Goal: Information Seeking & Learning: Find specific fact

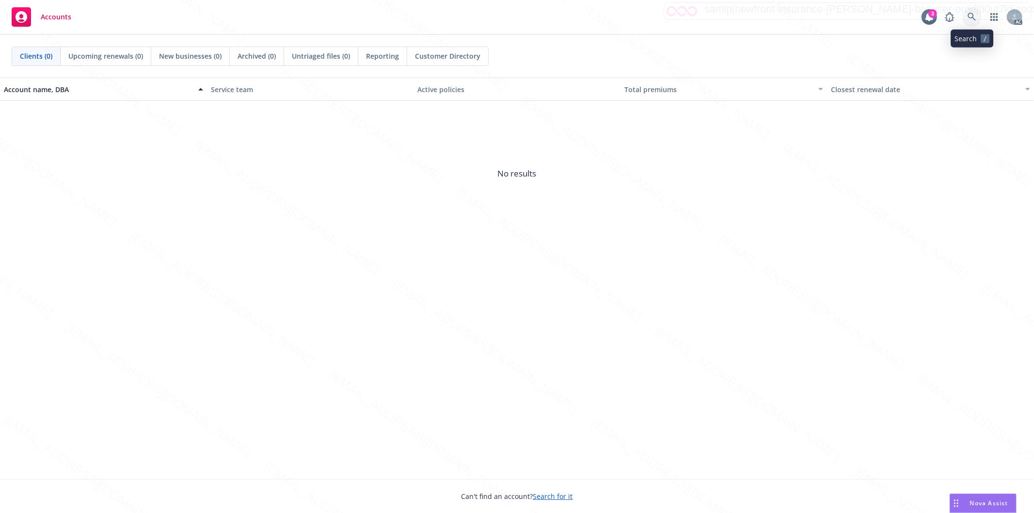
click at [974, 17] on icon at bounding box center [971, 17] width 9 height 9
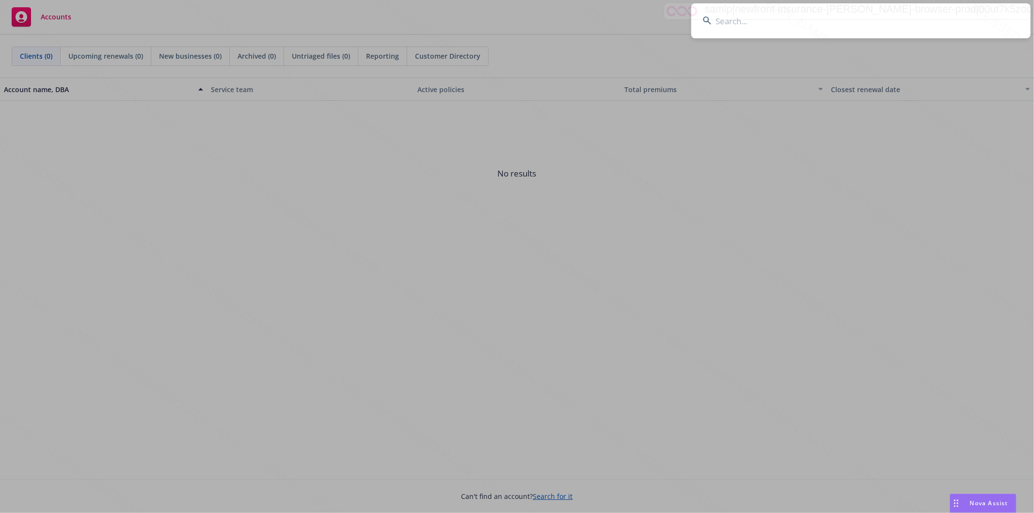
type input "[PERSON_NAME] Beach House LLC"
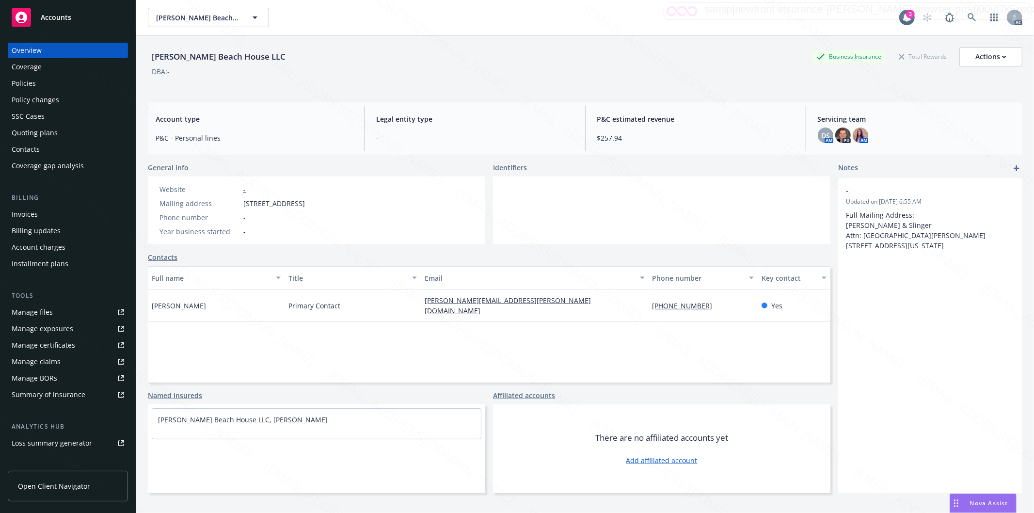
click at [28, 85] on div "Policies" at bounding box center [24, 84] width 24 height 16
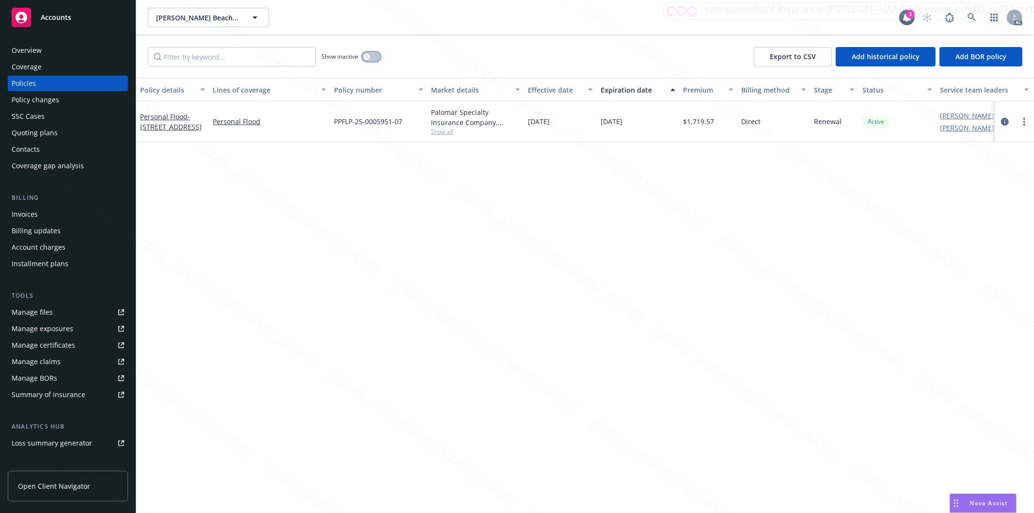
click at [376, 60] on button "button" at bounding box center [371, 57] width 18 height 10
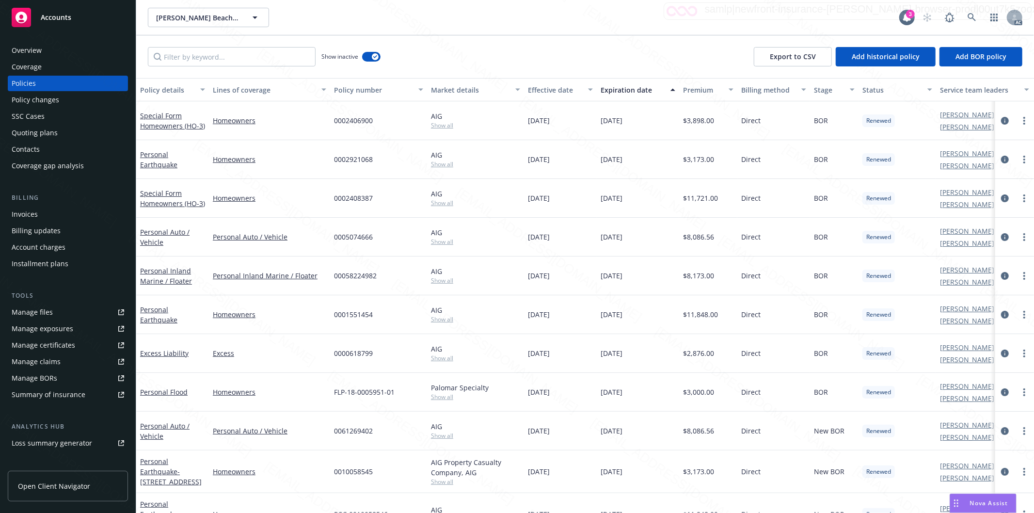
click at [577, 91] on div "Effective date" at bounding box center [555, 90] width 54 height 10
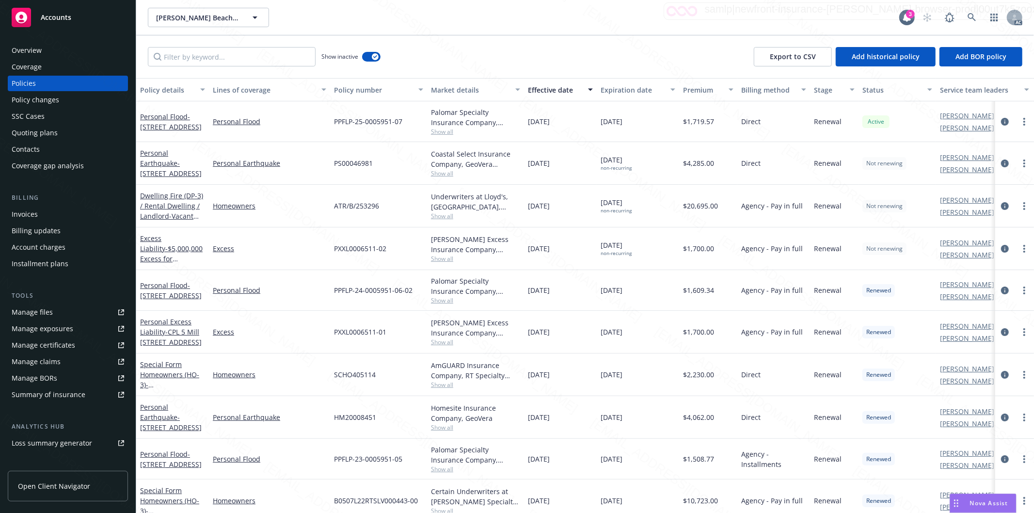
click at [558, 49] on div "Show inactive Export to CSV Add historical policy Add BOR policy" at bounding box center [584, 56] width 897 height 43
click at [172, 240] on link "Excess Liability - $5,000,000 Excess for [STREET_ADDRESS]" at bounding box center [171, 254] width 63 height 40
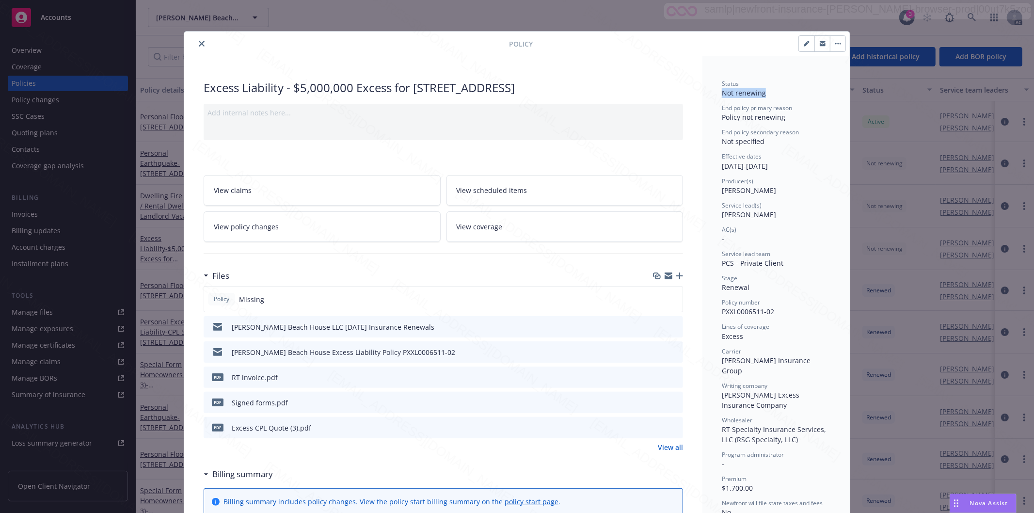
drag, startPoint x: 762, startPoint y: 94, endPoint x: 718, endPoint y: 93, distance: 44.6
click at [722, 93] on div "Status Not renewing" at bounding box center [776, 88] width 109 height 18
click at [199, 43] on icon "close" at bounding box center [202, 44] width 6 height 6
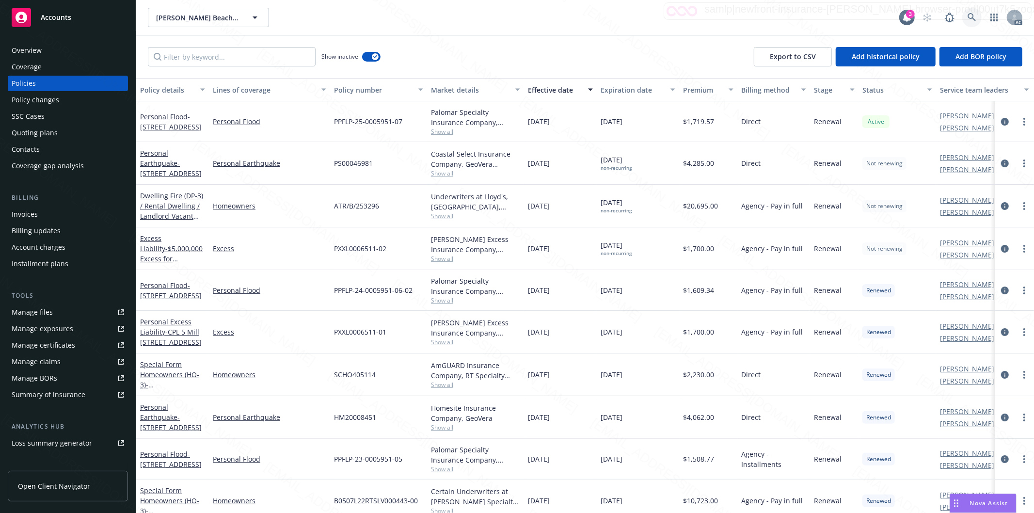
click at [971, 18] on icon at bounding box center [971, 17] width 8 height 8
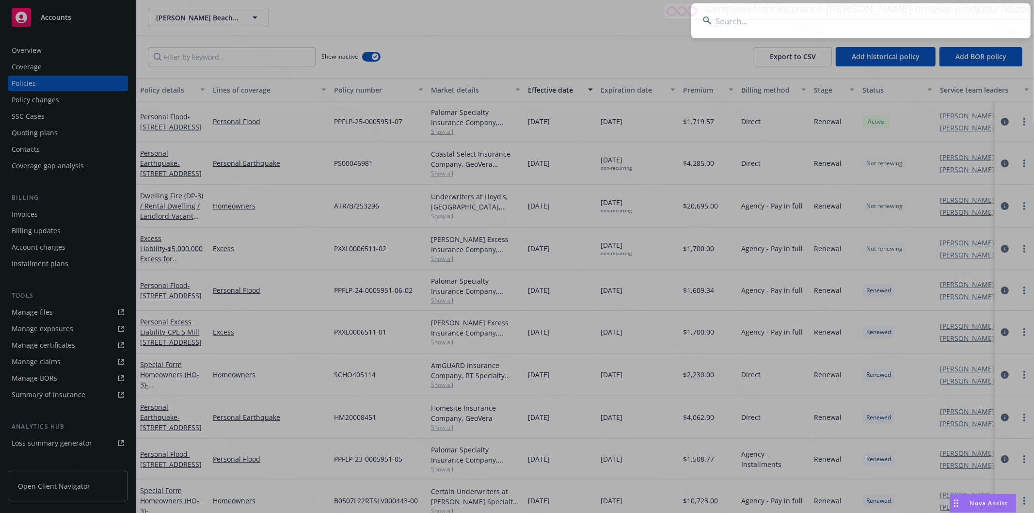
type input "[PERSON_NAME] & [PERSON_NAME]"
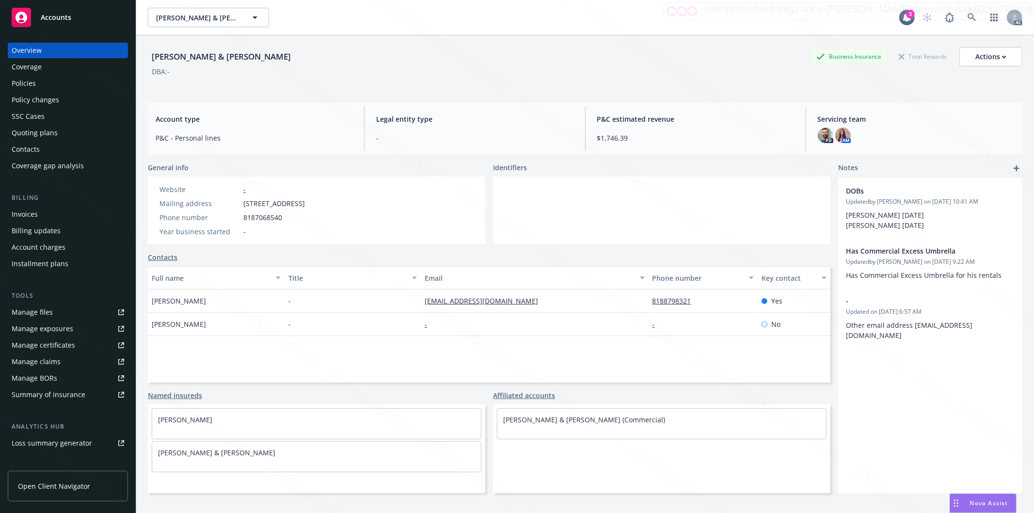
click at [22, 84] on div "Policies" at bounding box center [24, 84] width 24 height 16
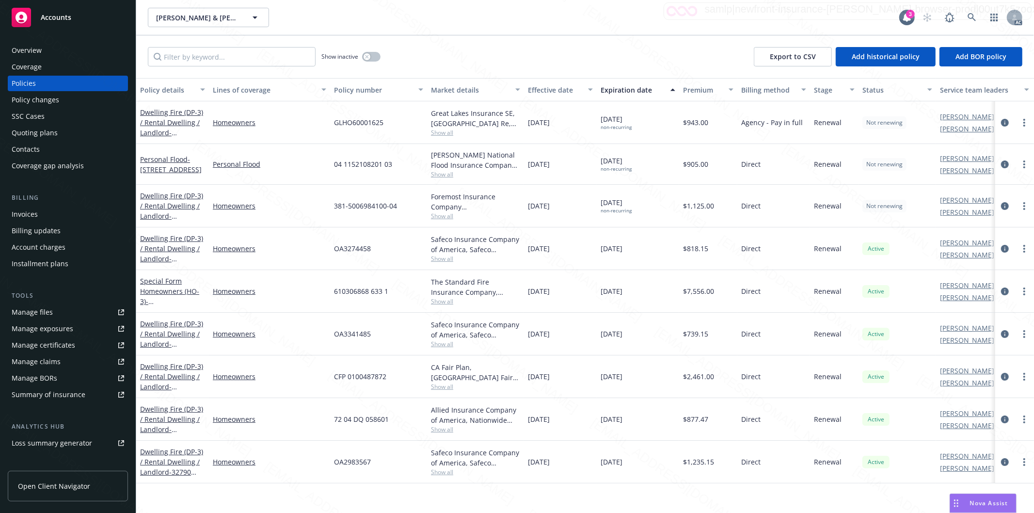
click at [32, 80] on div "Policies" at bounding box center [24, 84] width 24 height 16
click at [299, 252] on link "Homeowners" at bounding box center [269, 248] width 113 height 10
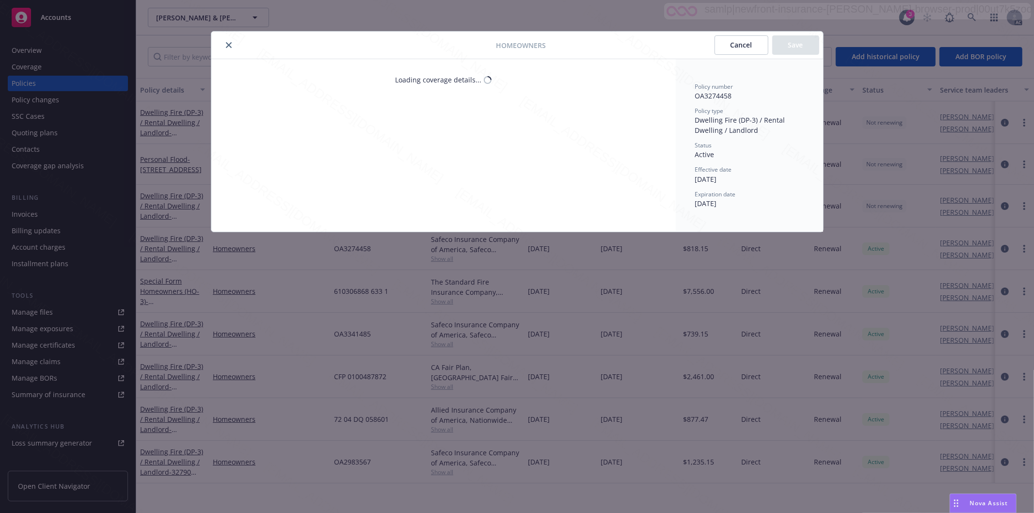
select select "INCLUDED"
select select "LIMIT"
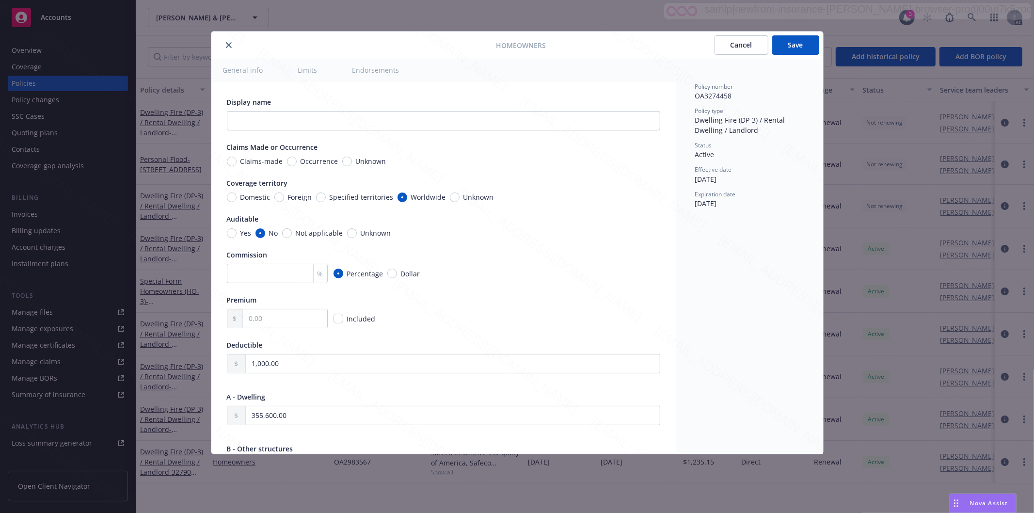
type textarea "x"
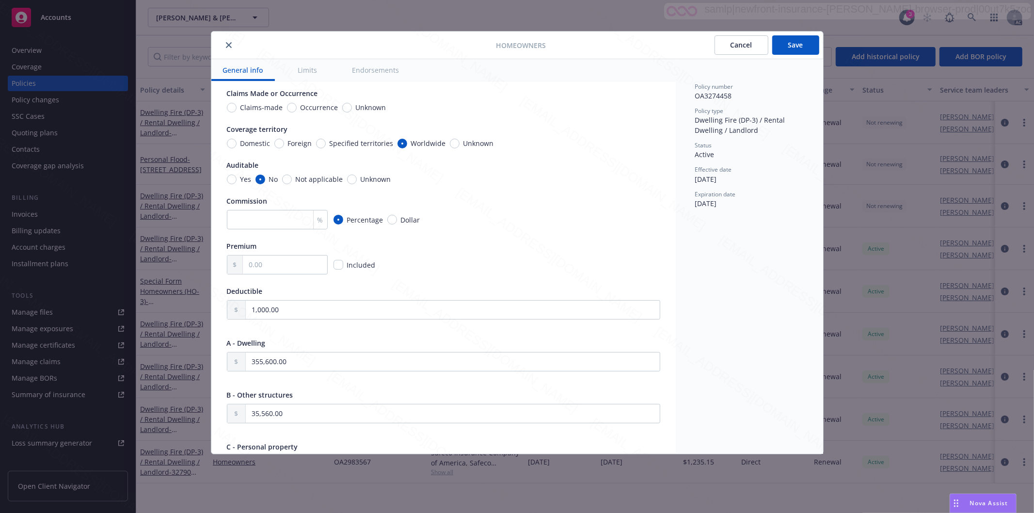
click at [225, 44] on button "close" at bounding box center [229, 45] width 12 height 12
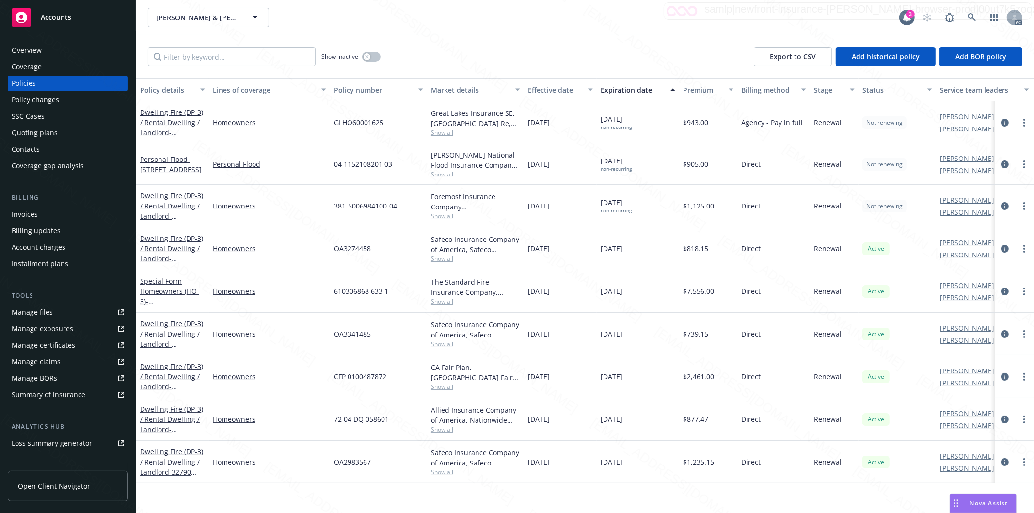
click at [570, 57] on div "Show inactive Export to CSV Add historical policy Add BOR policy" at bounding box center [584, 56] width 897 height 43
click at [579, 86] on div "Effective date" at bounding box center [555, 90] width 54 height 10
click at [374, 56] on button "button" at bounding box center [371, 57] width 18 height 10
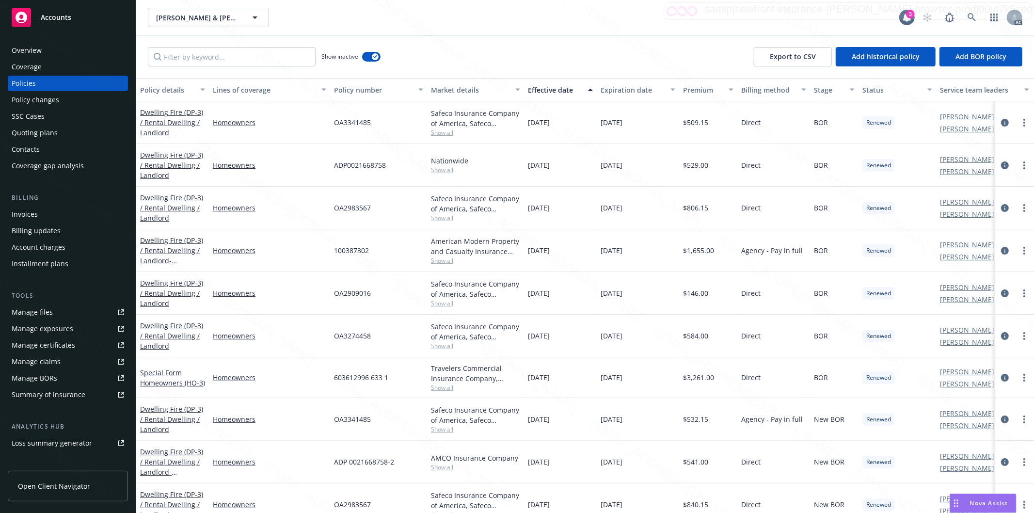
click at [575, 90] on div "Effective date" at bounding box center [555, 90] width 54 height 10
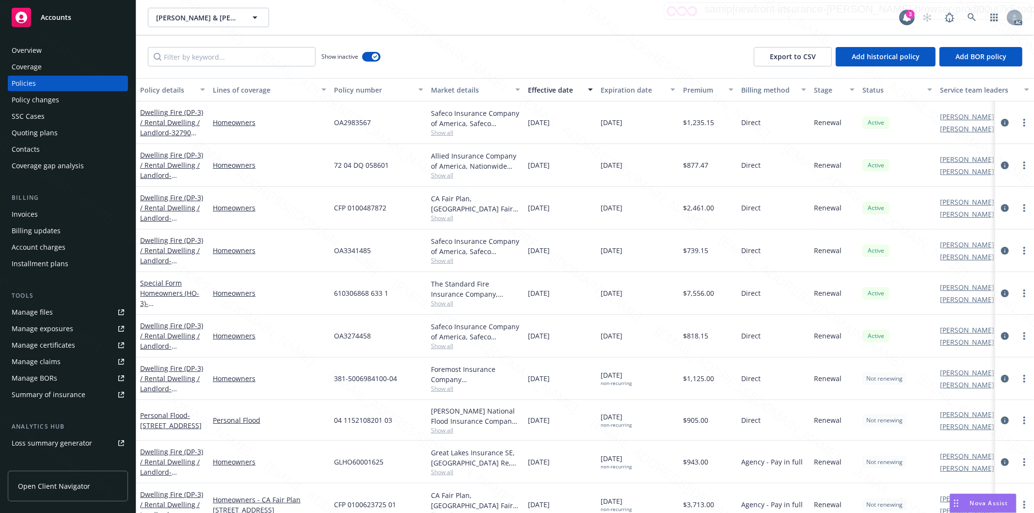
click at [465, 175] on span "Show all" at bounding box center [475, 175] width 89 height 8
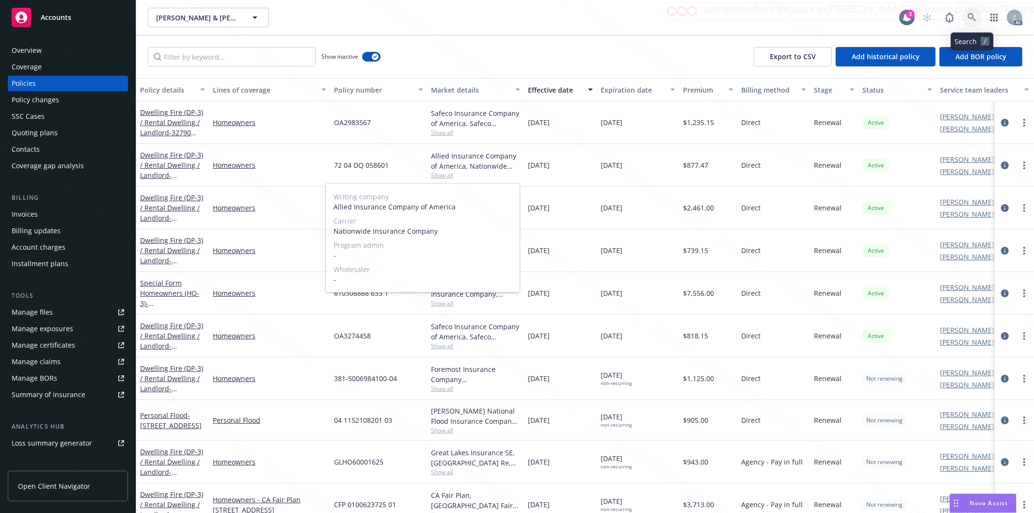
click at [970, 16] on icon at bounding box center [971, 17] width 9 height 9
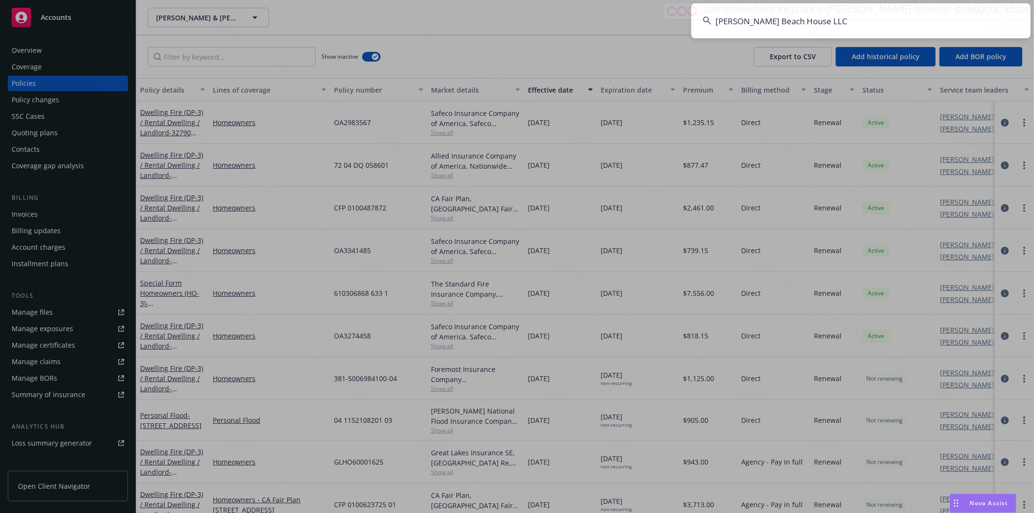
type input "[PERSON_NAME] Beach House LLC"
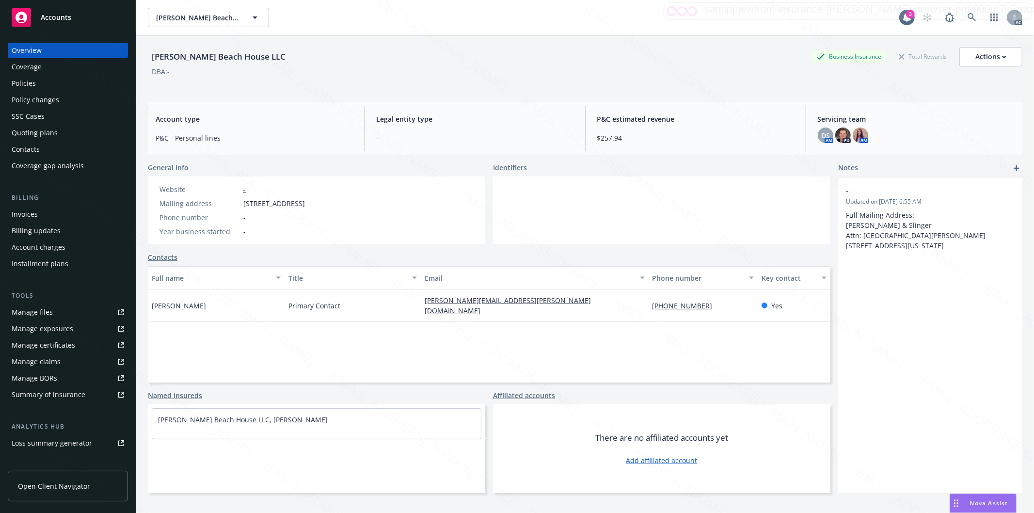
drag, startPoint x: 244, startPoint y: 204, endPoint x: 306, endPoint y: 206, distance: 62.5
click at [305, 206] on span "[STREET_ADDRESS]" at bounding box center [274, 203] width 62 height 10
copy span "[STREET_ADDRESS]"
click at [20, 82] on div "Policies" at bounding box center [24, 84] width 24 height 16
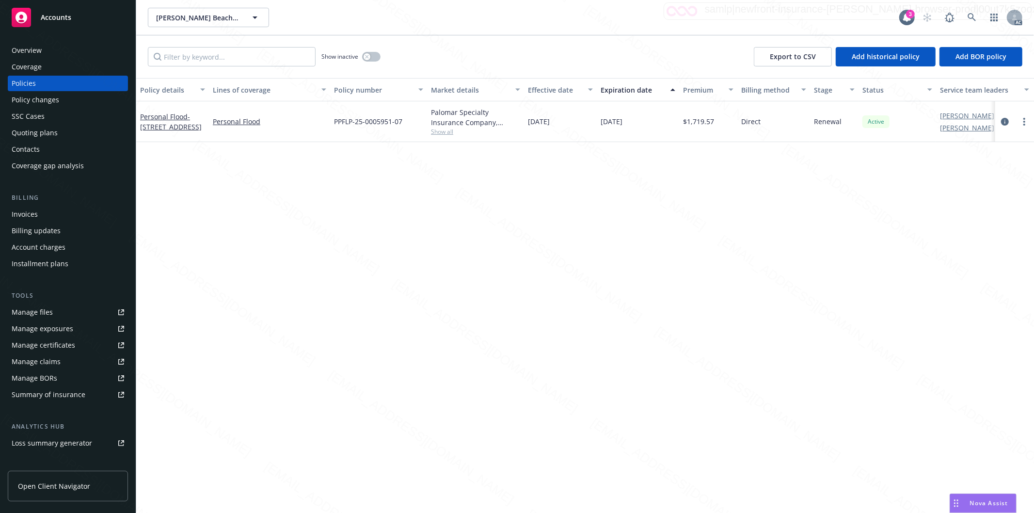
click at [376, 62] on div "Show inactive" at bounding box center [350, 56] width 59 height 19
click at [376, 58] on button "button" at bounding box center [371, 57] width 18 height 10
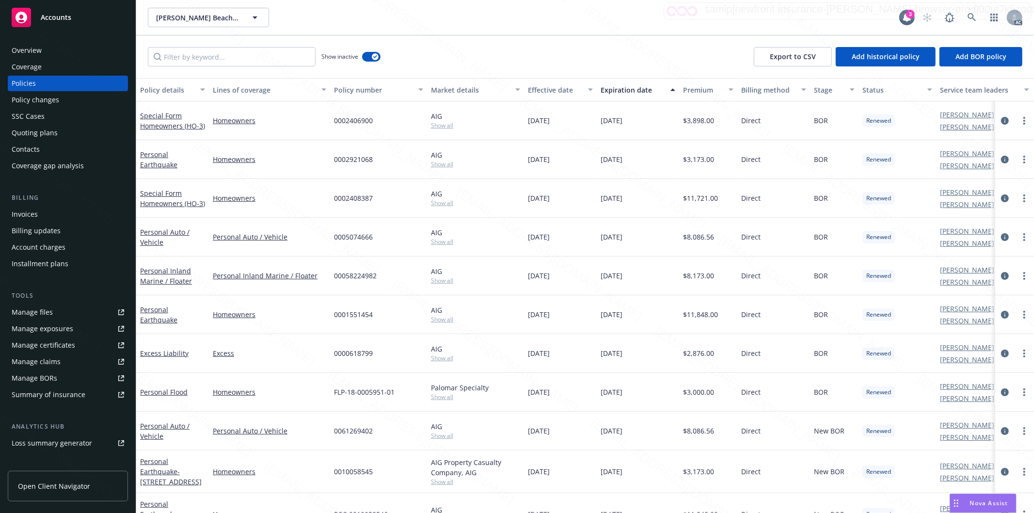
click at [501, 59] on div "Show inactive Export to CSV Add historical policy Add BOR policy" at bounding box center [584, 56] width 897 height 43
click at [366, 54] on button "button" at bounding box center [371, 57] width 18 height 10
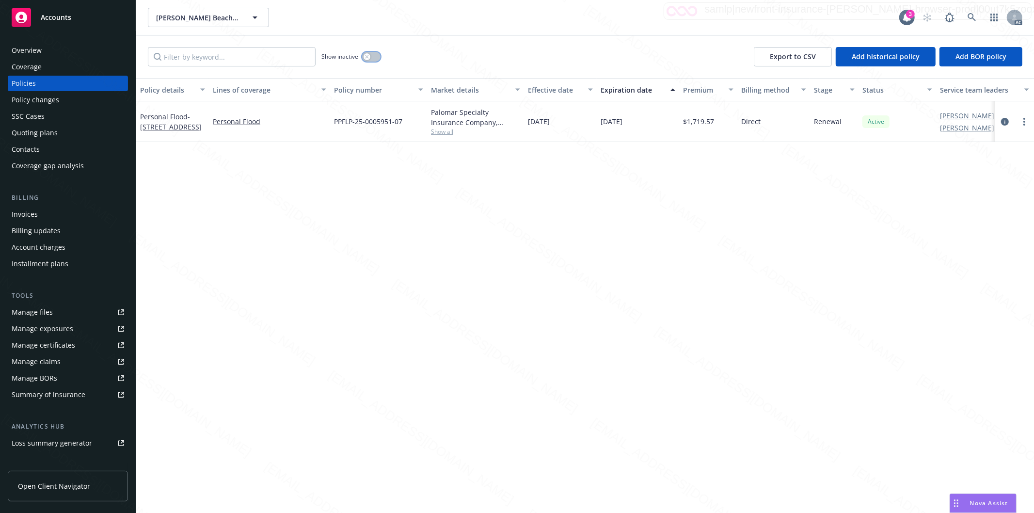
click at [374, 58] on button "button" at bounding box center [371, 57] width 18 height 10
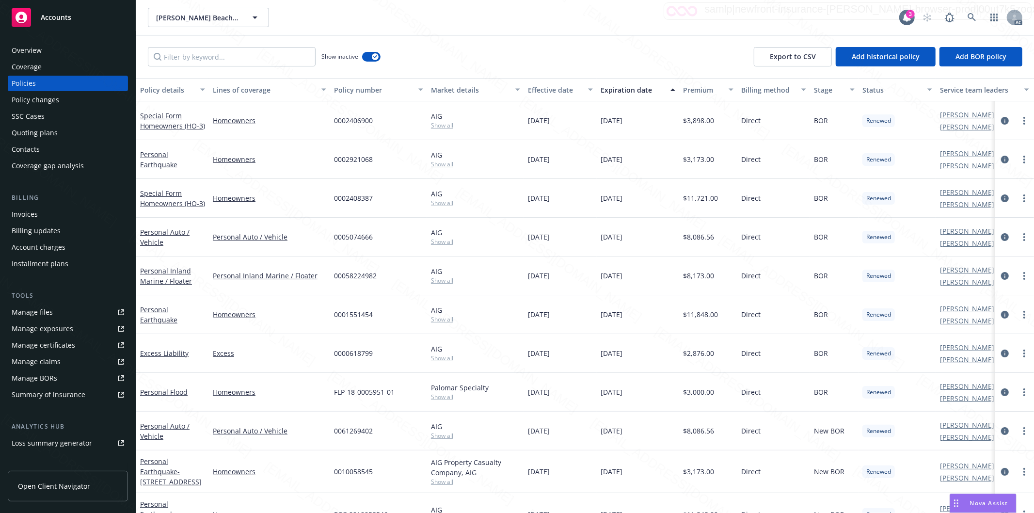
click at [629, 65] on div "Show inactive Export to CSV Add historical policy Add BOR policy" at bounding box center [584, 56] width 897 height 43
click at [574, 91] on div "Effective date" at bounding box center [555, 90] width 54 height 10
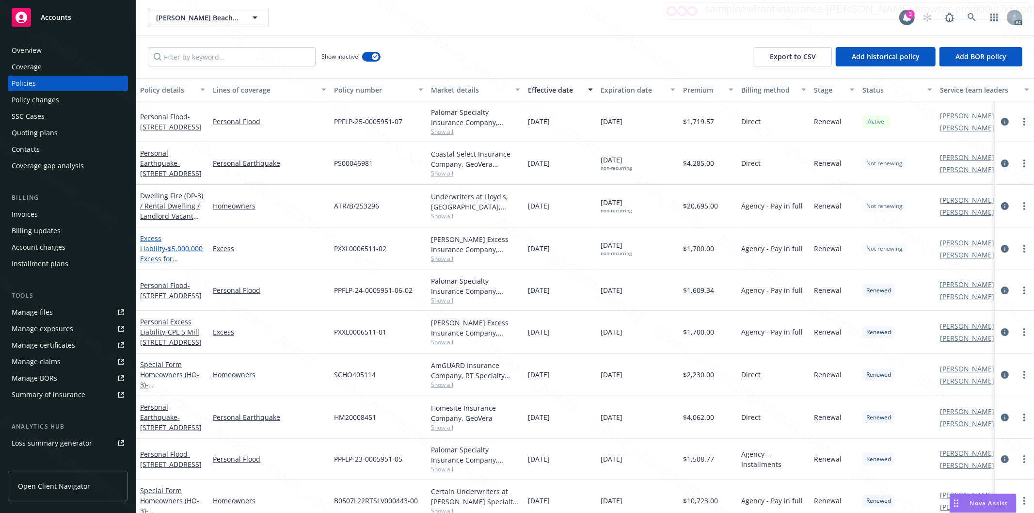
click at [161, 252] on span "- $5,000,000 Excess for [STREET_ADDRESS]" at bounding box center [171, 259] width 63 height 30
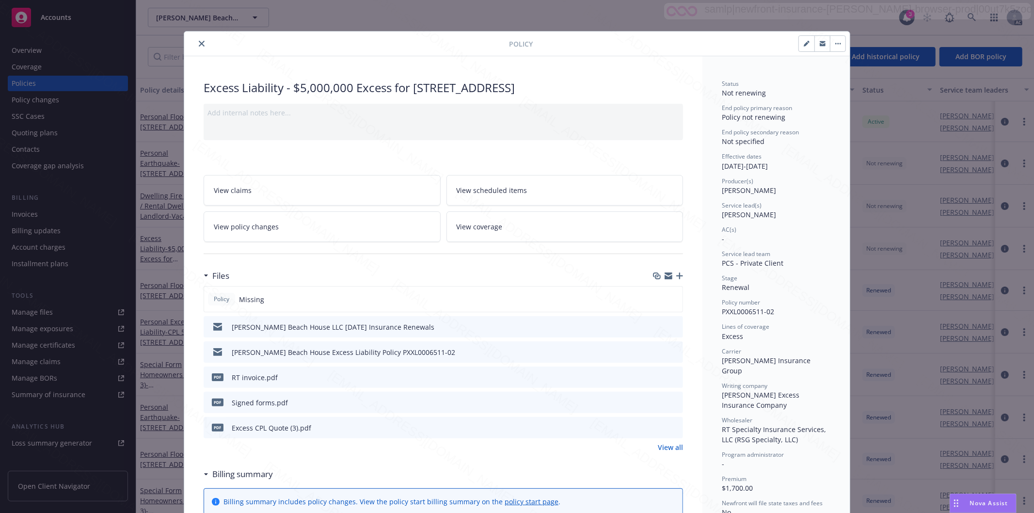
click at [199, 43] on icon "close" at bounding box center [202, 44] width 6 height 6
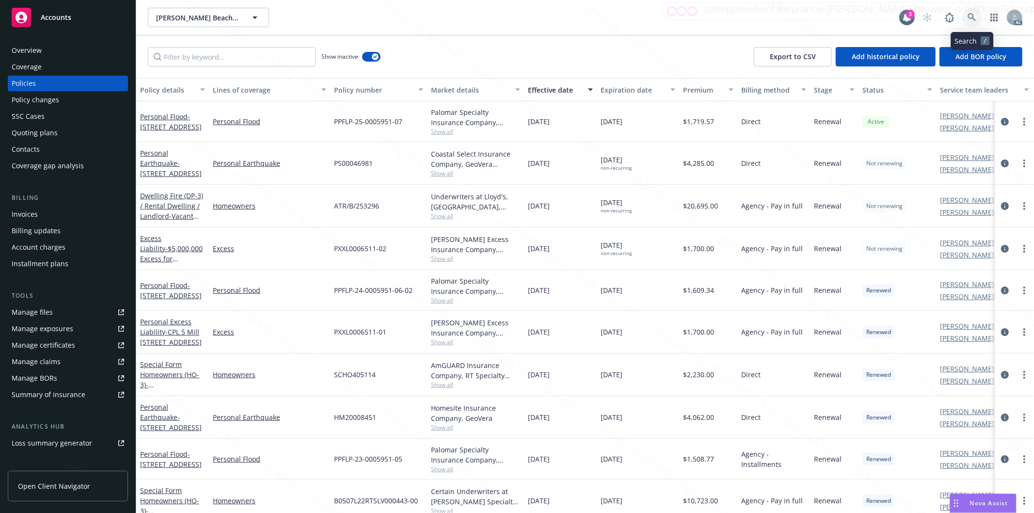
click at [971, 16] on icon at bounding box center [971, 17] width 9 height 9
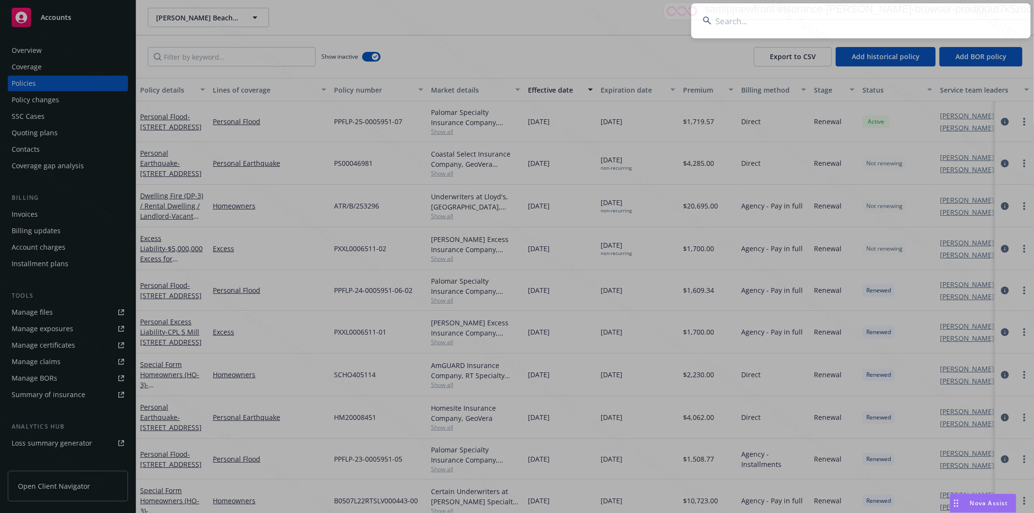
type input "[PERSON_NAME] & [PERSON_NAME]"
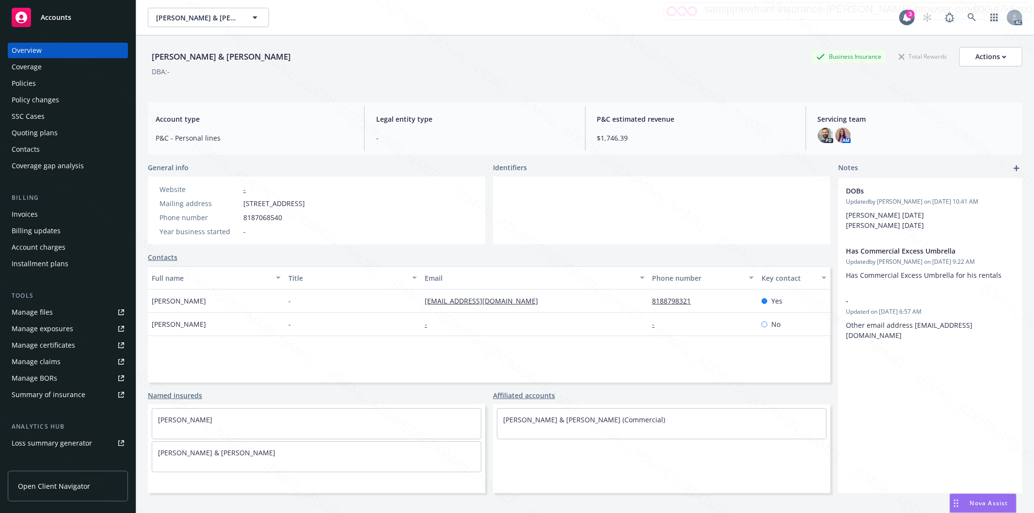
click at [52, 84] on div "Policies" at bounding box center [68, 84] width 112 height 16
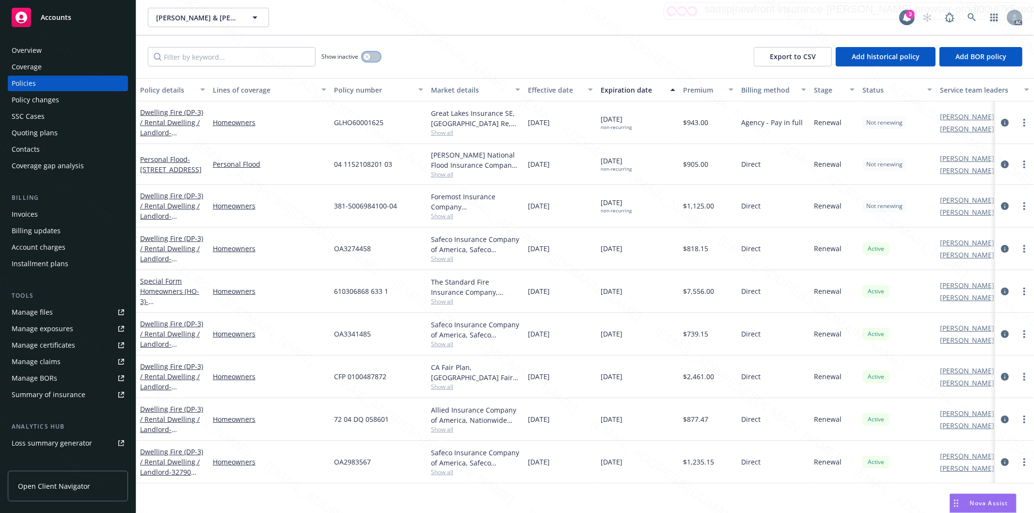
click at [375, 57] on button "button" at bounding box center [371, 57] width 18 height 10
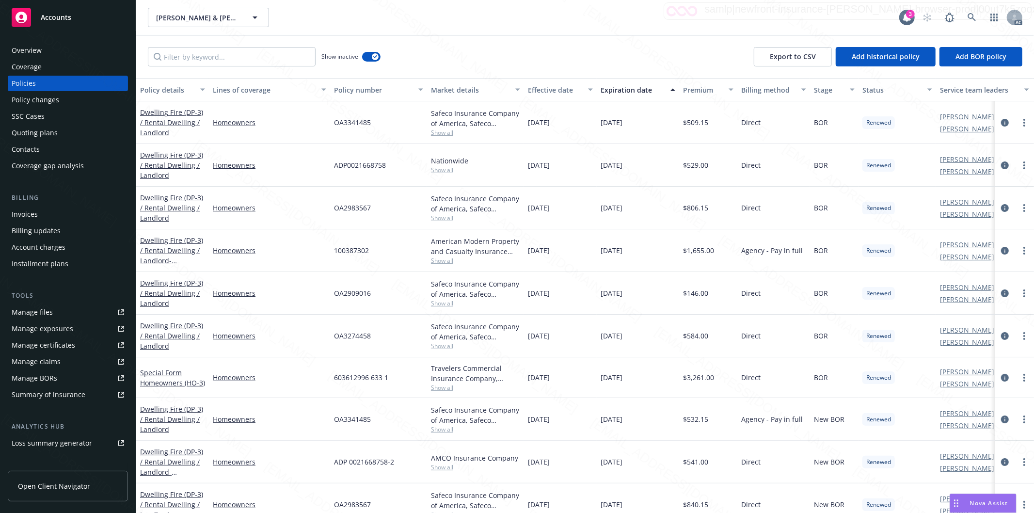
click at [577, 90] on div "Effective date" at bounding box center [555, 90] width 54 height 10
click at [578, 91] on div "Effective date" at bounding box center [555, 90] width 54 height 10
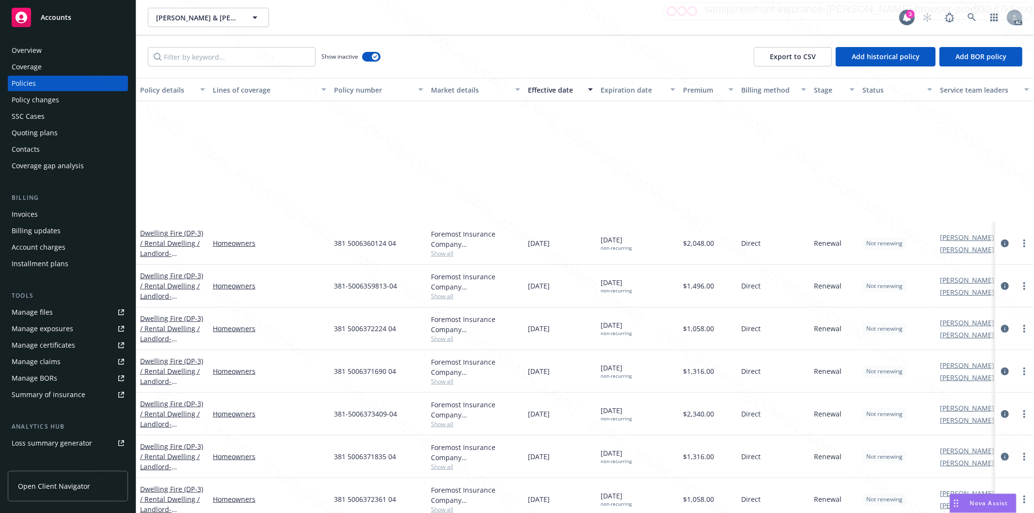
scroll to position [700, 0]
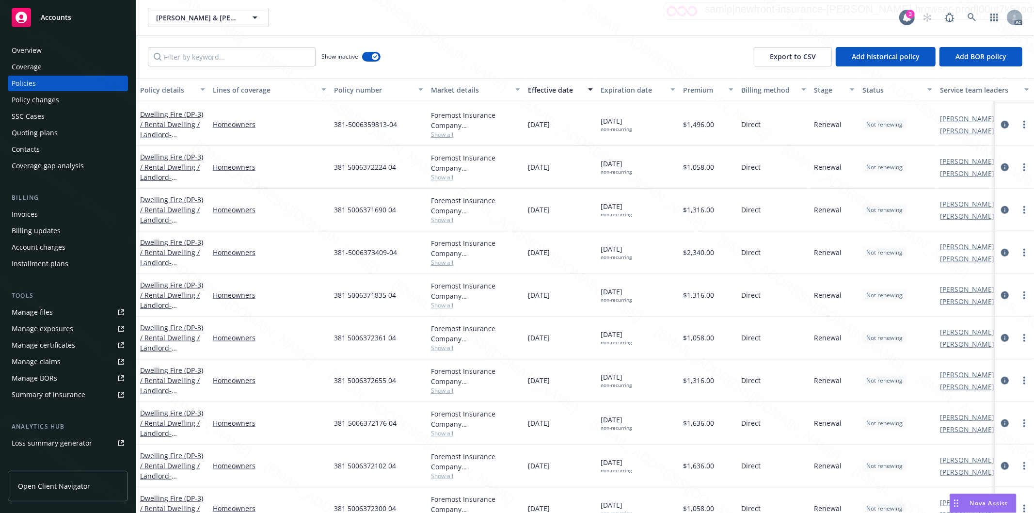
click at [555, 56] on div "Show inactive Export to CSV Add historical policy Add BOR policy" at bounding box center [584, 56] width 897 height 43
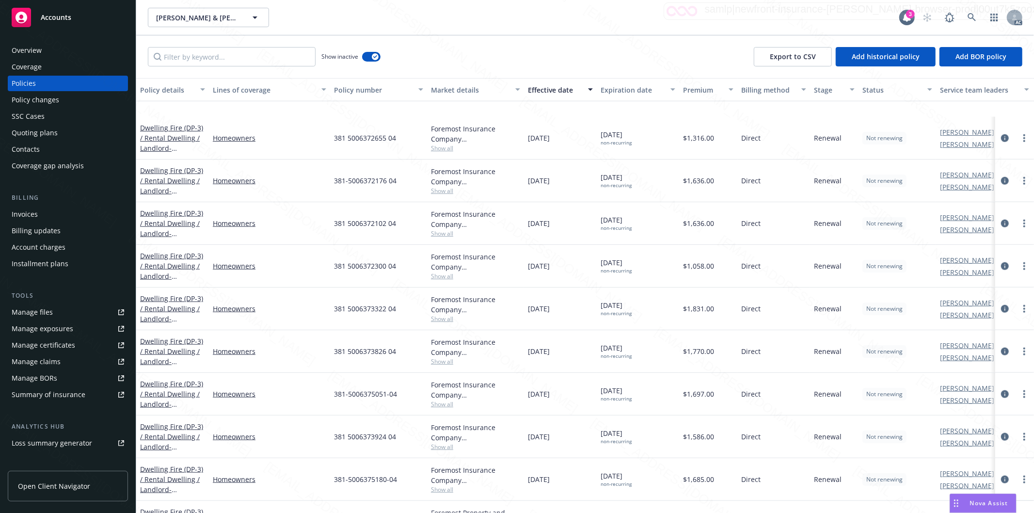
scroll to position [969, 0]
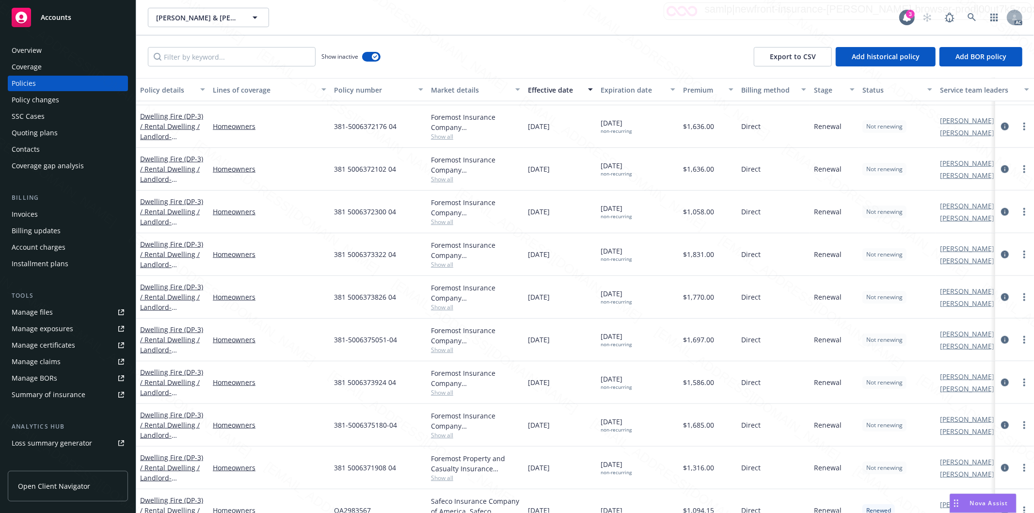
click at [555, 52] on div "Show inactive Export to CSV Add historical policy Add BOR policy" at bounding box center [584, 56] width 897 height 43
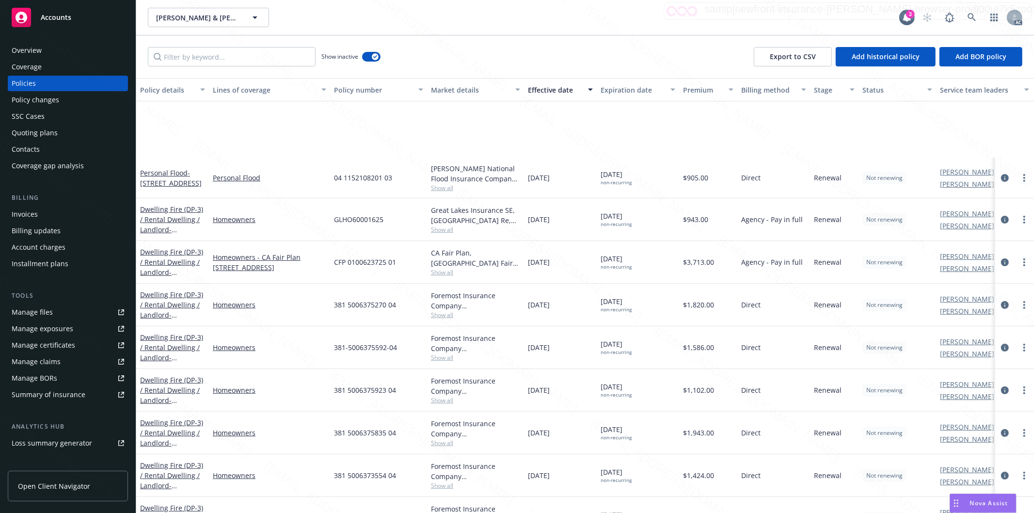
scroll to position [323, 0]
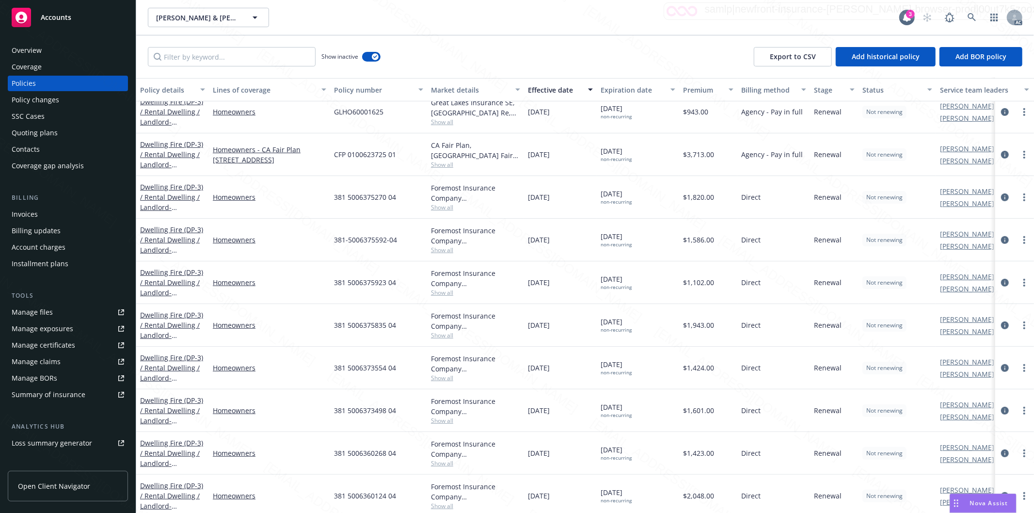
click at [518, 21] on div "[PERSON_NAME] & [PERSON_NAME], [PERSON_NAME] & [PERSON_NAME]" at bounding box center [523, 17] width 751 height 19
click at [534, 11] on div "[PERSON_NAME] & [PERSON_NAME], [PERSON_NAME] & [PERSON_NAME]" at bounding box center [523, 17] width 751 height 19
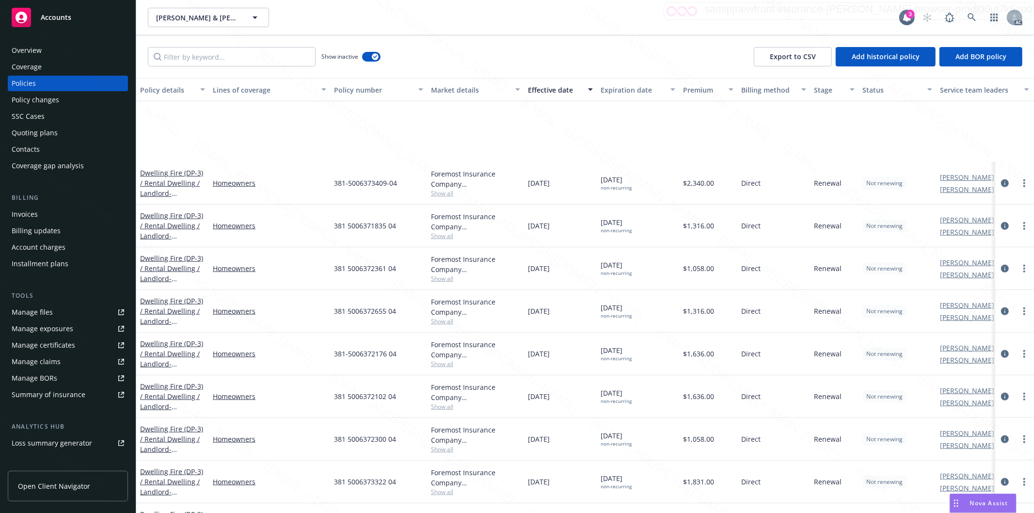
scroll to position [915, 0]
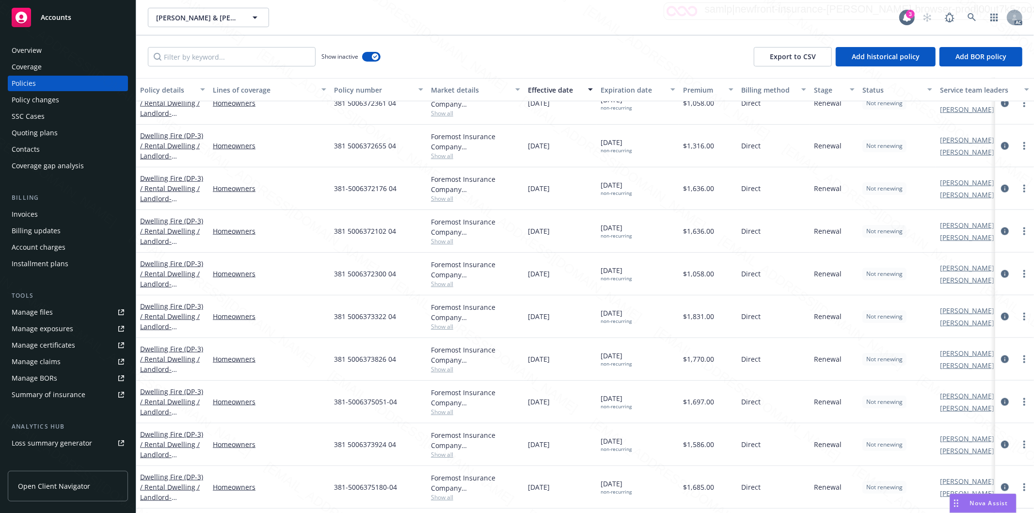
click at [496, 55] on div "Show inactive Export to CSV Add historical policy Add BOR policy" at bounding box center [584, 56] width 897 height 43
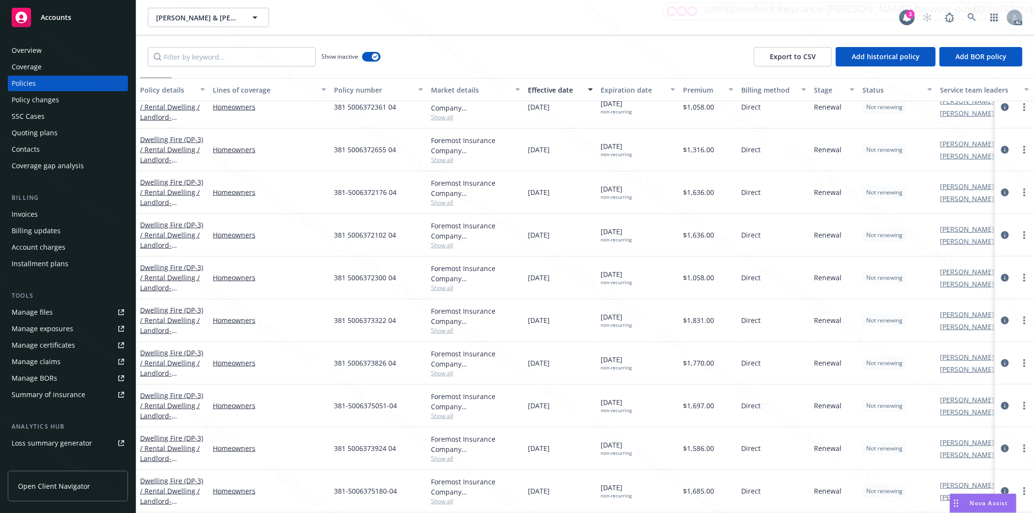
scroll to position [861, 0]
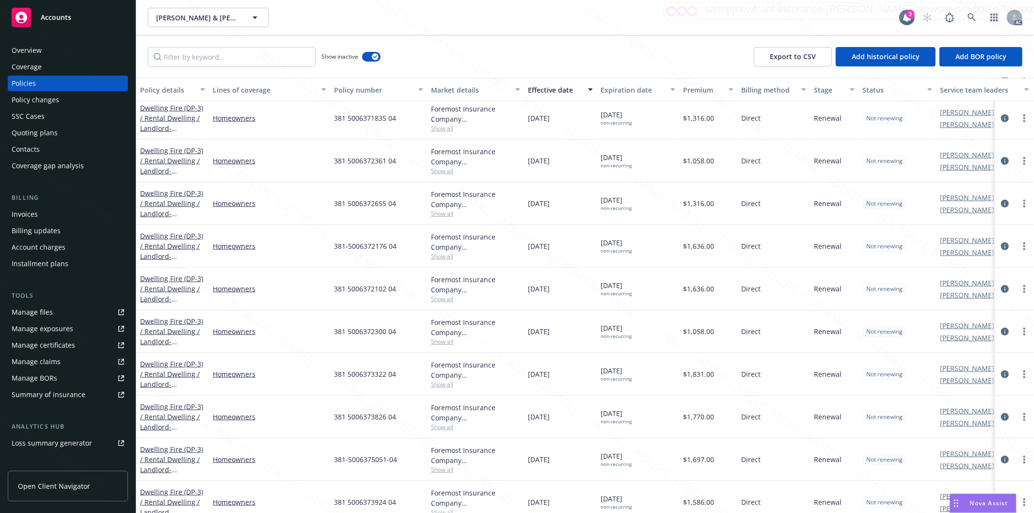
click at [513, 46] on div "Show inactive Export to CSV Add historical policy Add BOR policy" at bounding box center [584, 56] width 897 height 43
click at [511, 51] on div "Show inactive Export to CSV Add historical policy Add BOR policy" at bounding box center [584, 56] width 897 height 43
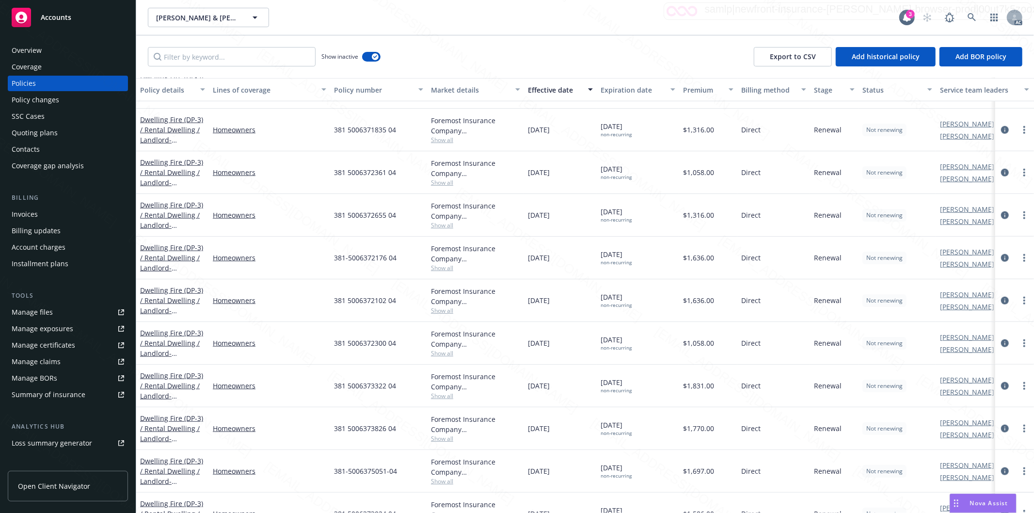
scroll to position [646, 0]
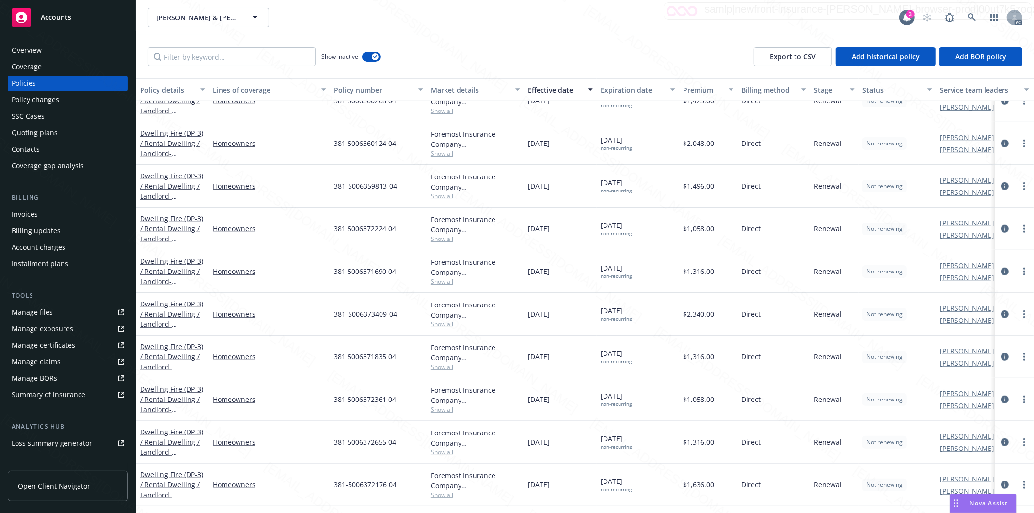
click at [545, 51] on div "Show inactive Export to CSV Add historical policy Add BOR policy" at bounding box center [584, 56] width 897 height 43
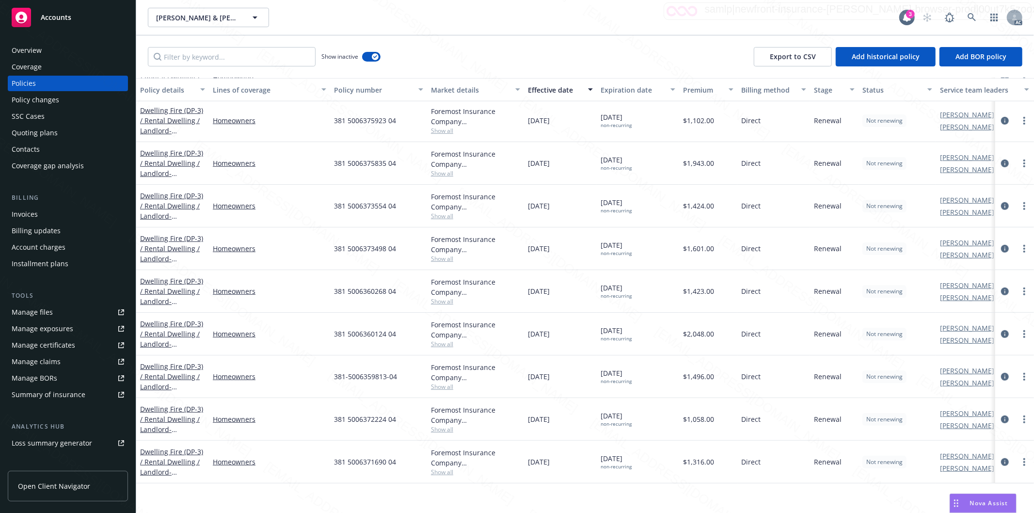
scroll to position [323, 0]
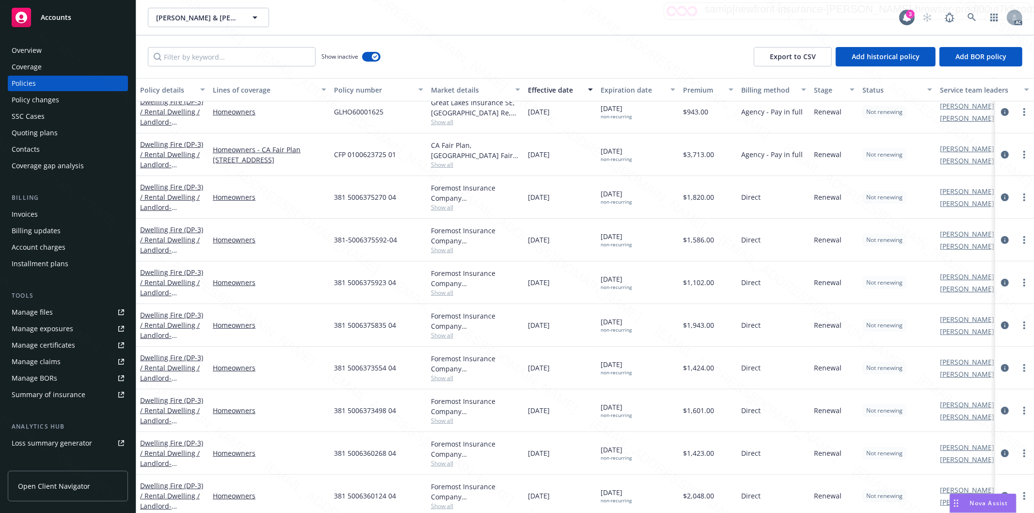
click at [763, 24] on div "[PERSON_NAME] & [PERSON_NAME], [PERSON_NAME] & [PERSON_NAME]" at bounding box center [523, 17] width 751 height 19
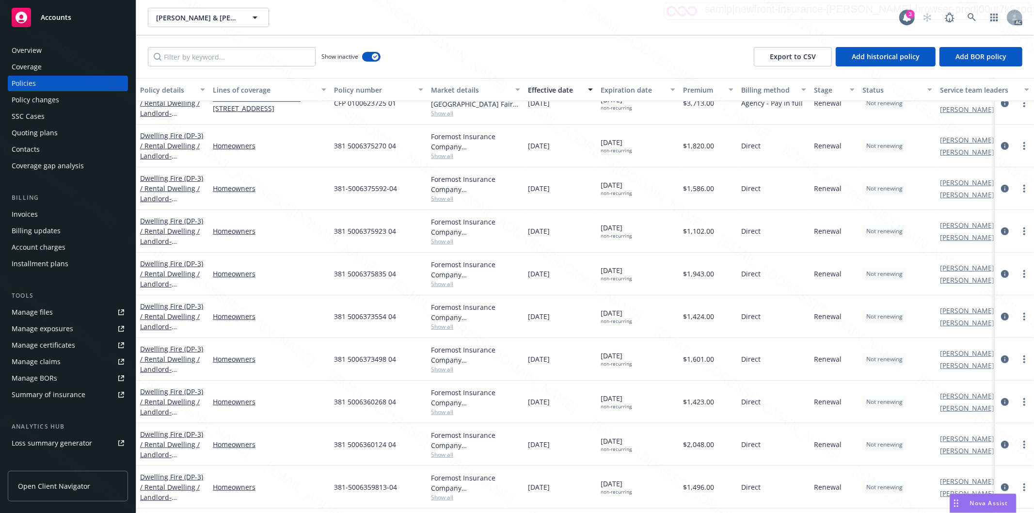
click at [587, 55] on div "Show inactive Export to CSV Add historical policy Add BOR policy" at bounding box center [584, 56] width 897 height 43
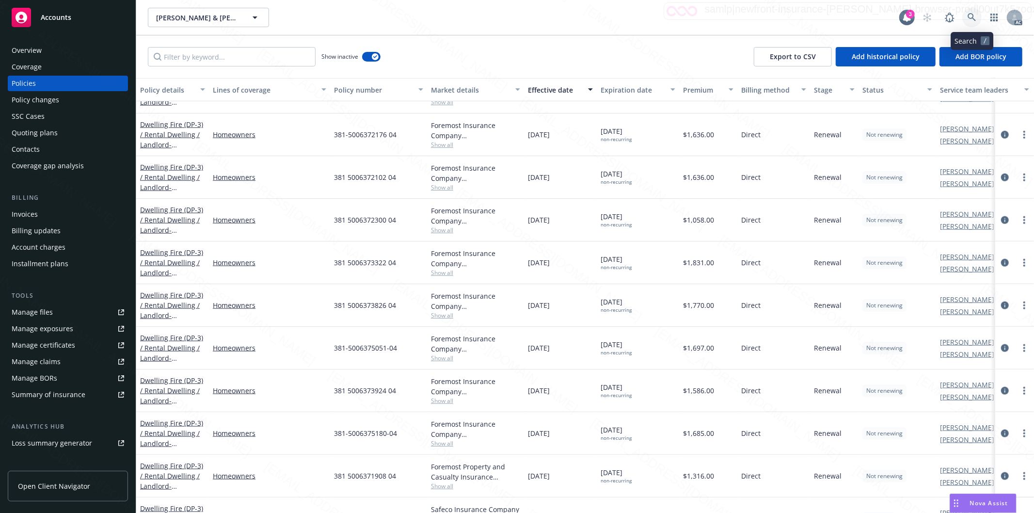
click at [971, 16] on icon at bounding box center [971, 17] width 9 height 9
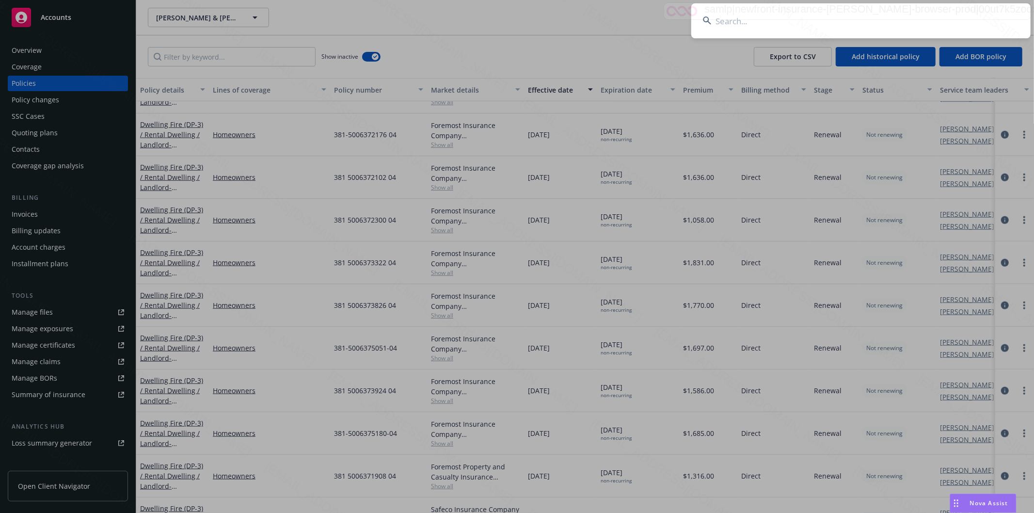
type input "[PERSON_NAME] Family"
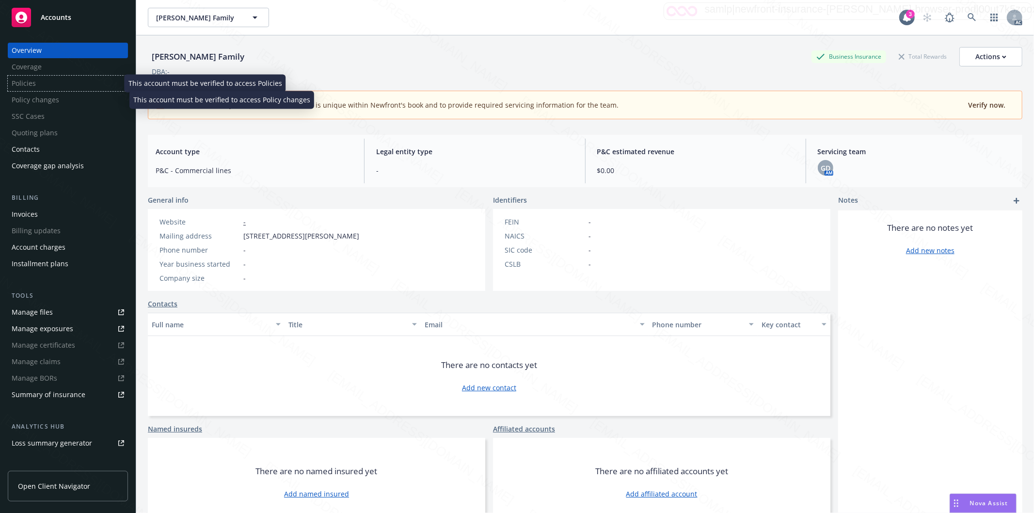
click at [44, 88] on div "Policies" at bounding box center [68, 84] width 120 height 16
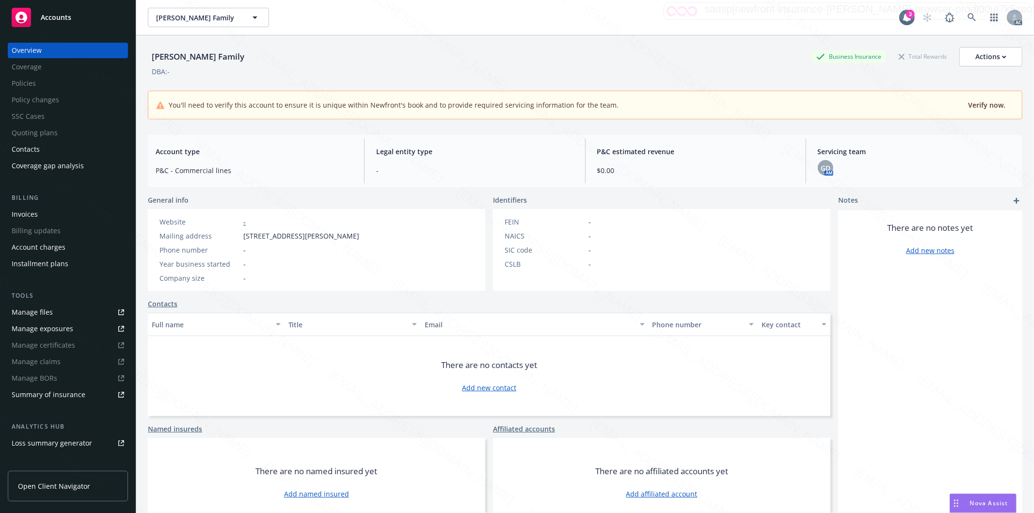
click at [518, 70] on div "DBA: -" at bounding box center [585, 71] width 874 height 10
click at [21, 85] on div "Policies" at bounding box center [68, 84] width 120 height 16
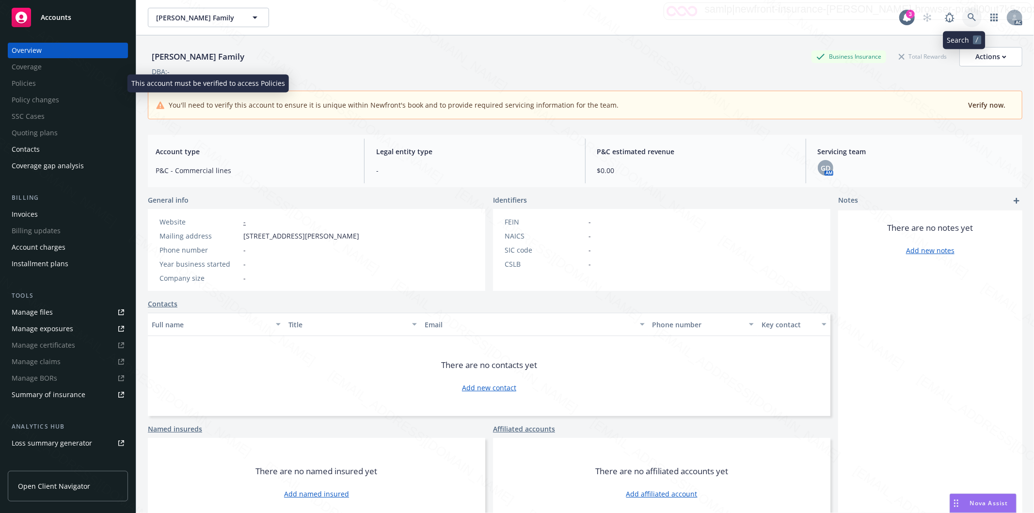
click at [967, 16] on icon at bounding box center [971, 17] width 9 height 9
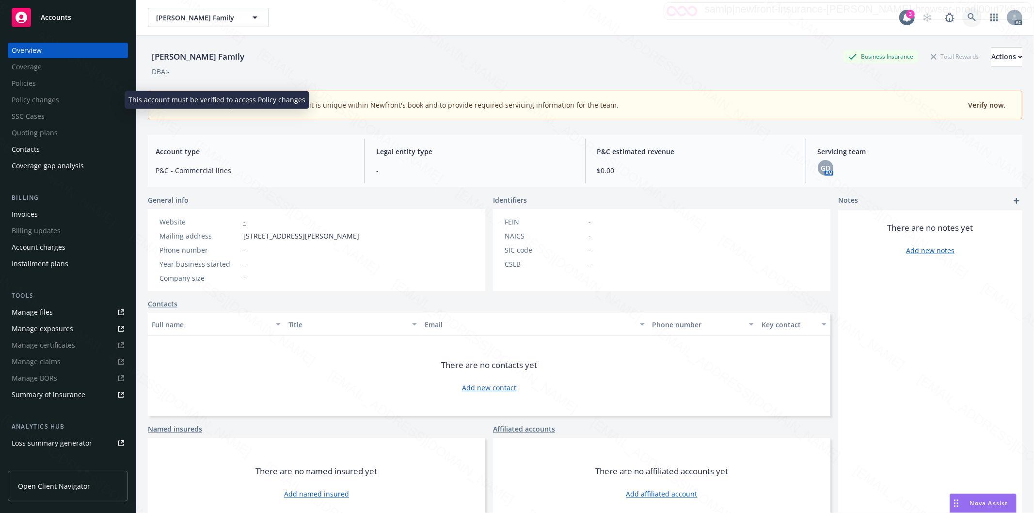
click at [967, 17] on icon at bounding box center [971, 17] width 8 height 8
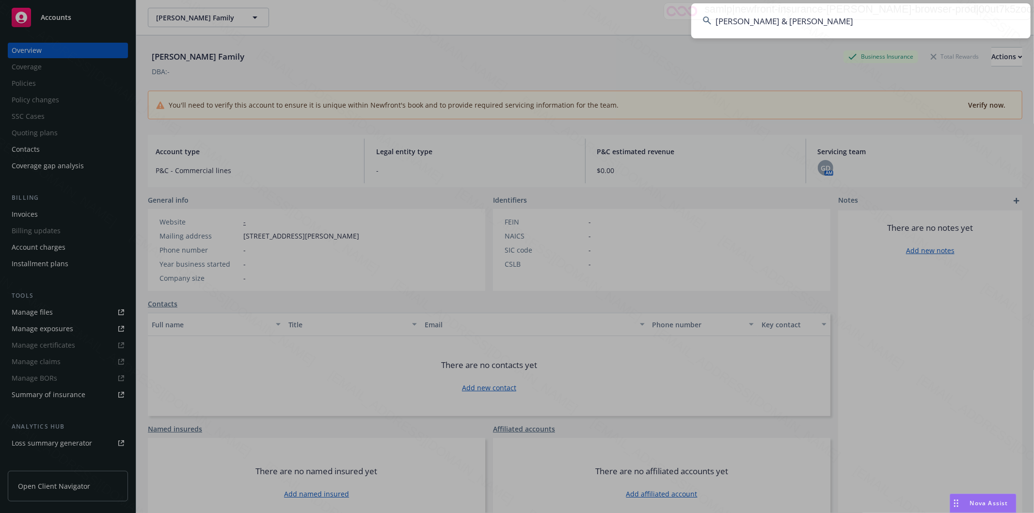
type input "[PERSON_NAME] & [PERSON_NAME]"
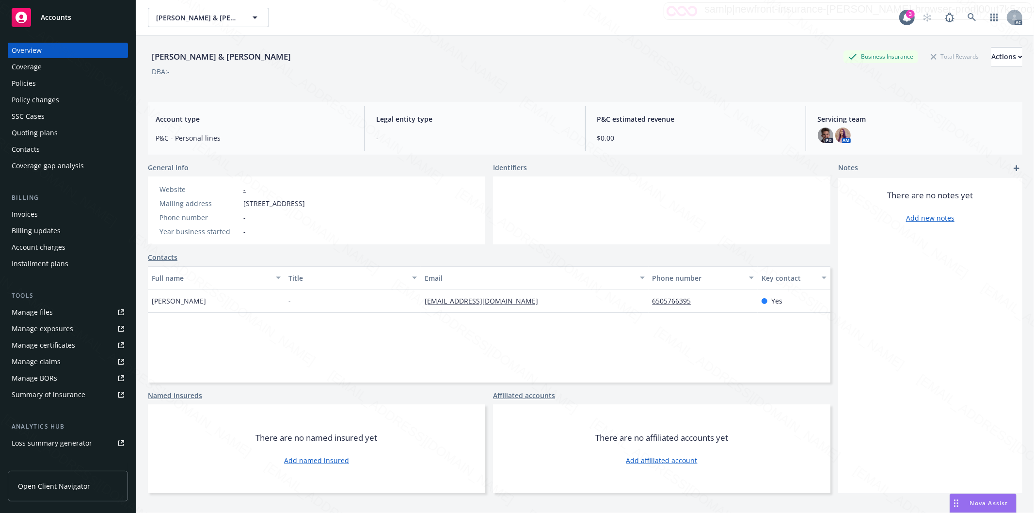
click at [20, 81] on div "Policies" at bounding box center [24, 84] width 24 height 16
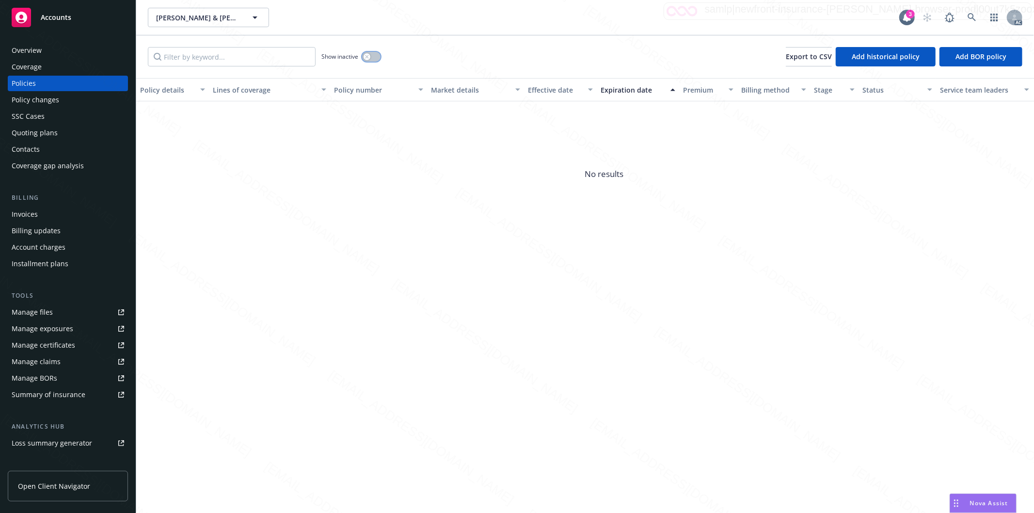
click at [372, 57] on button "button" at bounding box center [371, 57] width 18 height 10
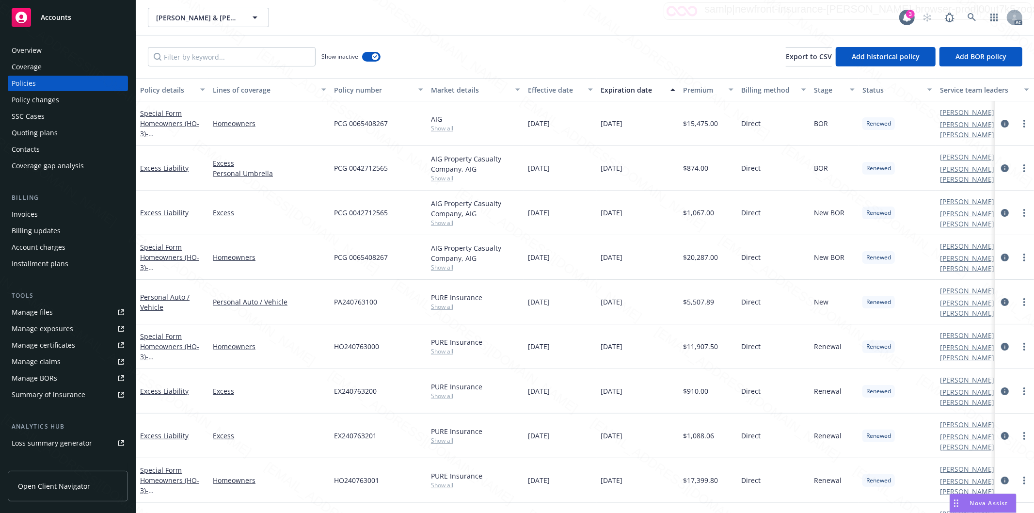
click at [677, 18] on div "Rick & Gale Winningham Rick & Gale Winningham" at bounding box center [523, 17] width 751 height 19
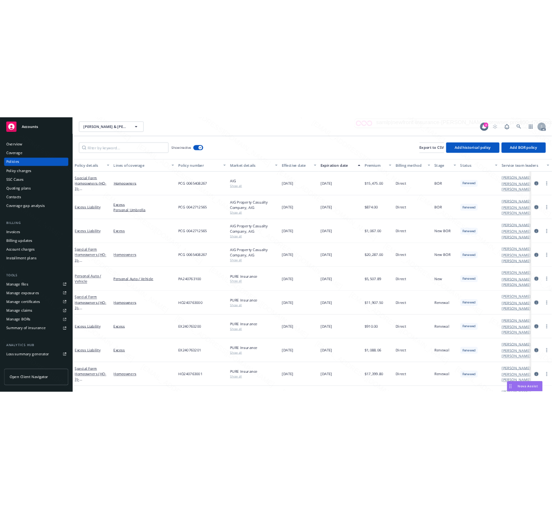
scroll to position [122, 0]
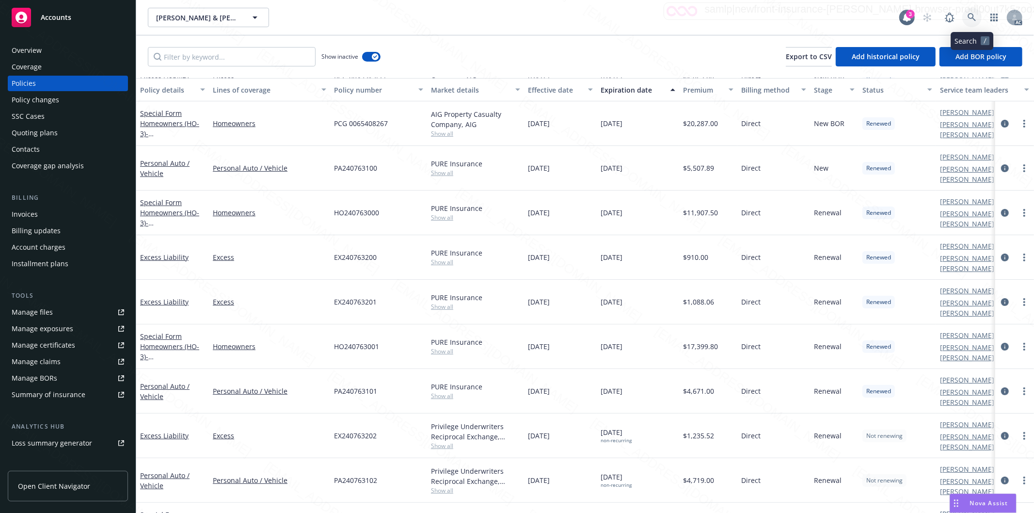
click at [971, 17] on icon at bounding box center [971, 17] width 8 height 8
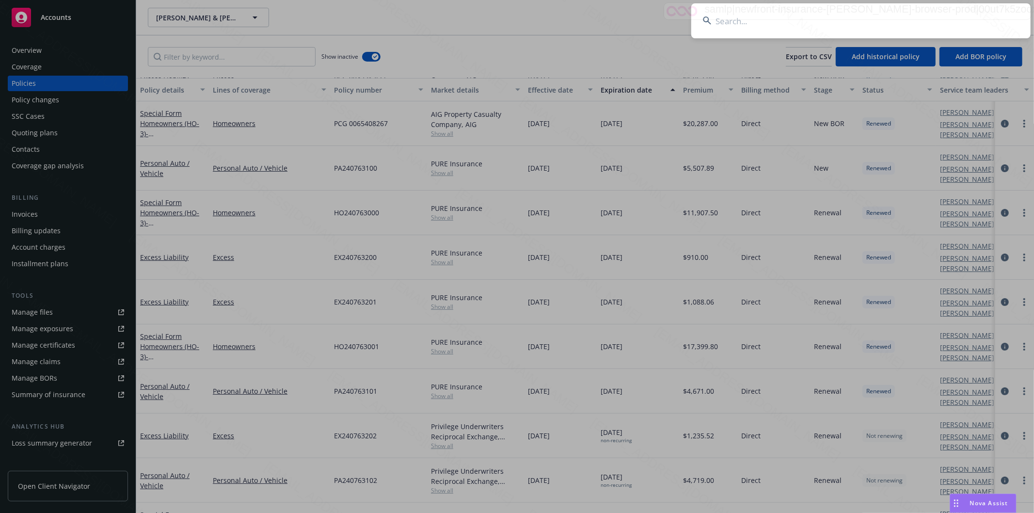
type input "Davis Family"
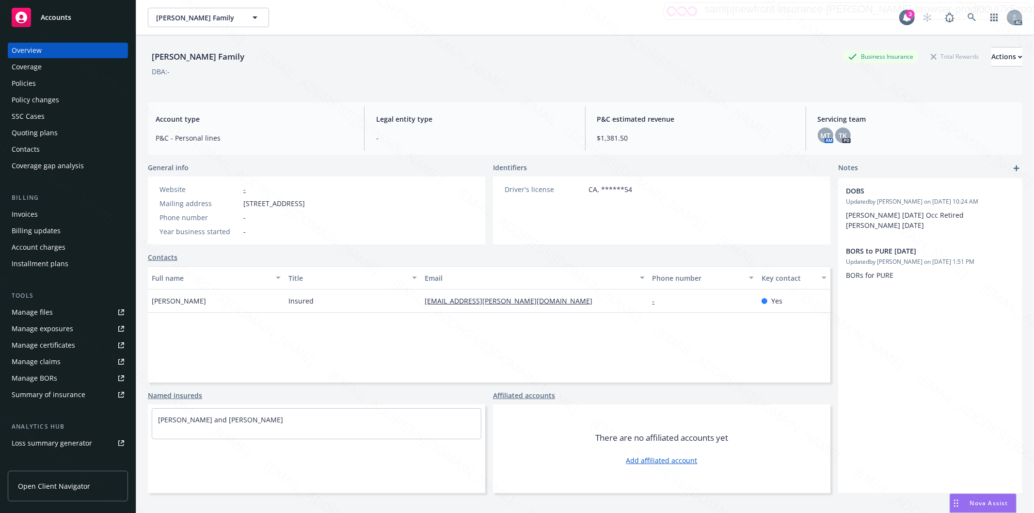
click at [32, 82] on div "Policies" at bounding box center [24, 84] width 24 height 16
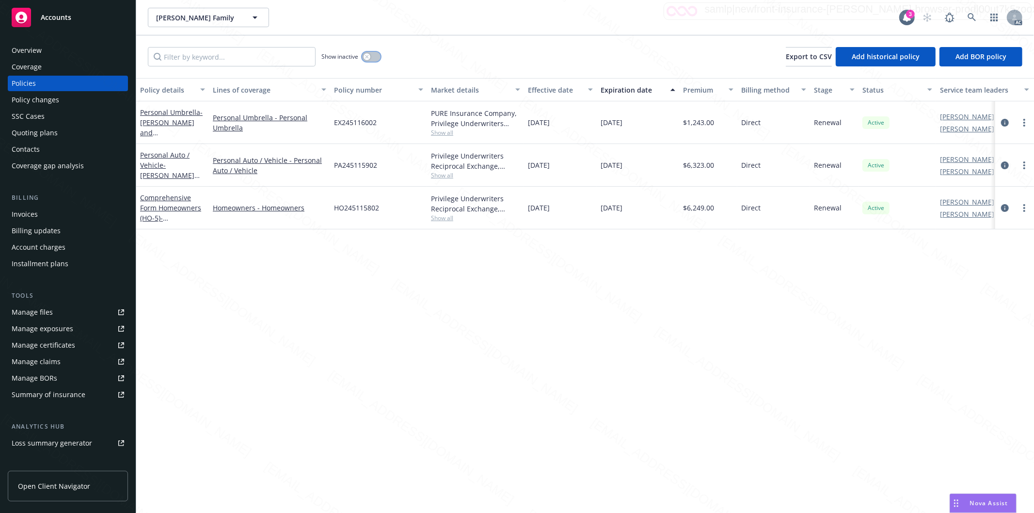
click at [372, 57] on button "button" at bounding box center [371, 57] width 18 height 10
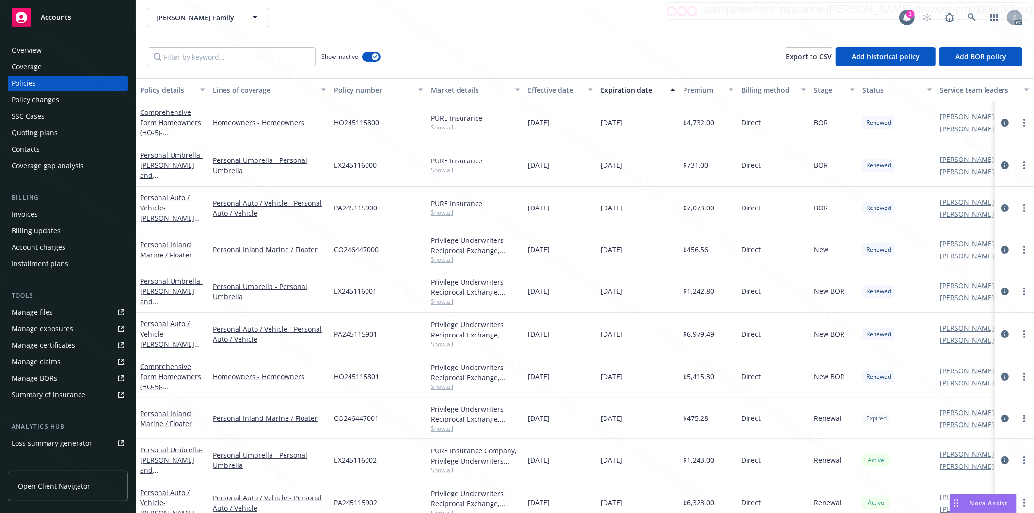
click at [607, 57] on div "Show inactive Export to CSV Add historical policy Add BOR policy" at bounding box center [584, 56] width 897 height 43
click at [970, 15] on icon at bounding box center [971, 17] width 9 height 9
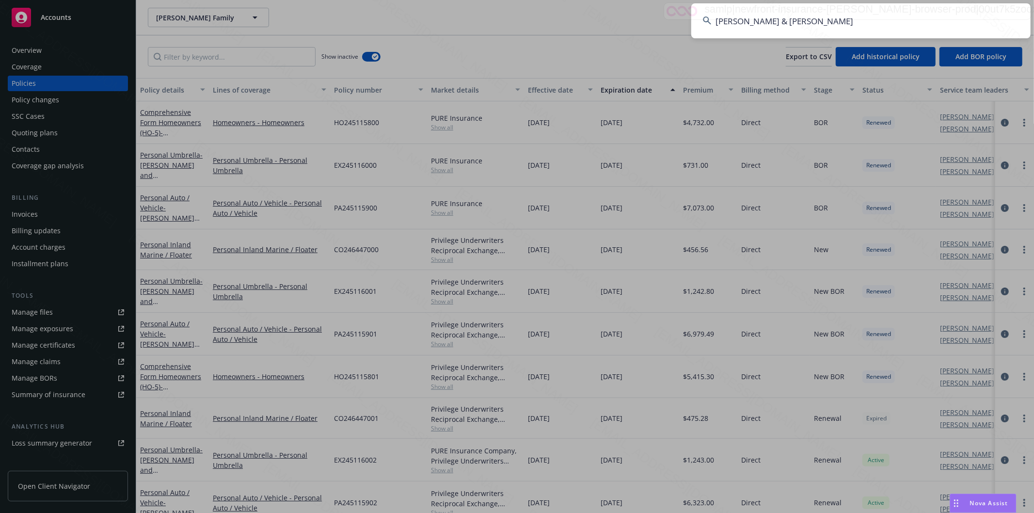
type input "Natasha & Marco Innocenti"
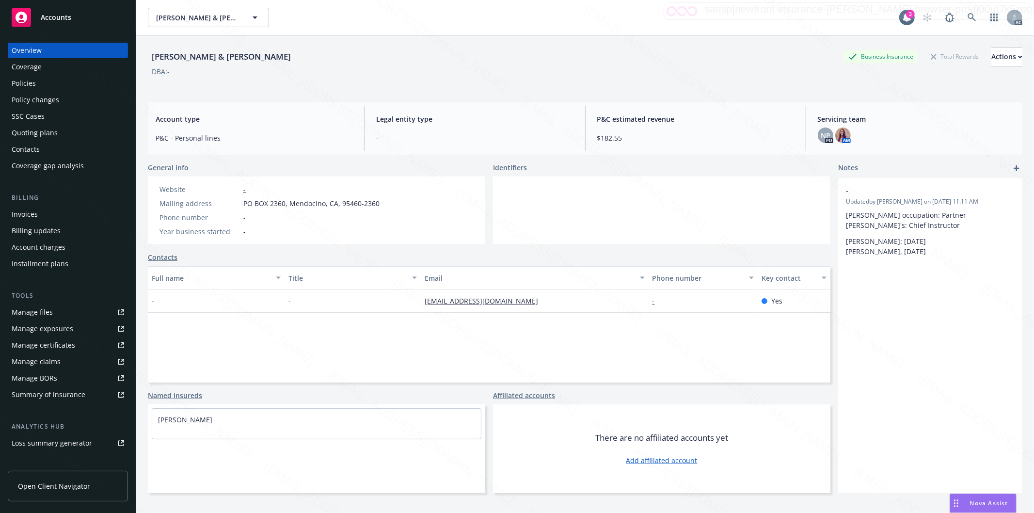
click at [61, 84] on div "Policies" at bounding box center [68, 84] width 112 height 16
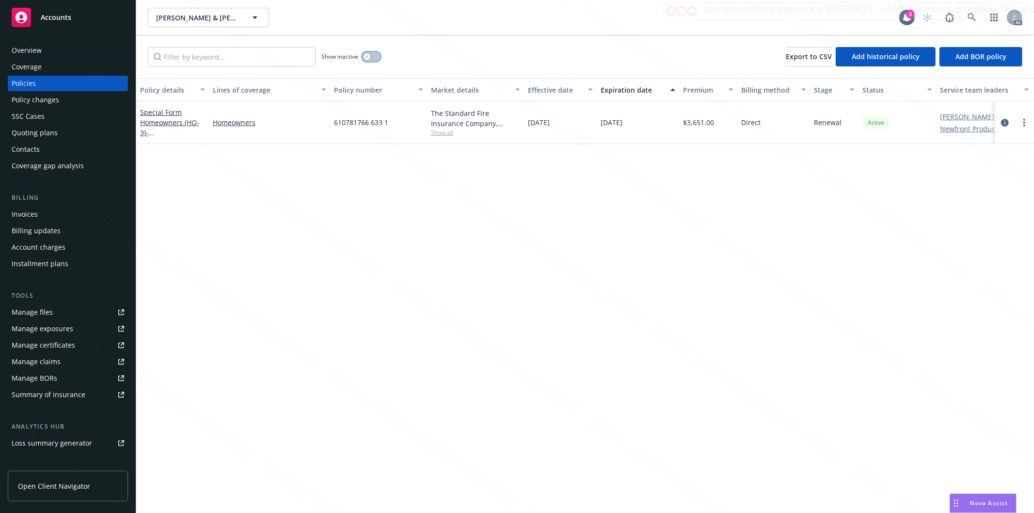
click at [377, 55] on button "button" at bounding box center [371, 57] width 18 height 10
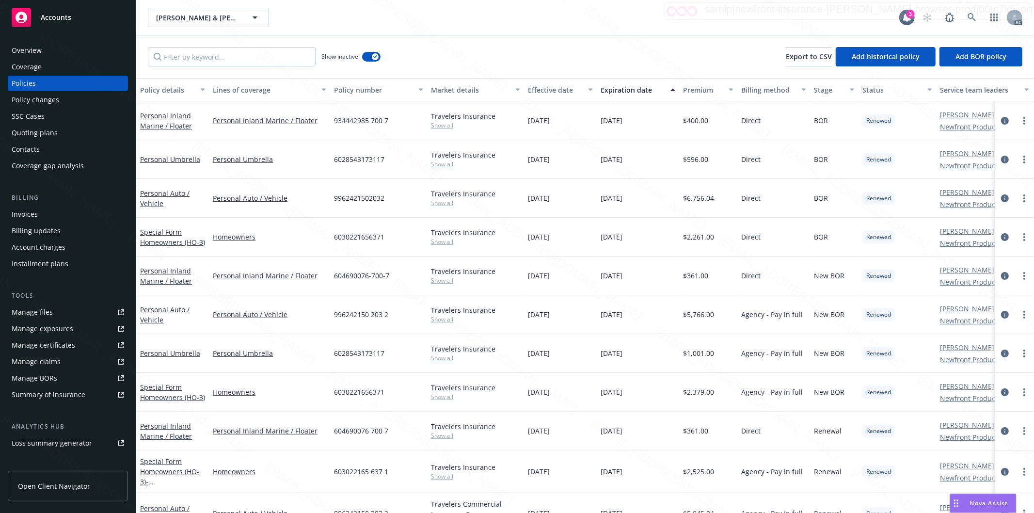
click at [575, 88] on div "Effective date" at bounding box center [555, 90] width 54 height 10
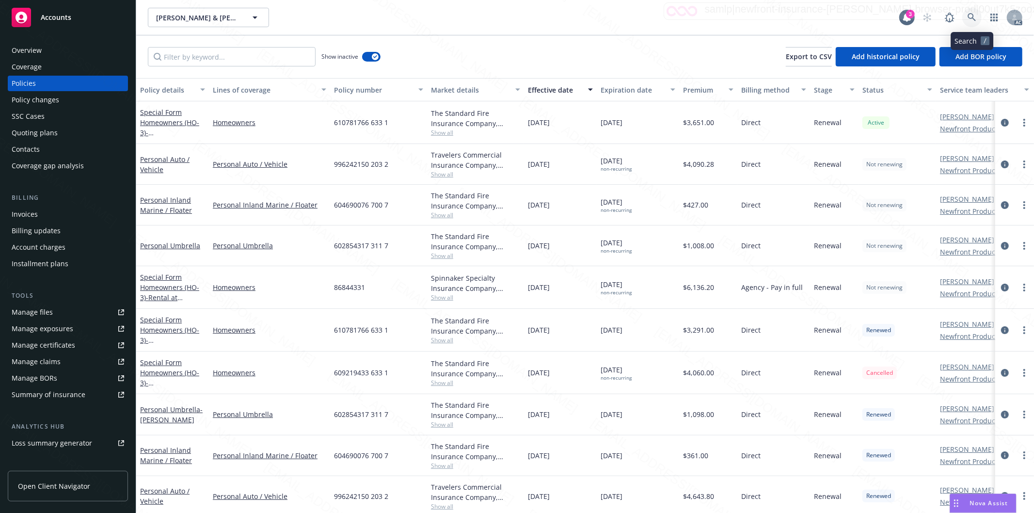
click at [969, 13] on icon at bounding box center [971, 17] width 8 height 8
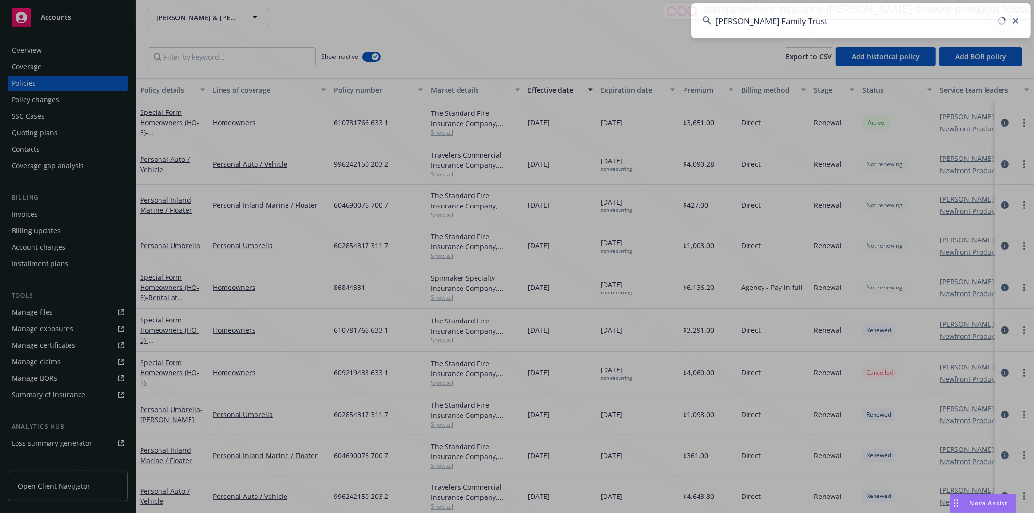
type input "Kirsten Surprenant - Surprenant Family Trust"
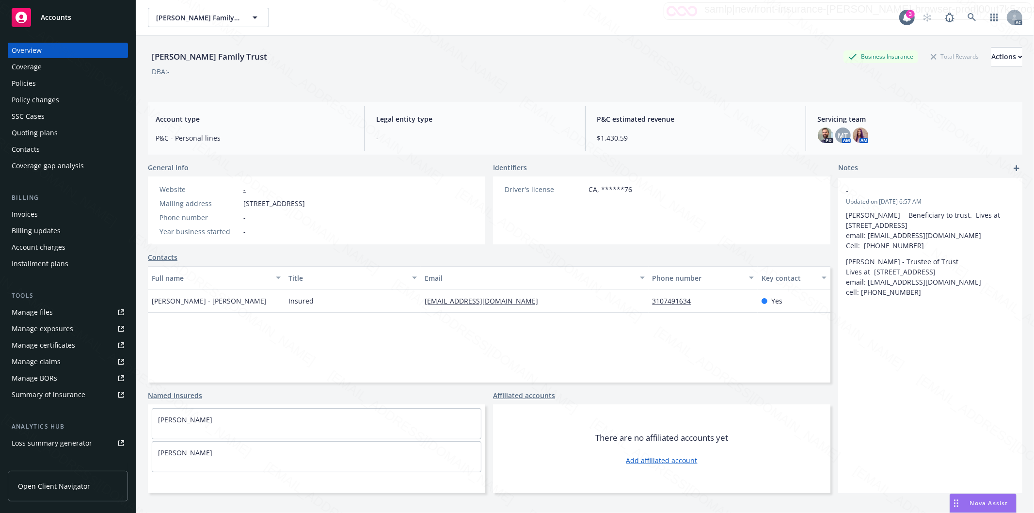
click at [36, 83] on div "Policies" at bounding box center [68, 84] width 112 height 16
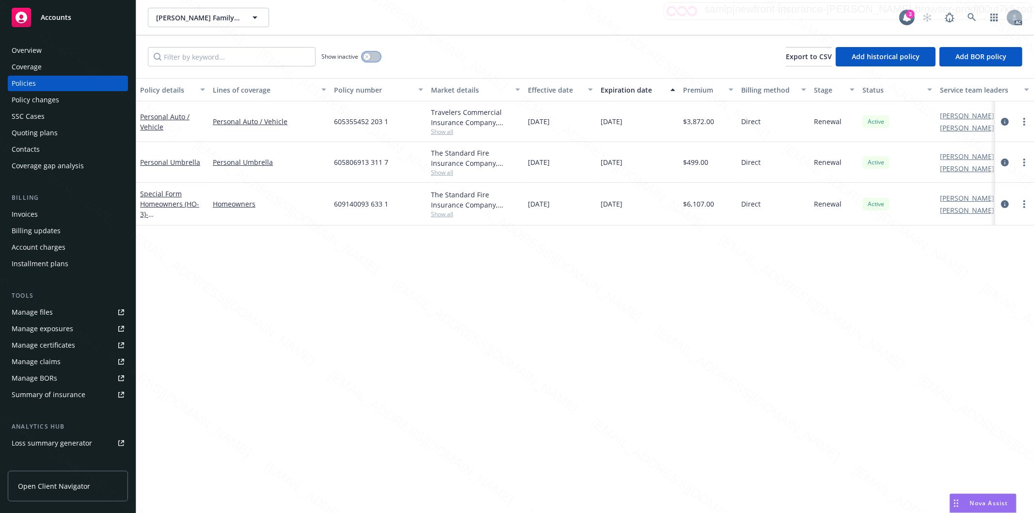
click at [370, 59] on button "button" at bounding box center [371, 57] width 18 height 10
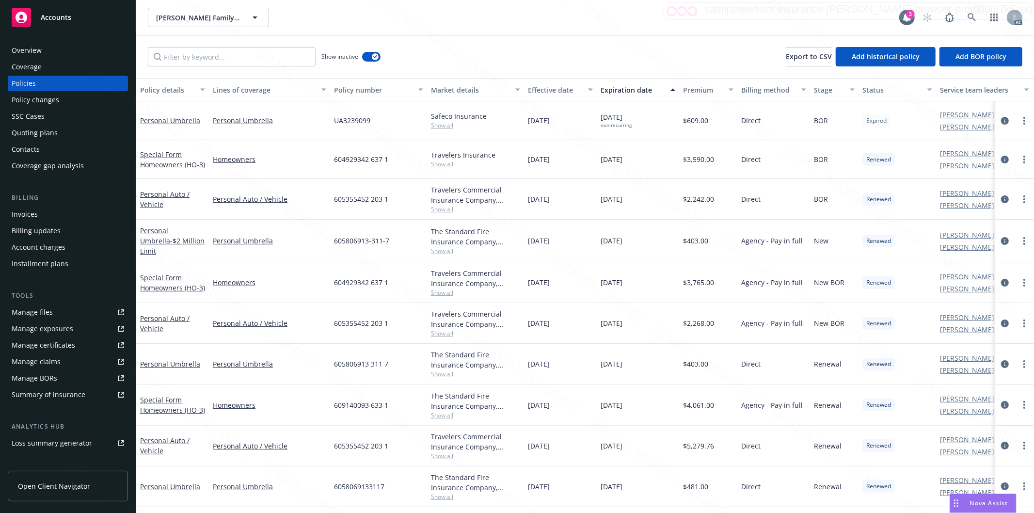
click at [656, 91] on div "Expiration date" at bounding box center [632, 90] width 64 height 10
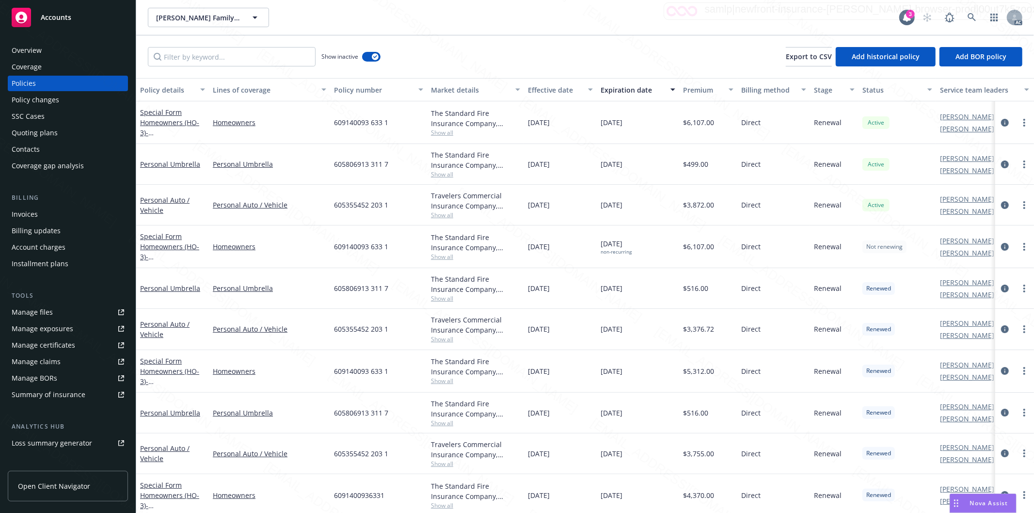
click at [578, 86] on div "Effective date" at bounding box center [555, 90] width 54 height 10
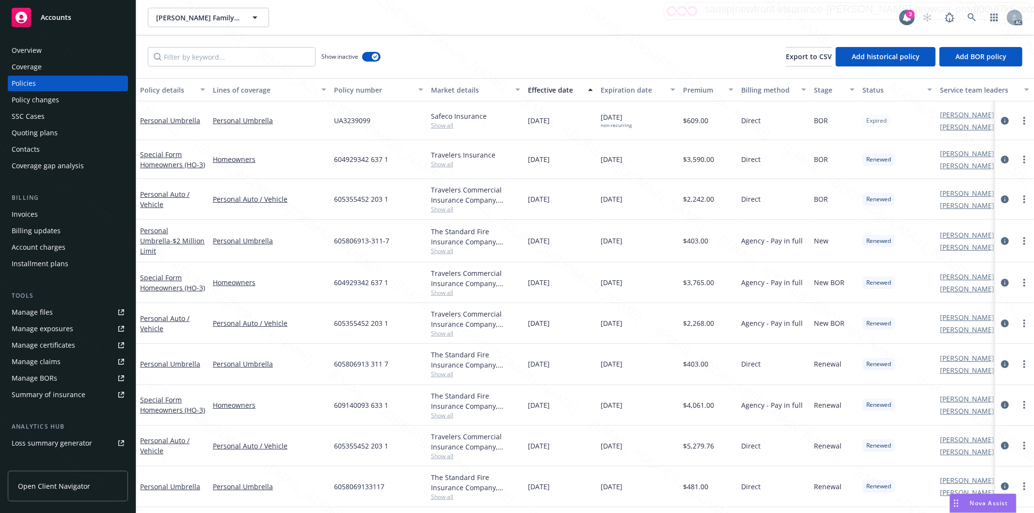
click at [574, 87] on div "Effective date" at bounding box center [555, 90] width 54 height 10
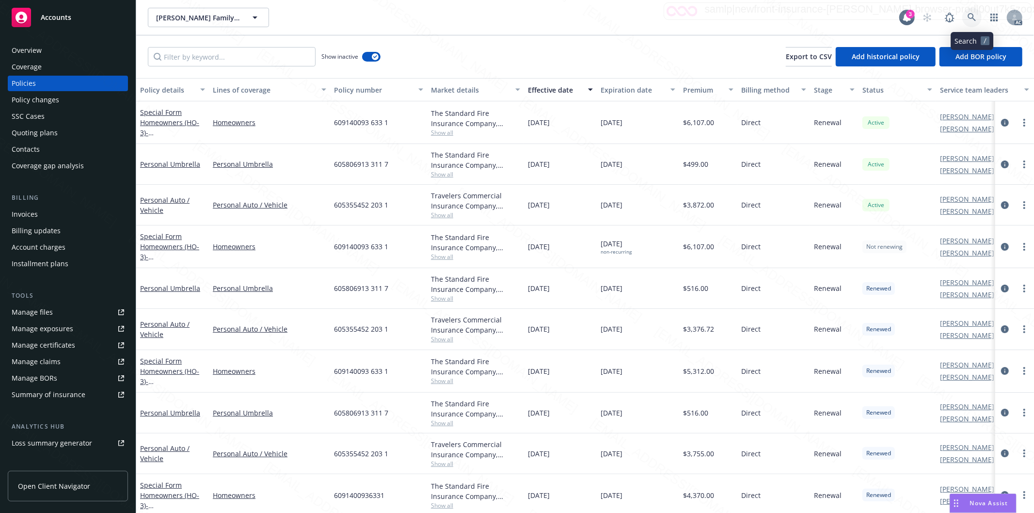
click at [970, 16] on icon at bounding box center [971, 17] width 9 height 9
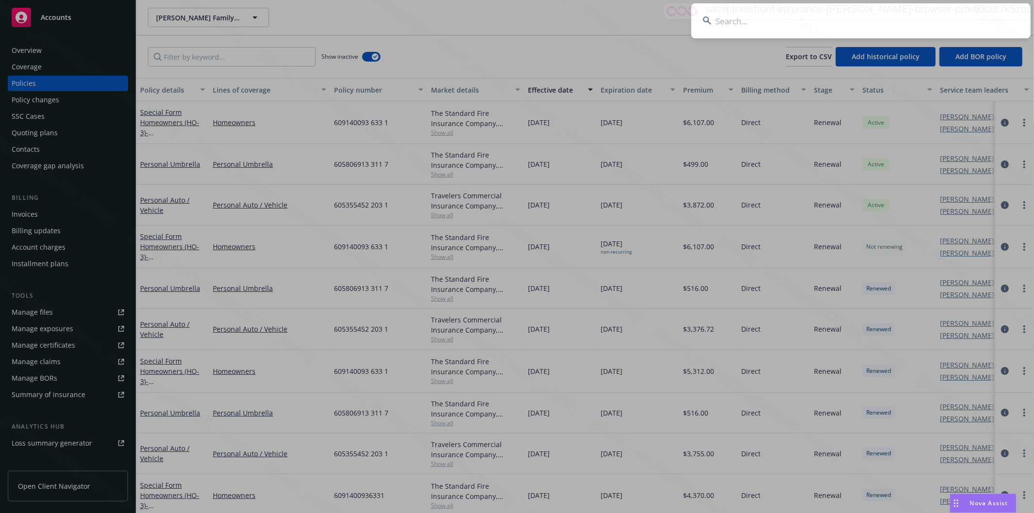
type input "Phair, Miranda"
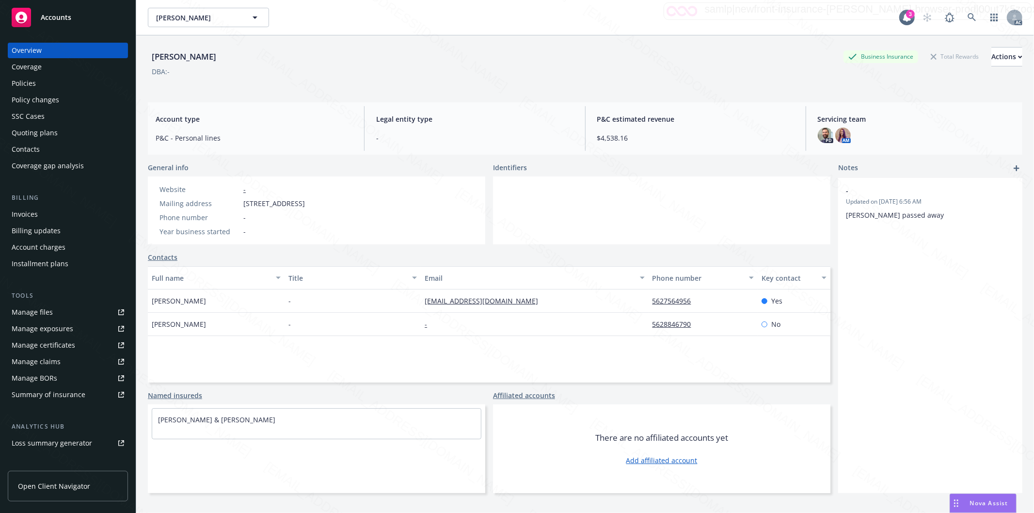
click at [32, 83] on div "Policies" at bounding box center [24, 84] width 24 height 16
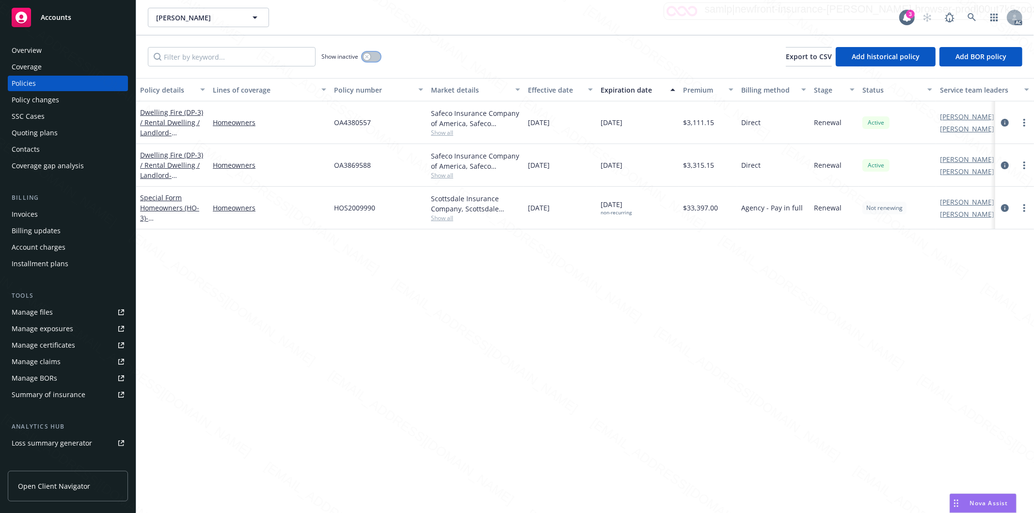
click at [375, 55] on button "button" at bounding box center [371, 57] width 18 height 10
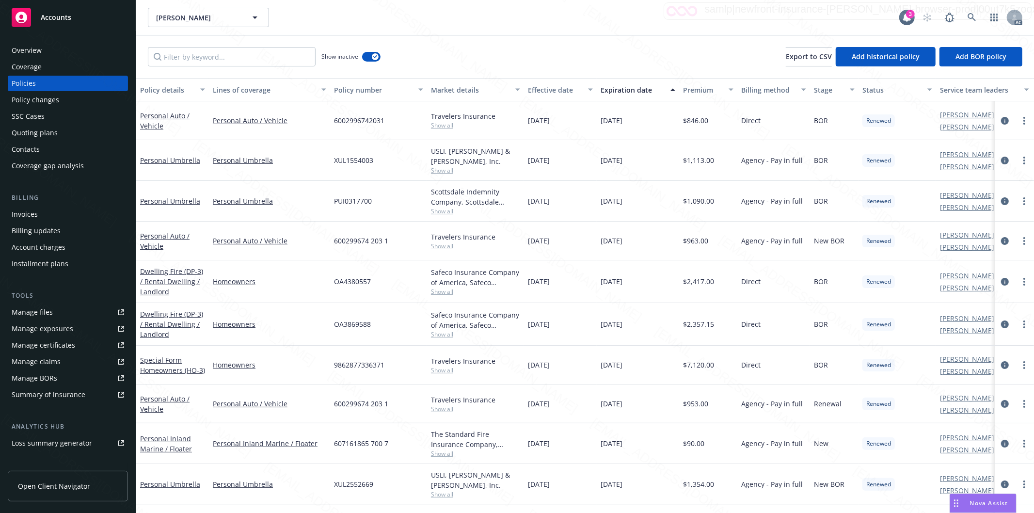
click at [577, 92] on div "Effective date" at bounding box center [555, 90] width 54 height 10
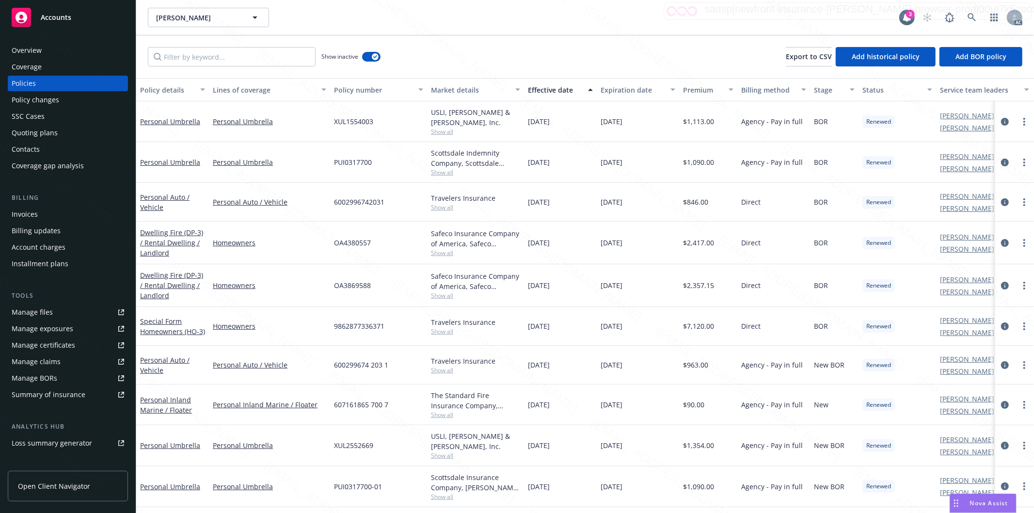
click at [577, 92] on div "Effective date" at bounding box center [555, 90] width 54 height 10
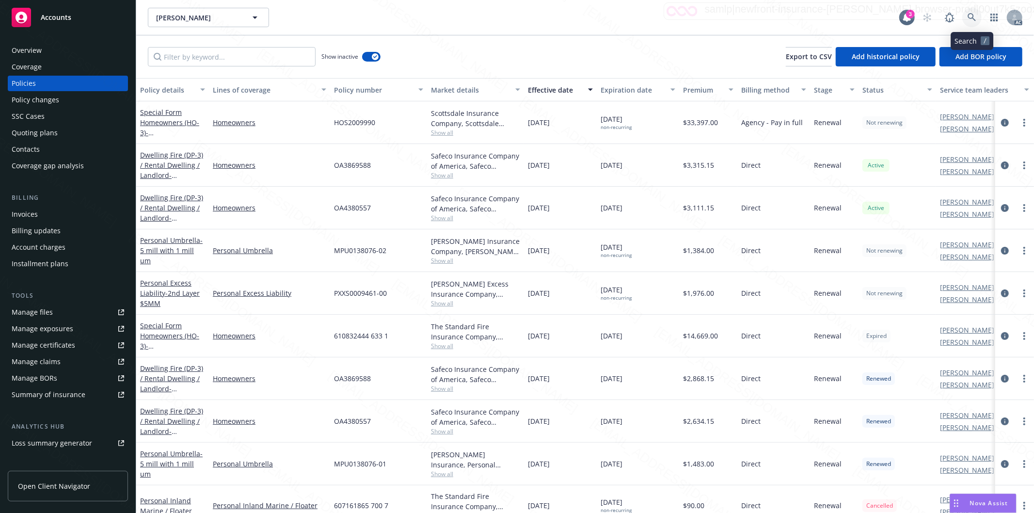
click at [968, 16] on icon at bounding box center [971, 17] width 9 height 9
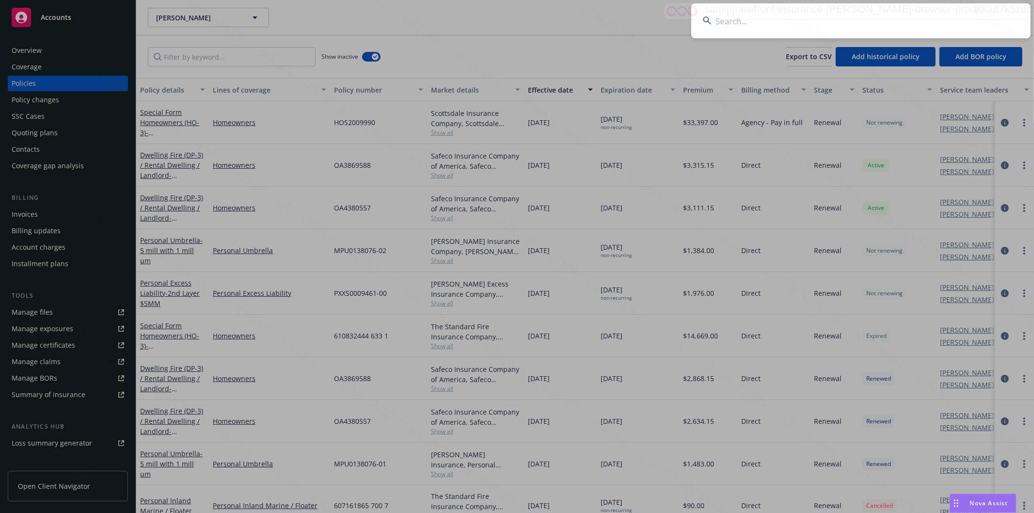
click at [749, 23] on input at bounding box center [860, 20] width 339 height 35
type input "Al and Toni Czap"
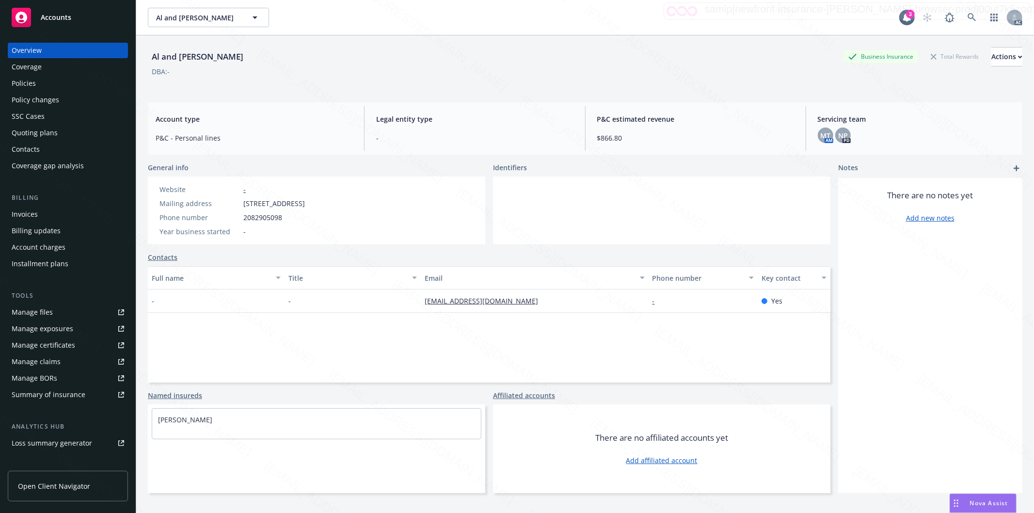
click at [52, 86] on div "Policies" at bounding box center [68, 84] width 112 height 16
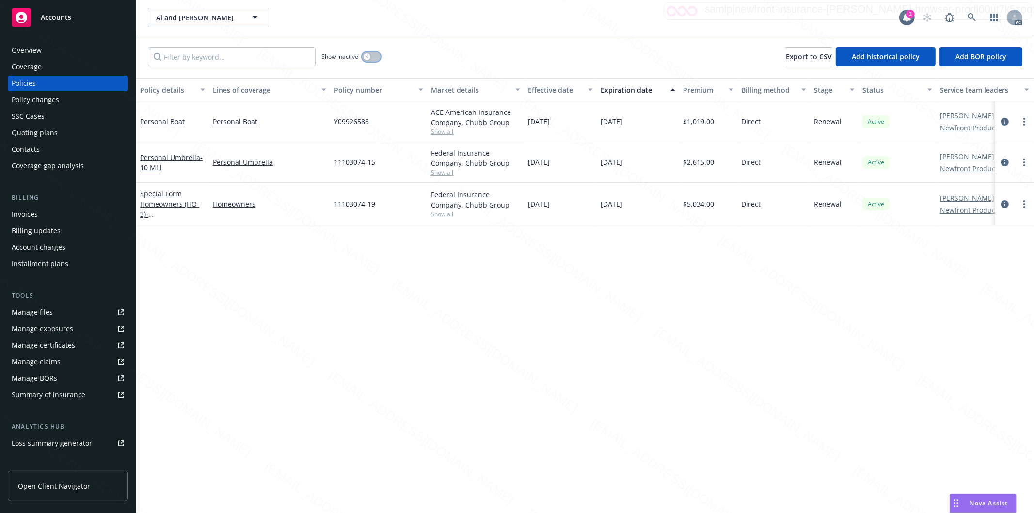
click at [375, 58] on button "button" at bounding box center [371, 57] width 18 height 10
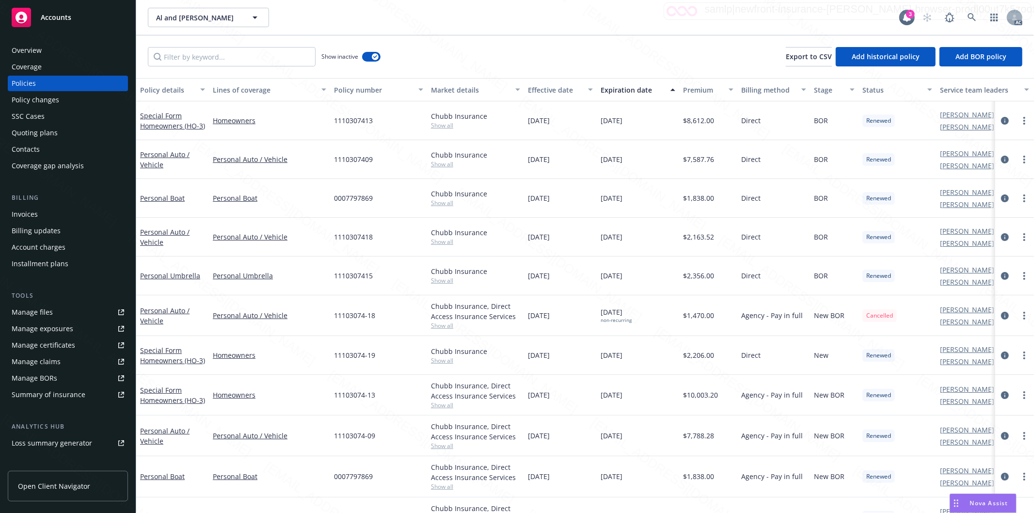
click at [580, 91] on div "Effective date" at bounding box center [555, 90] width 54 height 10
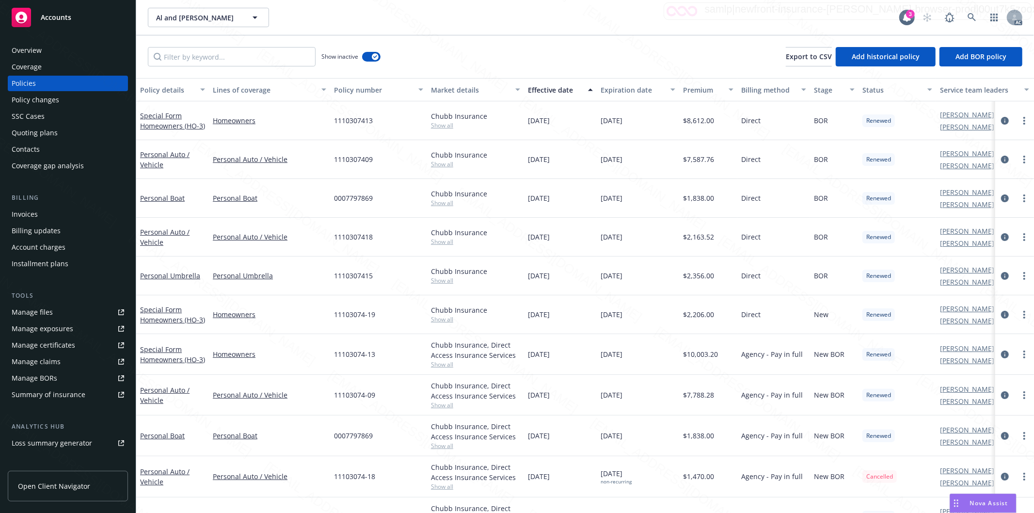
click at [580, 91] on div "Effective date" at bounding box center [555, 90] width 54 height 10
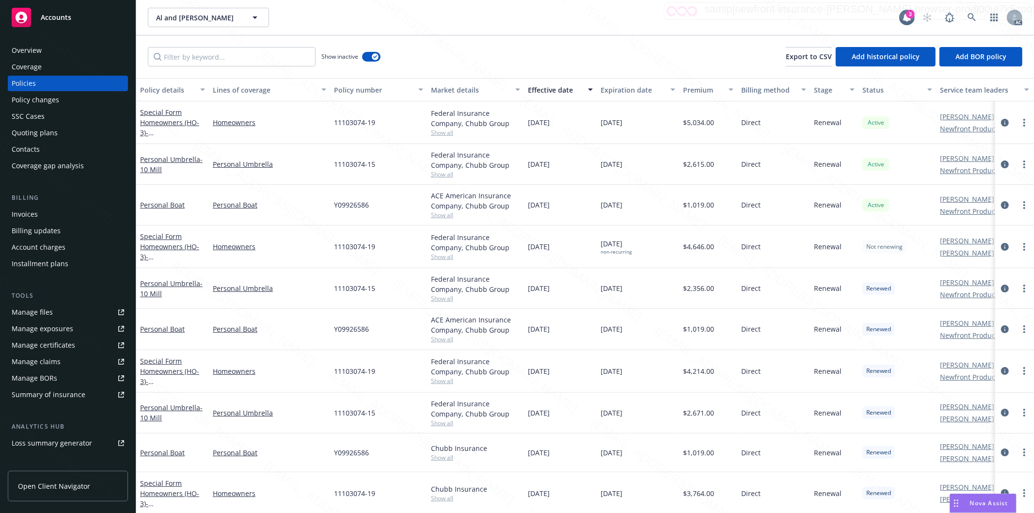
click at [580, 91] on div "Effective date" at bounding box center [555, 90] width 54 height 10
click at [166, 132] on span "- 285 Broad Reach, The Sea Ranch CA 95497" at bounding box center [171, 137] width 62 height 19
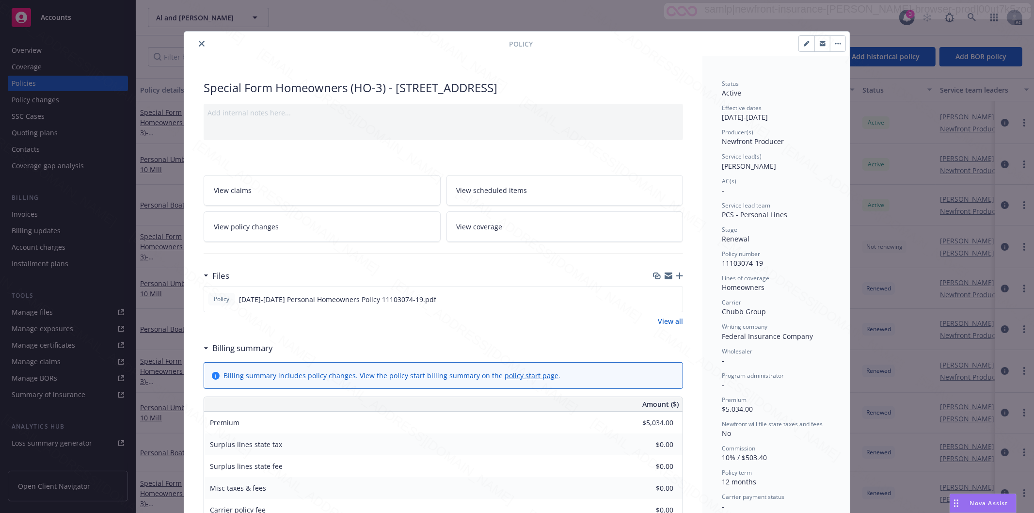
click at [245, 349] on h3 "Billing summary" at bounding box center [242, 348] width 61 height 13
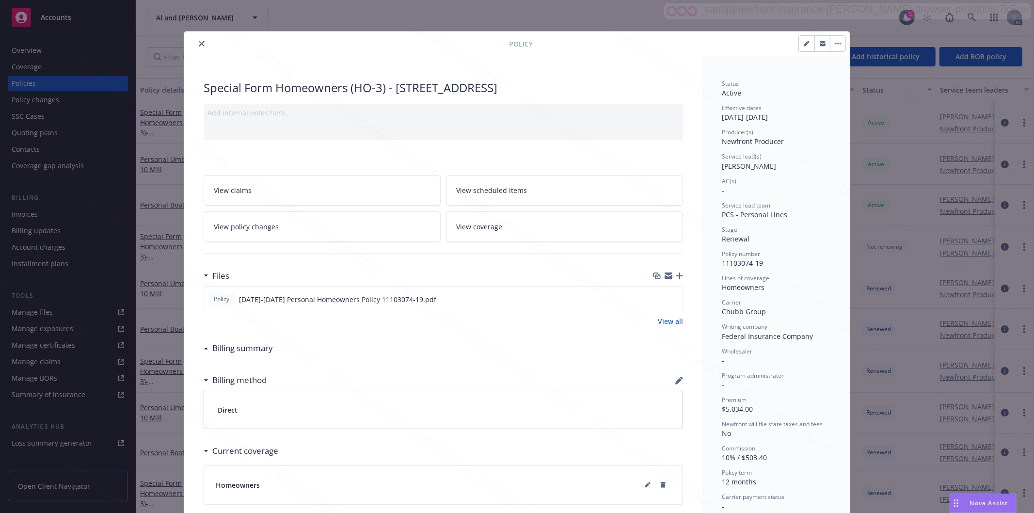
click at [26, 47] on div "Policy Special Form Homeowners (HO-3) - 285 Broad Reach, The Sea Ranch CA 95497…" at bounding box center [517, 256] width 1034 height 513
click at [199, 42] on icon "close" at bounding box center [202, 44] width 6 height 6
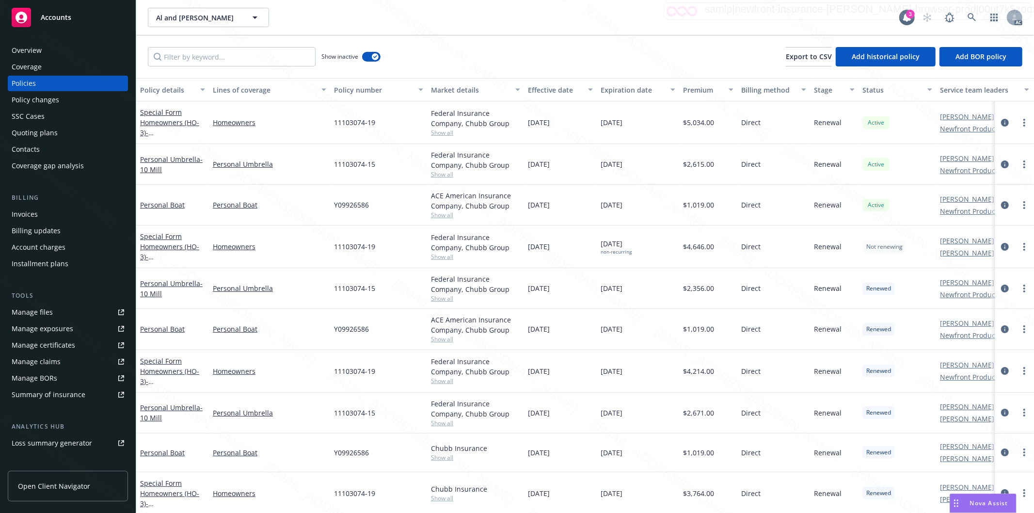
click at [46, 51] on div "Overview" at bounding box center [68, 51] width 112 height 16
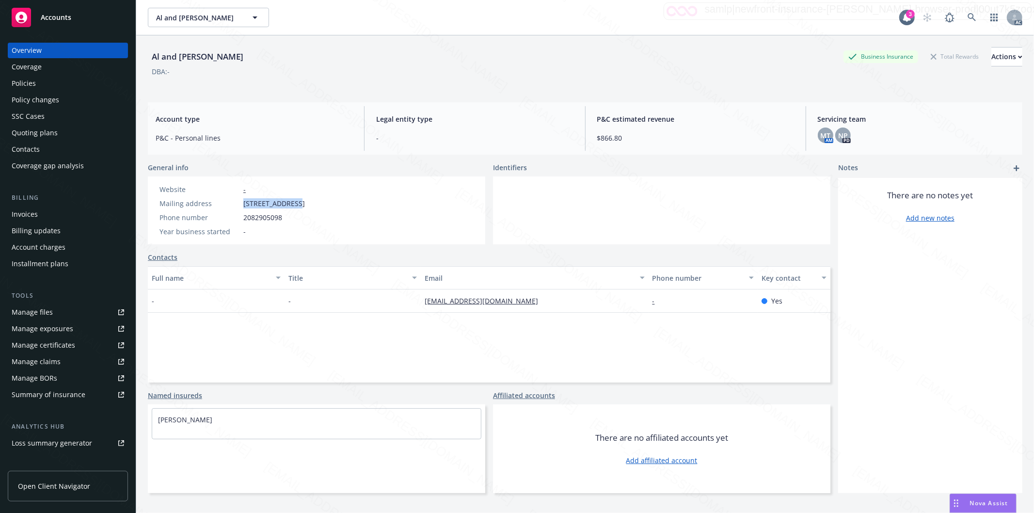
drag, startPoint x: 243, startPoint y: 201, endPoint x: 293, endPoint y: 200, distance: 50.4
click at [293, 200] on span "1370 Trancas St,, #350, Napa, CA, 94558" at bounding box center [274, 203] width 62 height 10
copy span "1370 Trancas St"
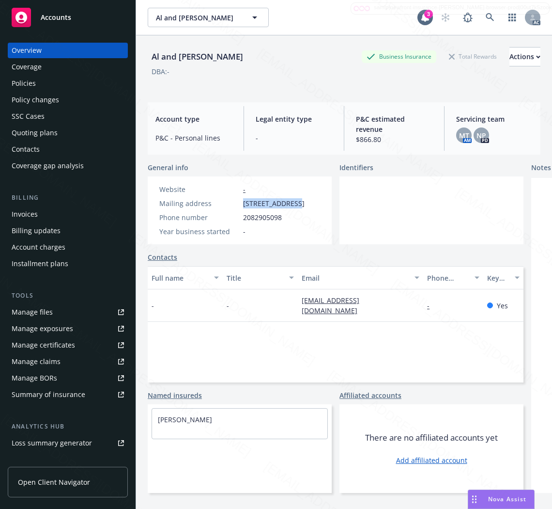
click at [35, 85] on div "Policies" at bounding box center [24, 84] width 24 height 16
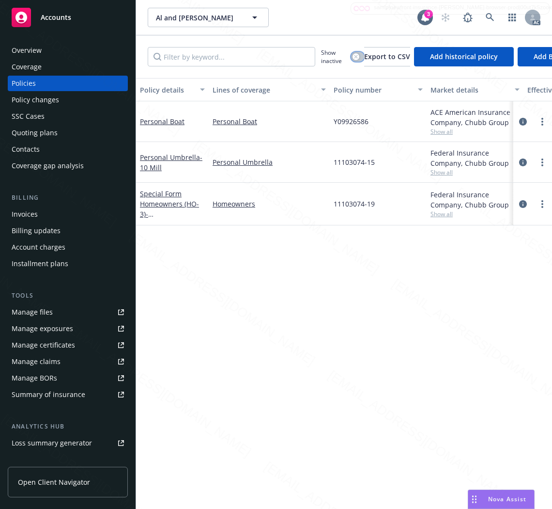
click at [361, 55] on button "button" at bounding box center [357, 57] width 13 height 10
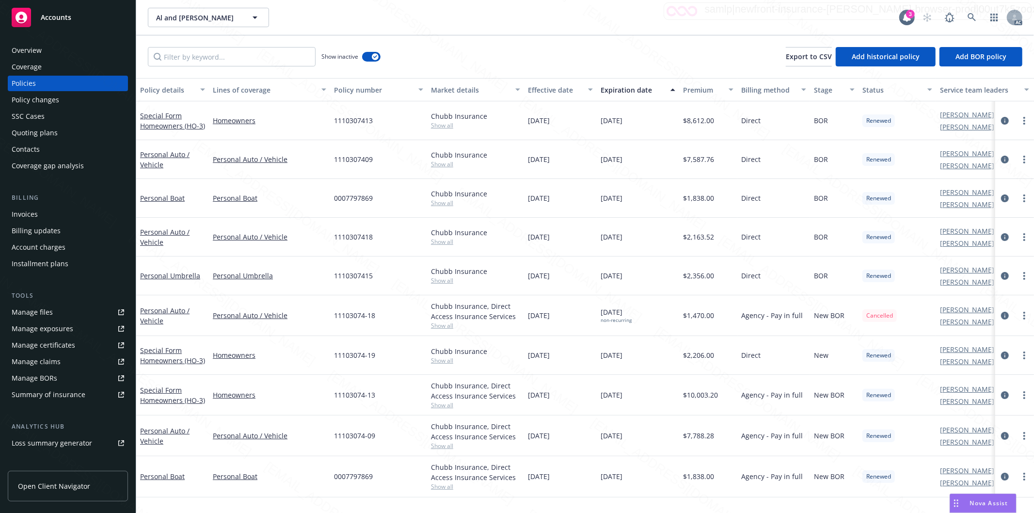
click at [579, 89] on div "Effective date" at bounding box center [555, 90] width 54 height 10
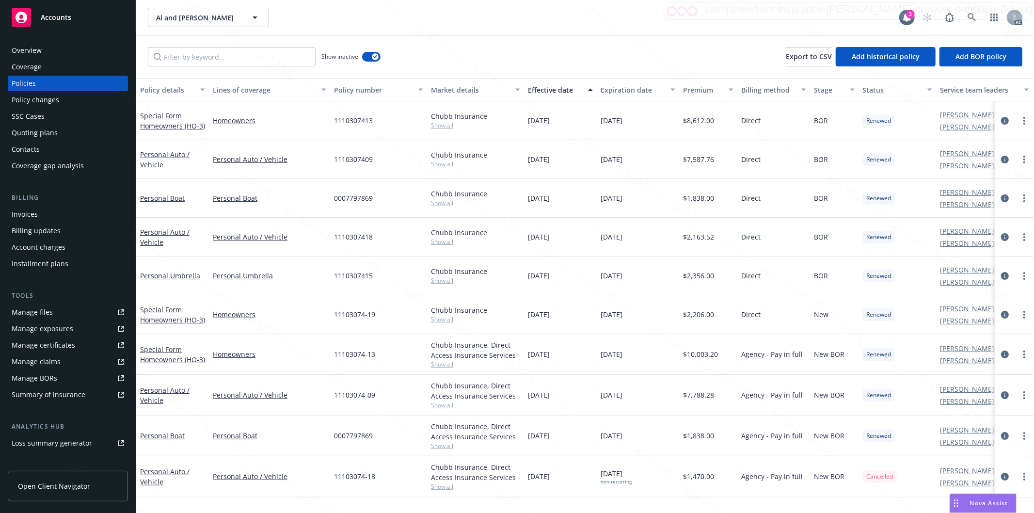
click at [579, 89] on div "Effective date" at bounding box center [555, 90] width 54 height 10
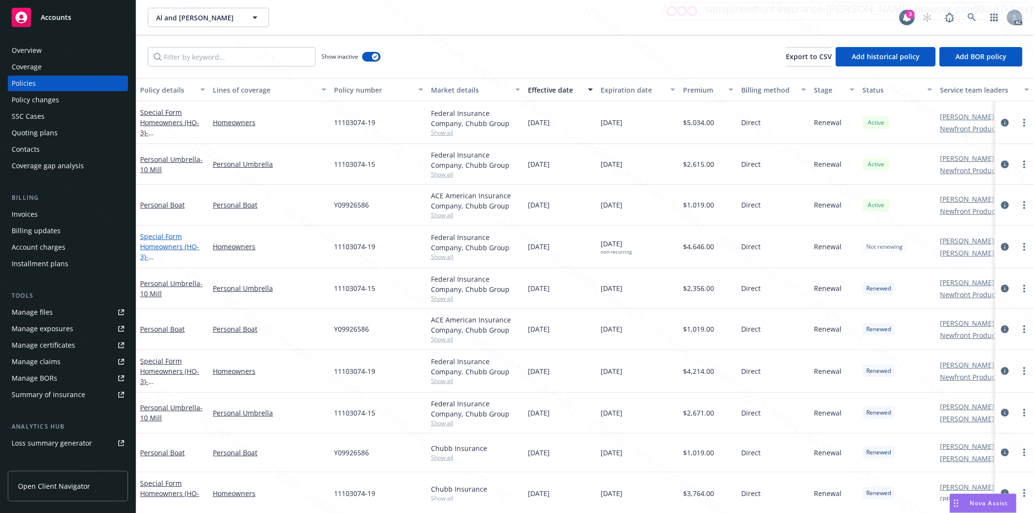
click at [165, 246] on link "Special Form Homeowners (HO-3) - 285 Broad Reach, The Sea Ranch CA 95497" at bounding box center [171, 252] width 62 height 40
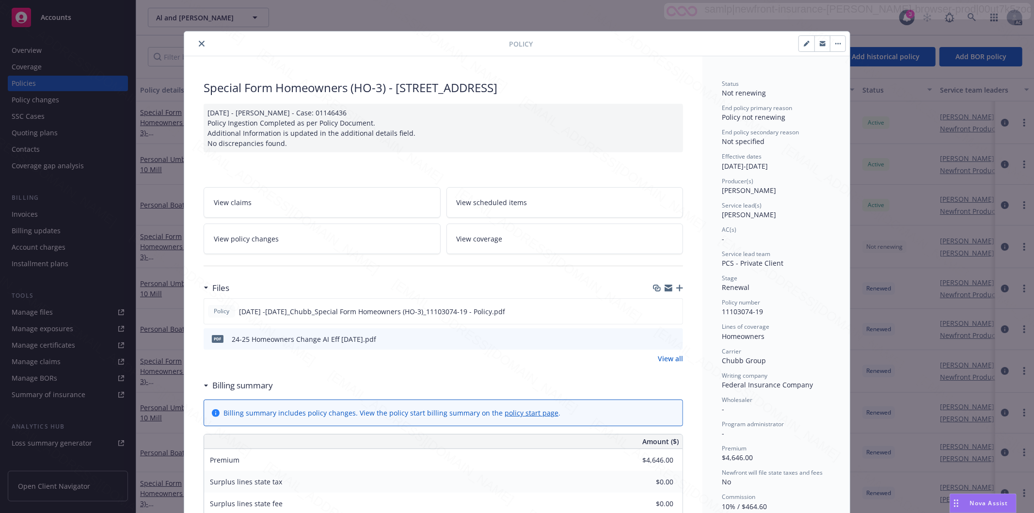
click at [199, 45] on icon "close" at bounding box center [202, 44] width 6 height 6
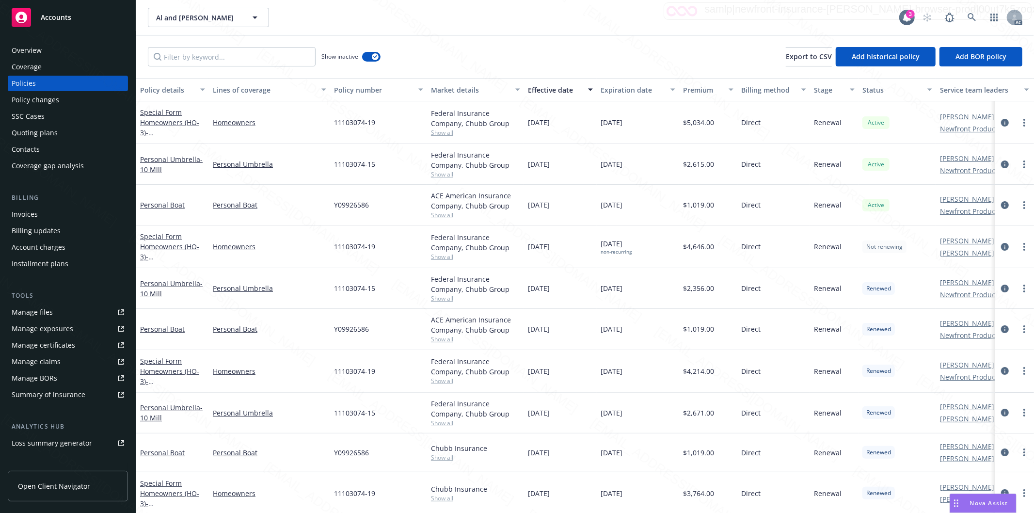
click at [622, 55] on div "Show inactive Export to CSV Add historical policy Add BOR policy" at bounding box center [584, 56] width 897 height 43
click at [971, 16] on icon at bounding box center [971, 17] width 9 height 9
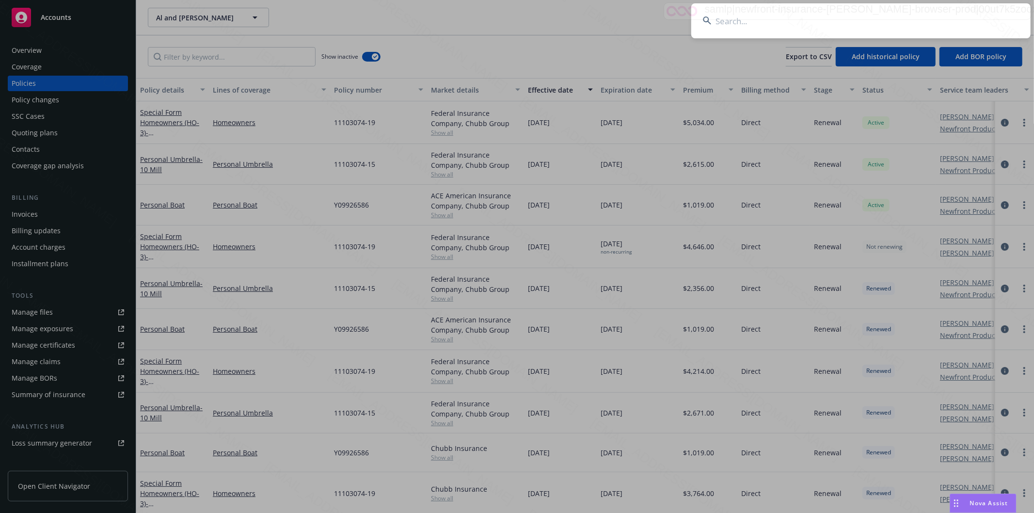
type input "Arthur and Catherine Nicholas"
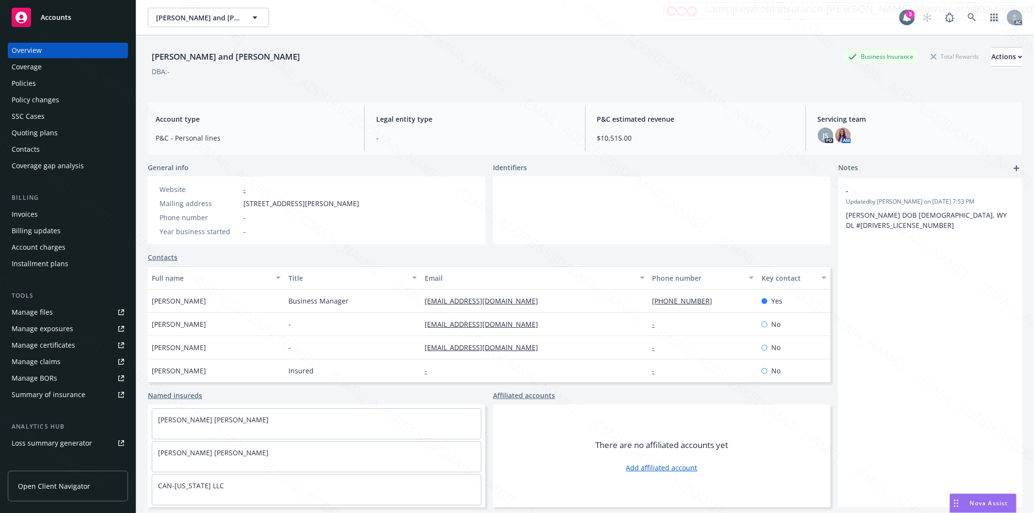
click at [58, 78] on div "Policies" at bounding box center [68, 84] width 112 height 16
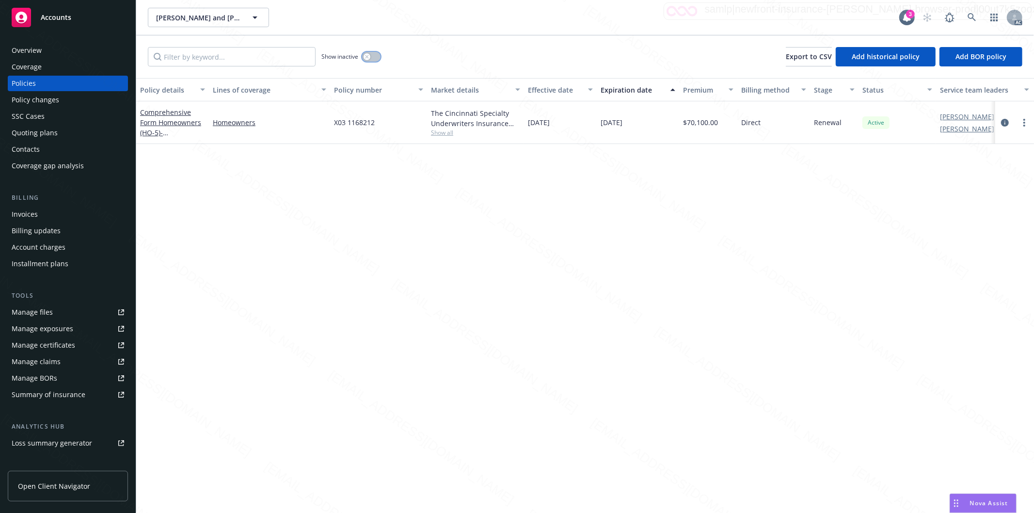
click at [373, 54] on button "button" at bounding box center [371, 57] width 18 height 10
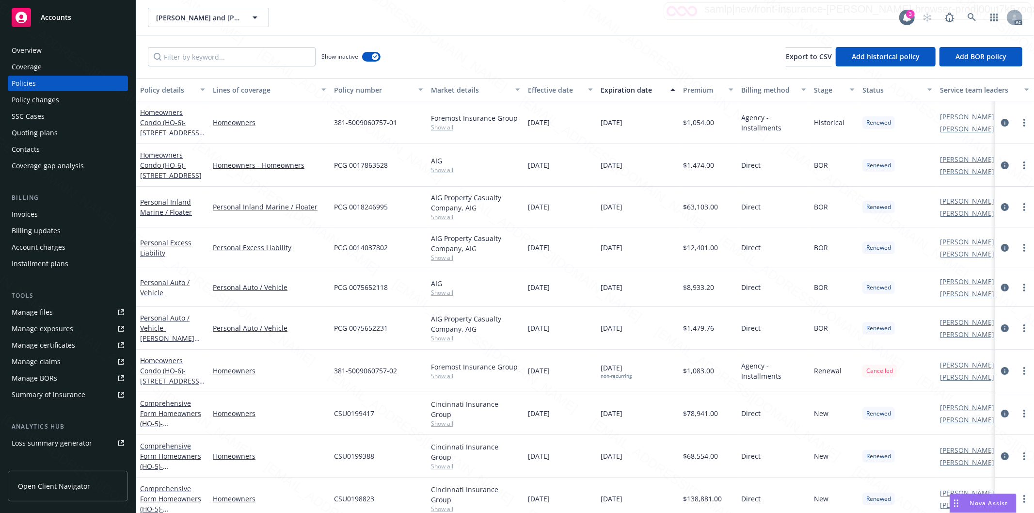
click at [577, 94] on button "Effective date" at bounding box center [560, 89] width 73 height 23
click at [577, 94] on div "Effective date" at bounding box center [555, 90] width 54 height 10
click at [578, 93] on div "Effective date" at bounding box center [555, 90] width 54 height 10
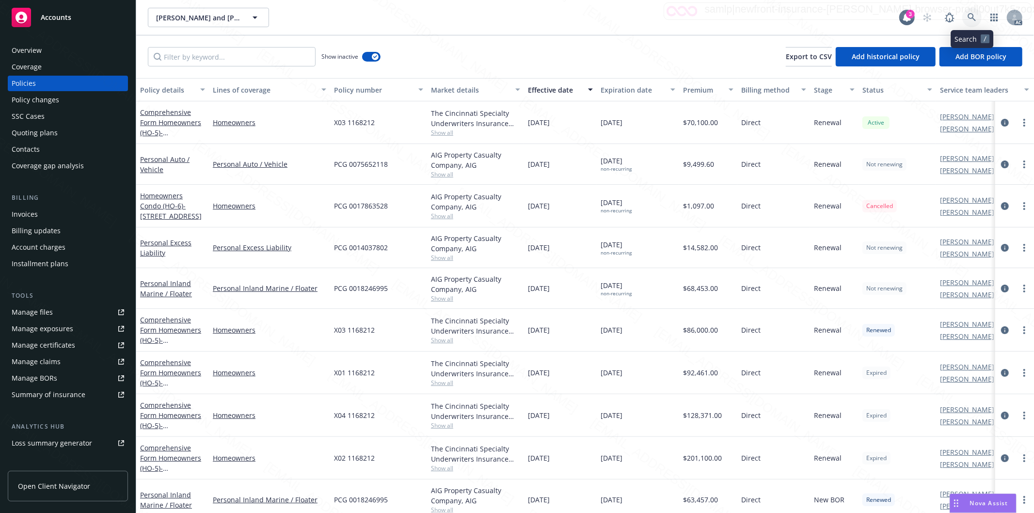
click at [971, 18] on icon at bounding box center [971, 17] width 9 height 9
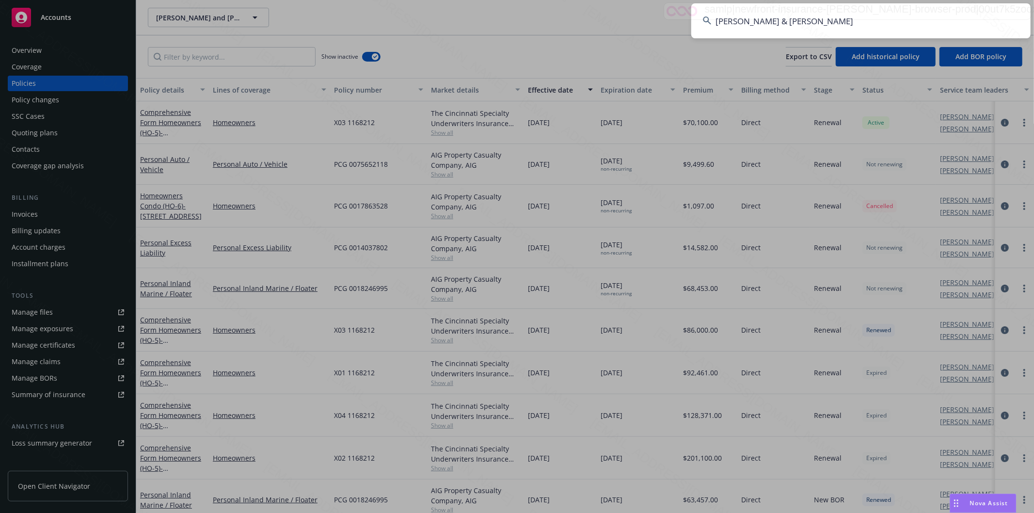
type input "D. Miles Staglik & Russell Jay-Staglik"
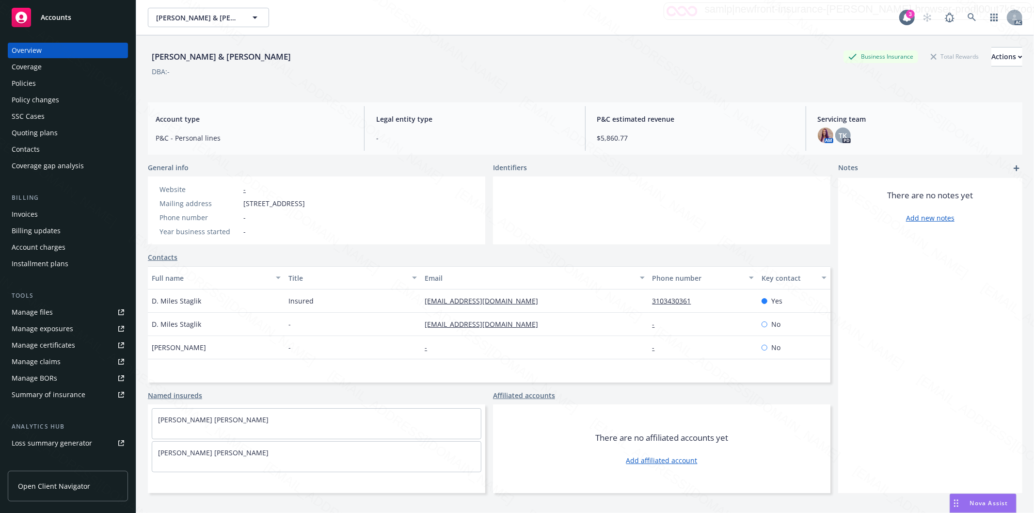
click at [31, 81] on div "Policies" at bounding box center [24, 84] width 24 height 16
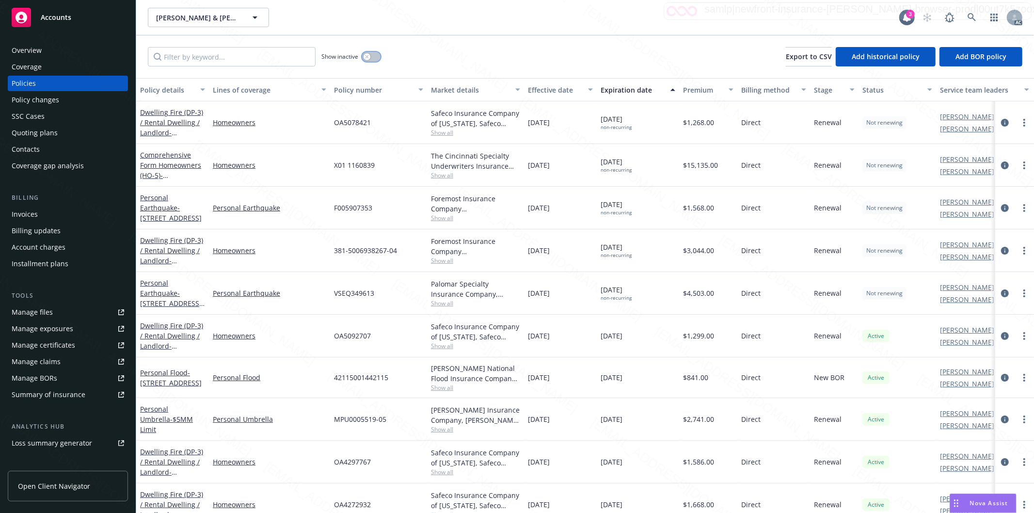
click at [378, 57] on button "button" at bounding box center [371, 57] width 18 height 10
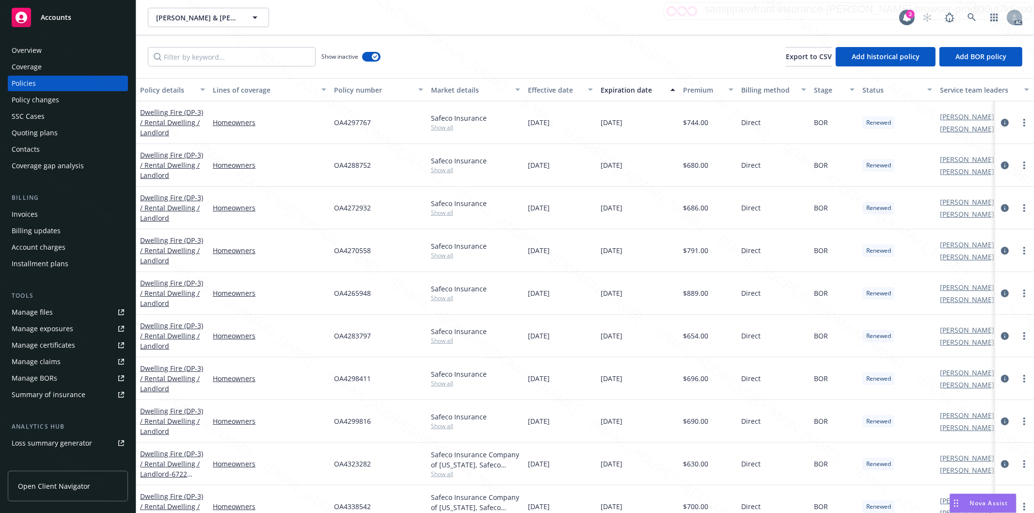
click at [575, 94] on div "Effective date" at bounding box center [555, 90] width 54 height 10
click at [578, 91] on div "Effective date" at bounding box center [555, 90] width 54 height 10
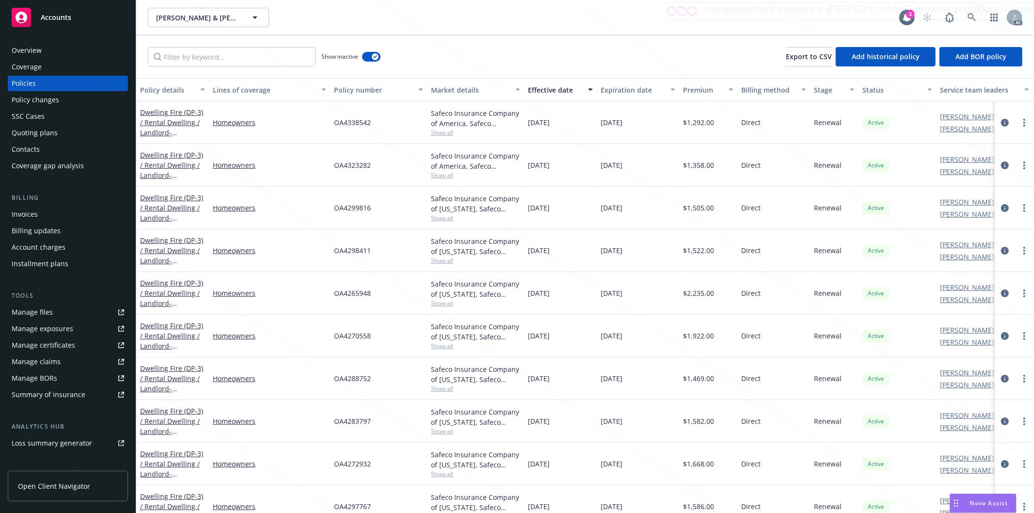
click at [595, 54] on div "Show inactive Export to CSV Add historical policy Add BOR policy" at bounding box center [584, 56] width 897 height 43
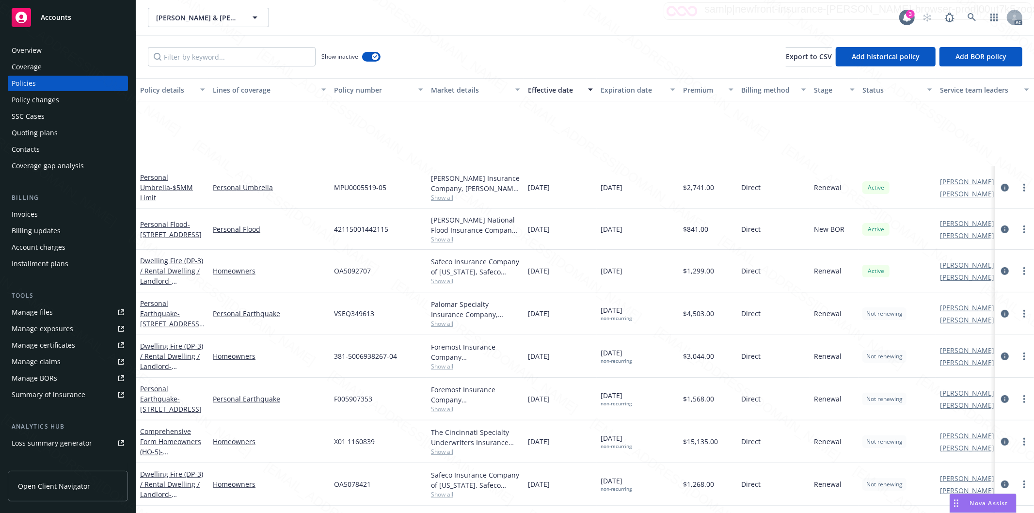
scroll to position [430, 0]
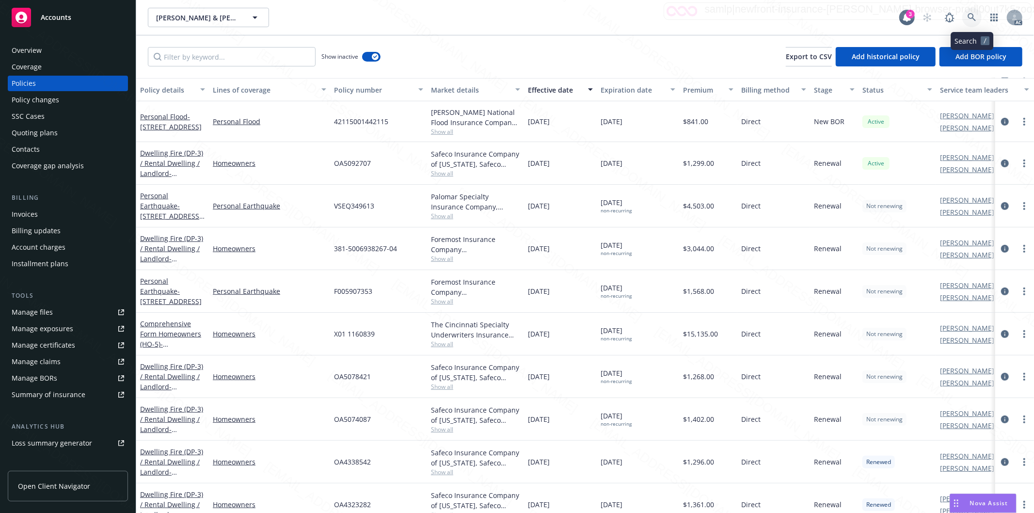
click at [971, 15] on icon at bounding box center [971, 17] width 9 height 9
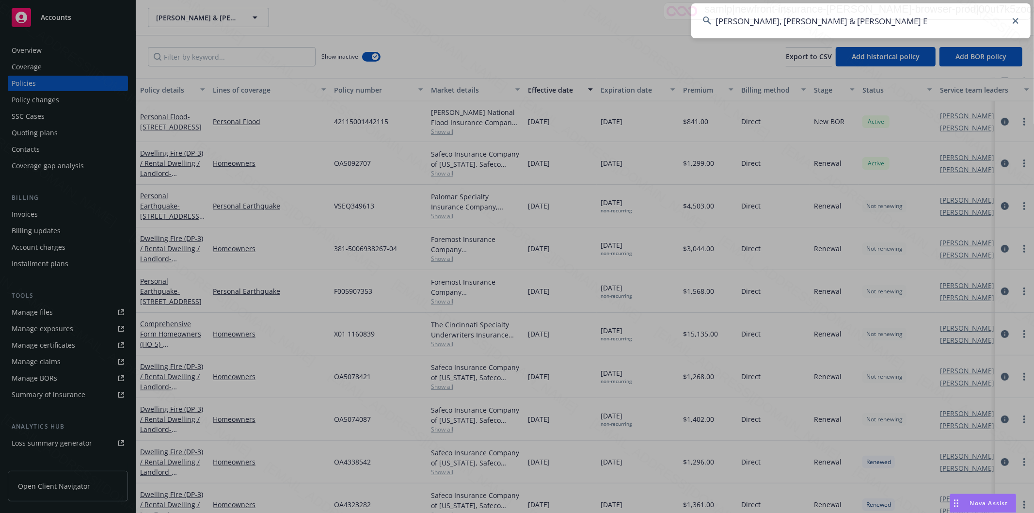
type input "Nichols Jr, Robert L Nichols & Cora E"
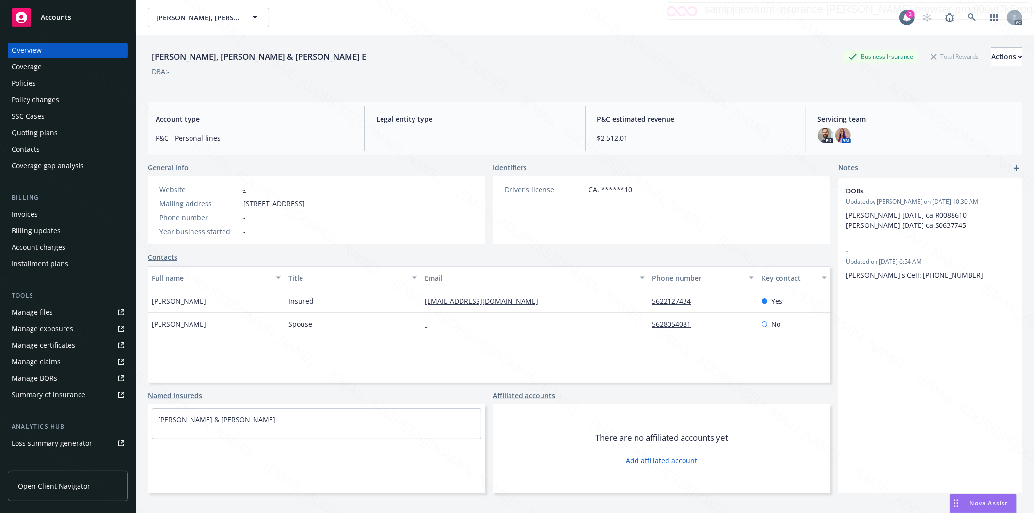
click at [36, 83] on div "Policies" at bounding box center [68, 84] width 112 height 16
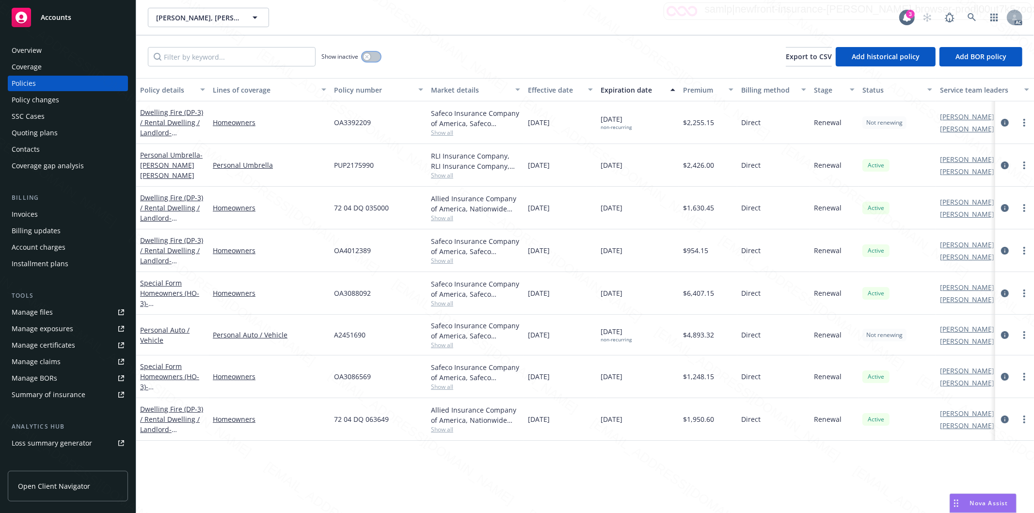
click at [374, 58] on button "button" at bounding box center [371, 57] width 18 height 10
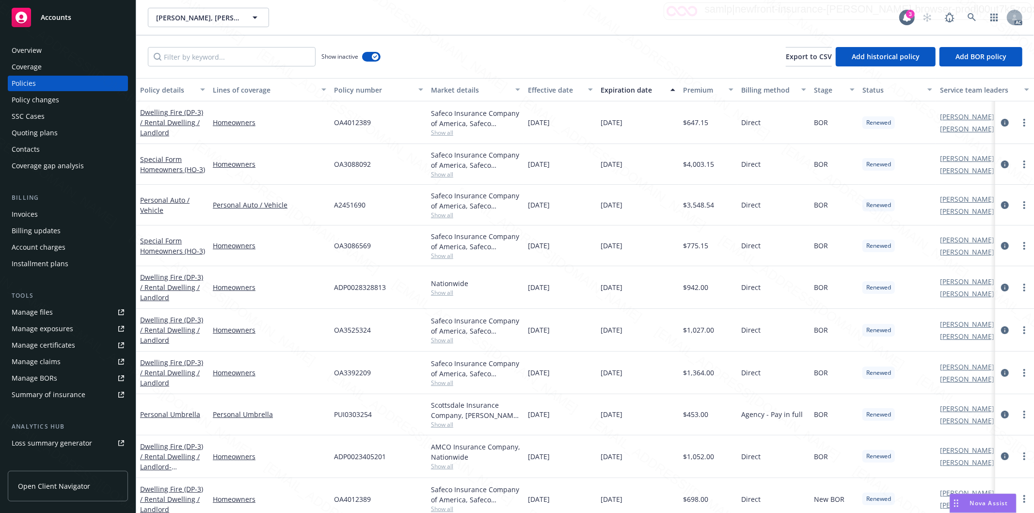
click at [575, 88] on div "Effective date" at bounding box center [555, 90] width 54 height 10
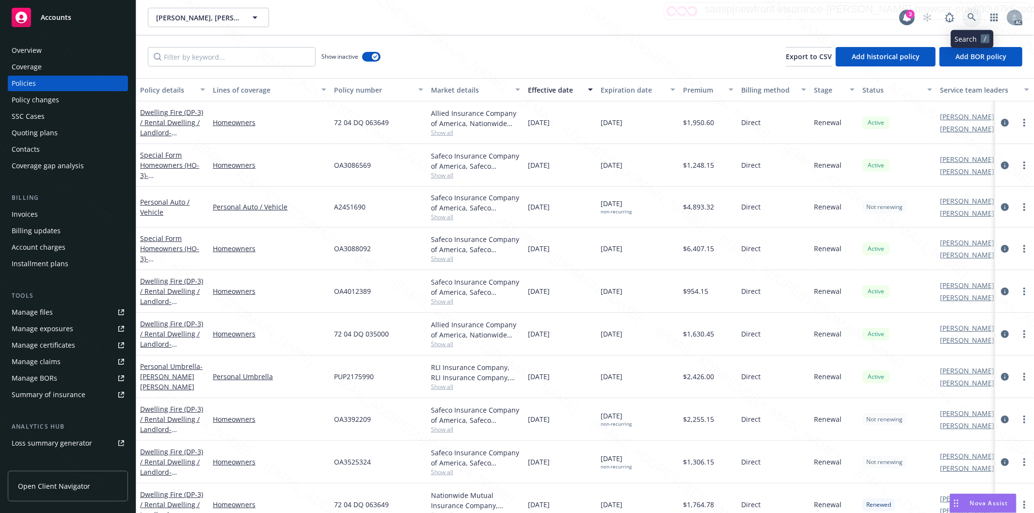
click at [972, 15] on icon at bounding box center [971, 17] width 8 height 8
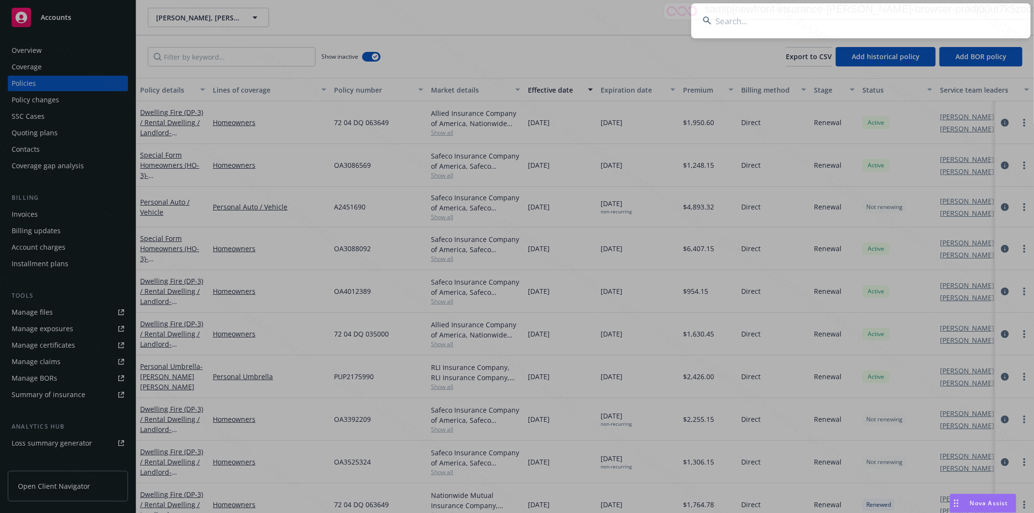
type input "Winograd Family"
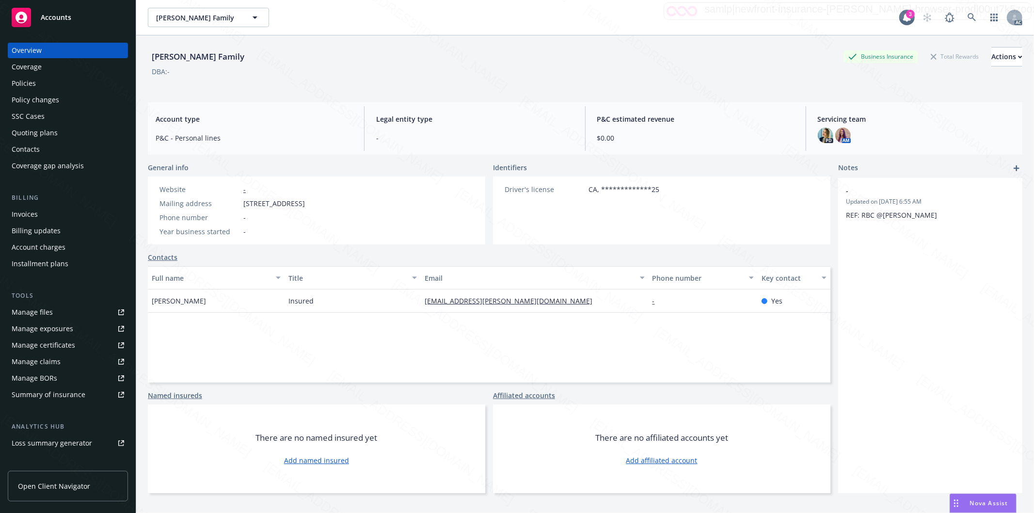
click at [69, 81] on div "Policies" at bounding box center [68, 84] width 112 height 16
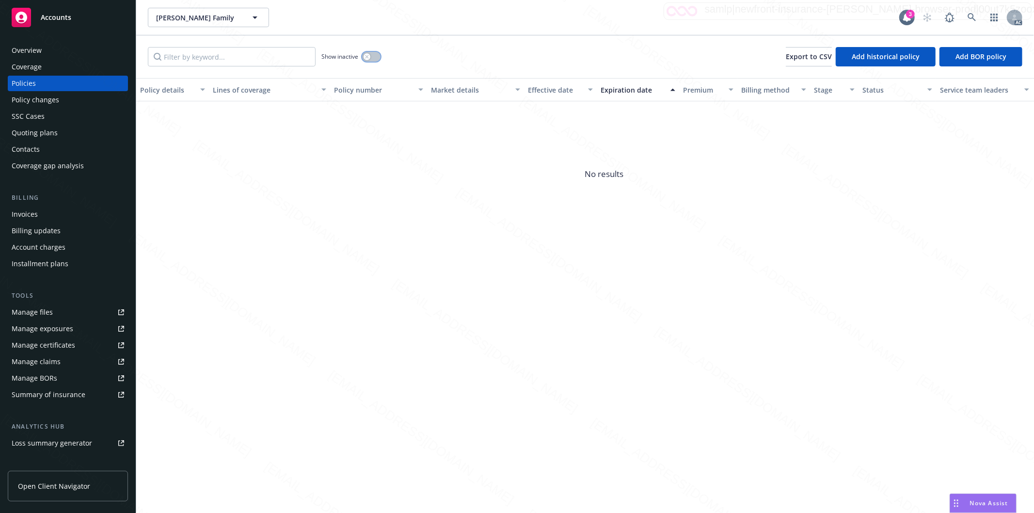
click at [375, 58] on button "button" at bounding box center [371, 57] width 18 height 10
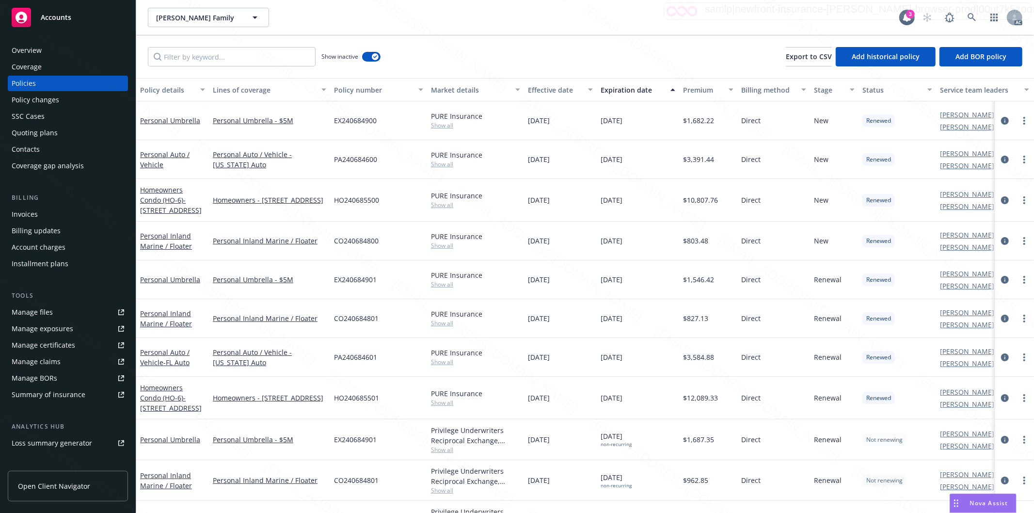
click at [582, 95] on button "Effective date" at bounding box center [560, 89] width 73 height 23
click at [584, 95] on button "Effective date" at bounding box center [560, 89] width 73 height 23
click at [578, 91] on div "Effective date" at bounding box center [555, 90] width 54 height 10
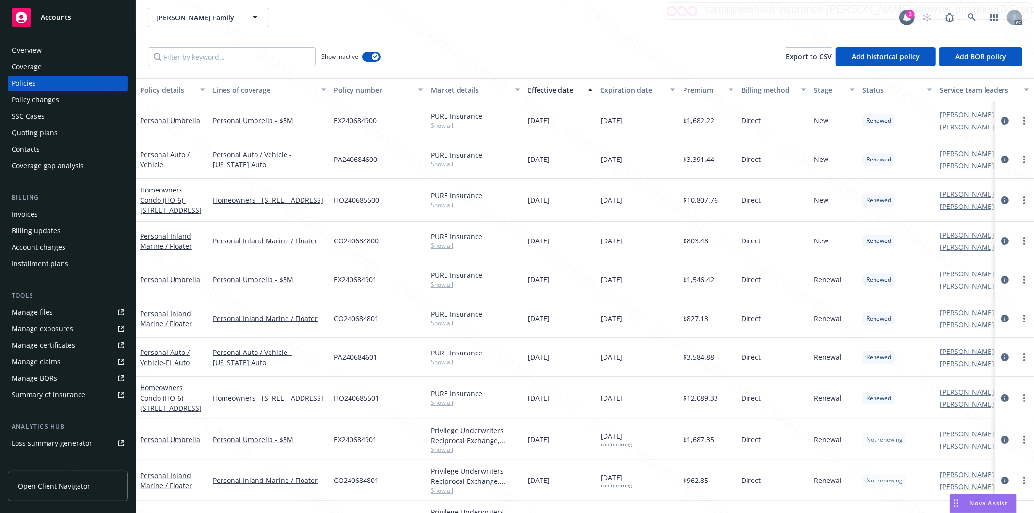
click at [578, 91] on div "Effective date" at bounding box center [555, 90] width 54 height 10
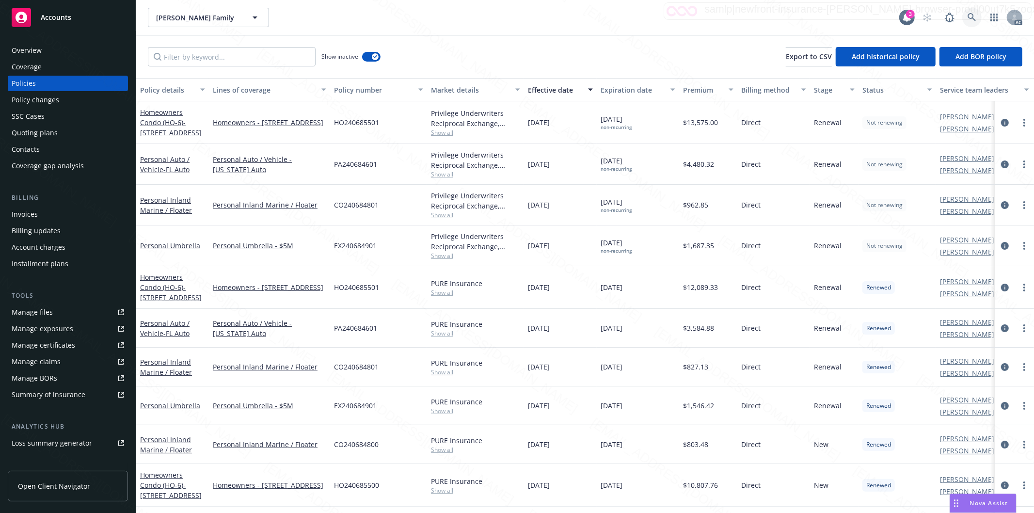
click at [971, 15] on icon at bounding box center [971, 17] width 9 height 9
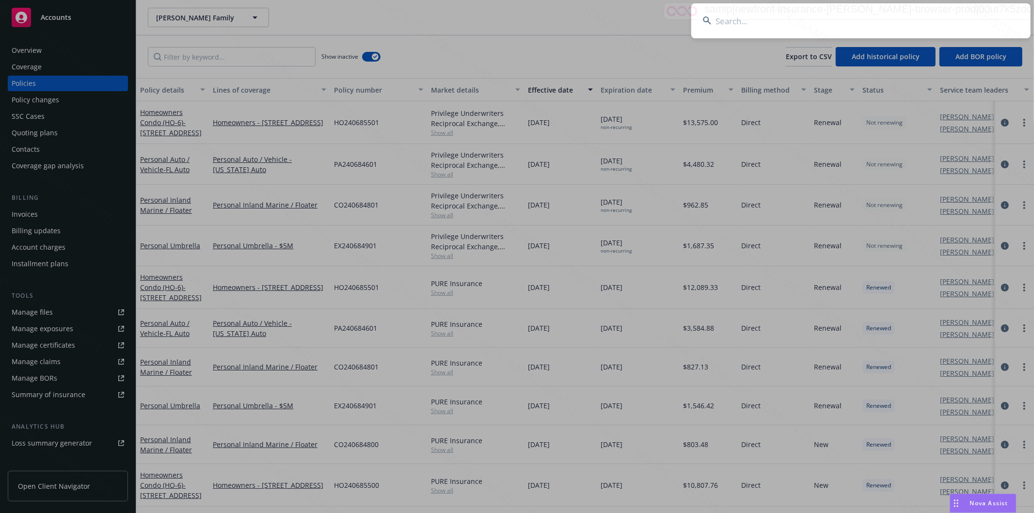
type input "David G. Booth"
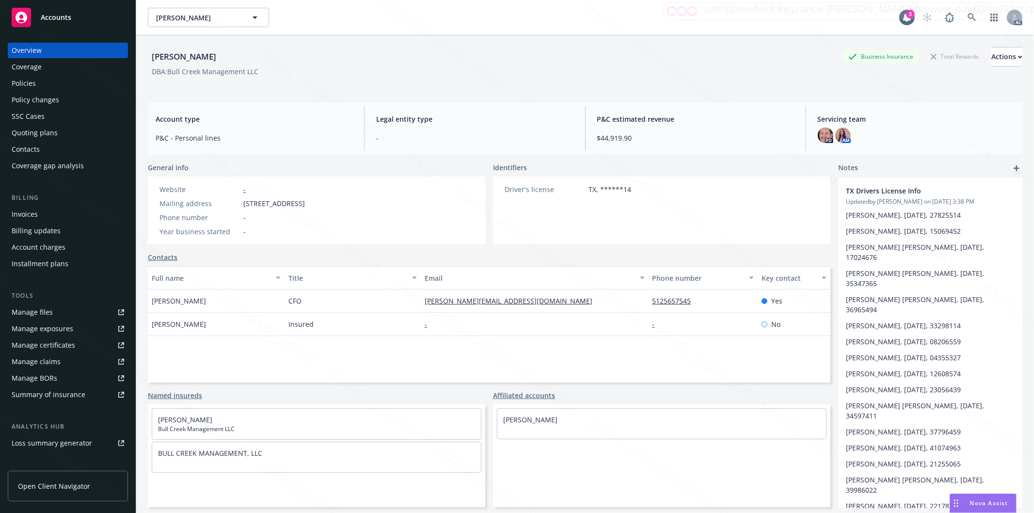
click at [33, 83] on div "Policies" at bounding box center [24, 84] width 24 height 16
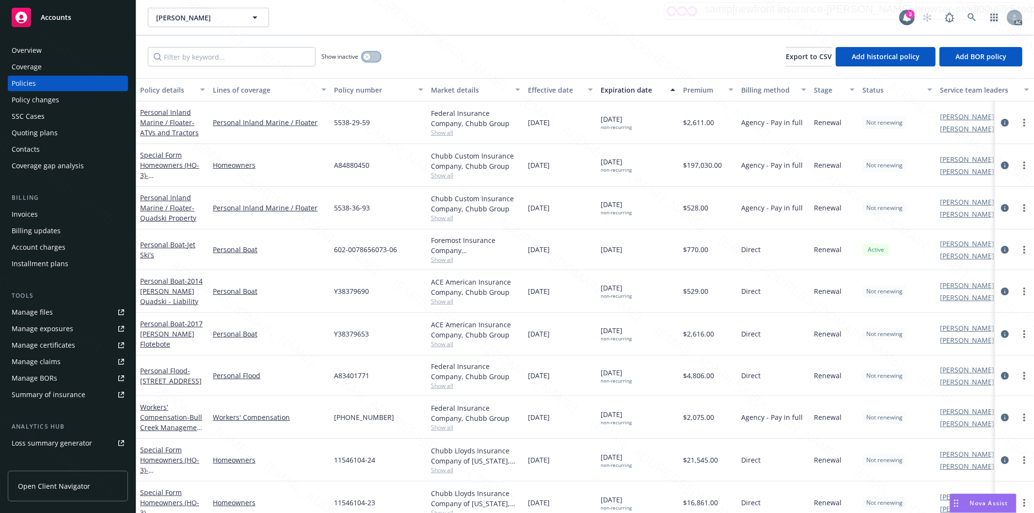
click at [375, 58] on button "button" at bounding box center [371, 57] width 18 height 10
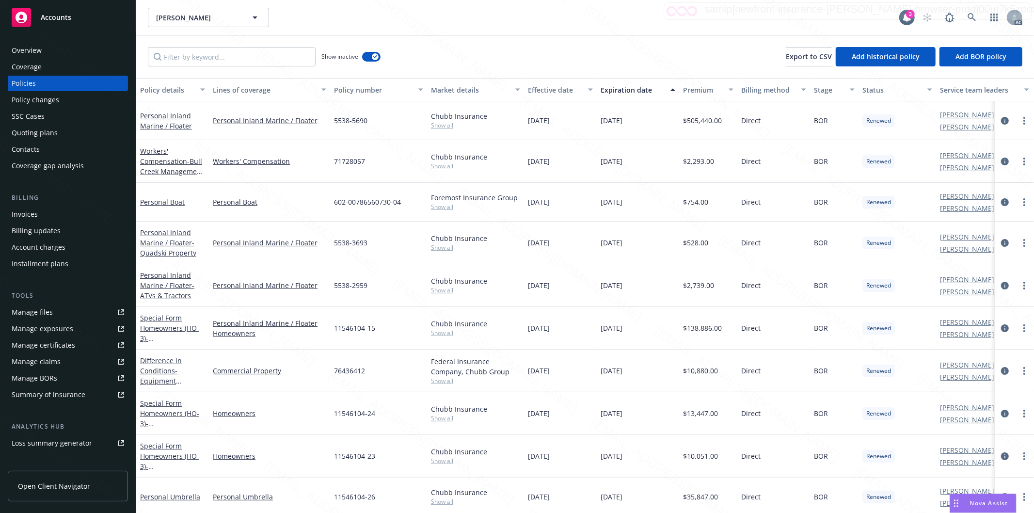
click at [574, 92] on div "Effective date" at bounding box center [555, 90] width 54 height 10
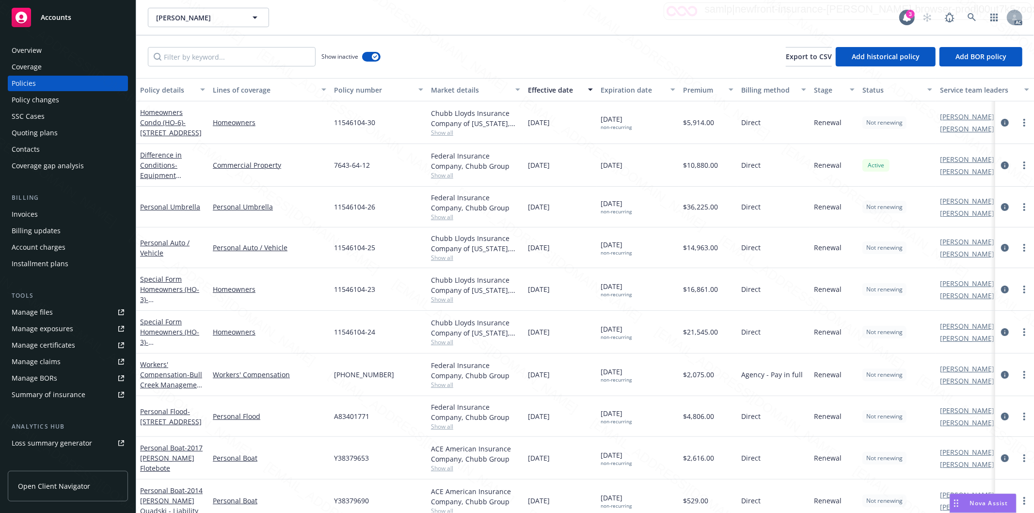
click at [536, 45] on div "Show inactive Export to CSV Add historical policy Add BOR policy" at bounding box center [584, 56] width 897 height 43
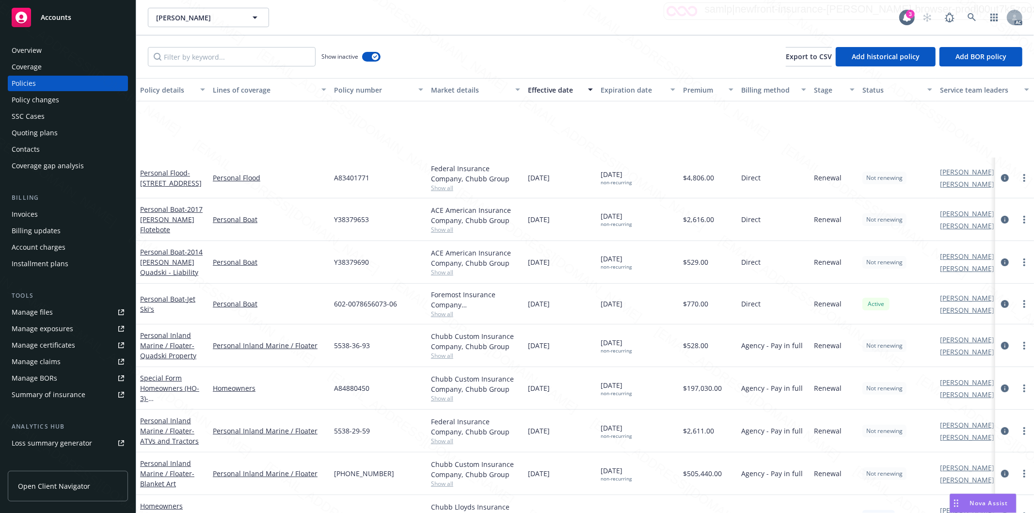
scroll to position [323, 0]
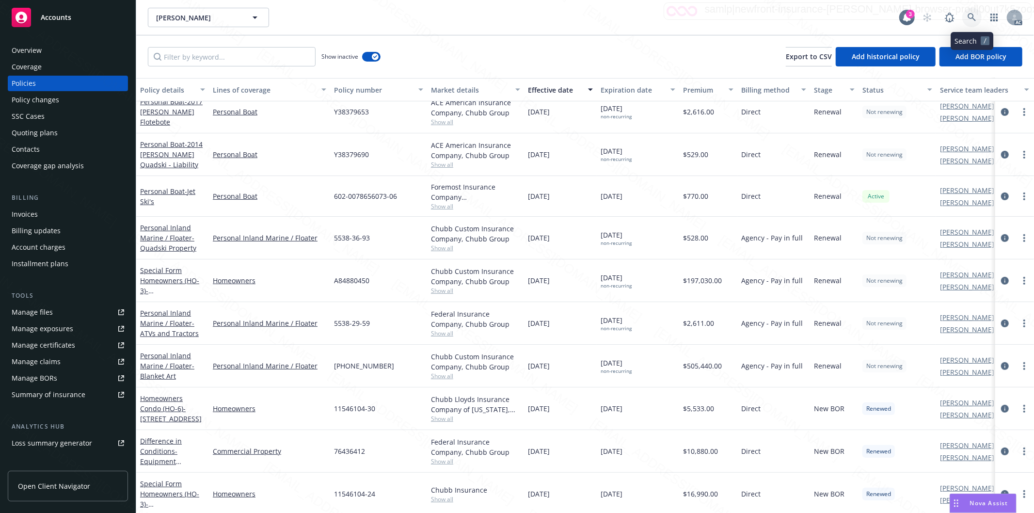
click at [971, 16] on icon at bounding box center [971, 17] width 9 height 9
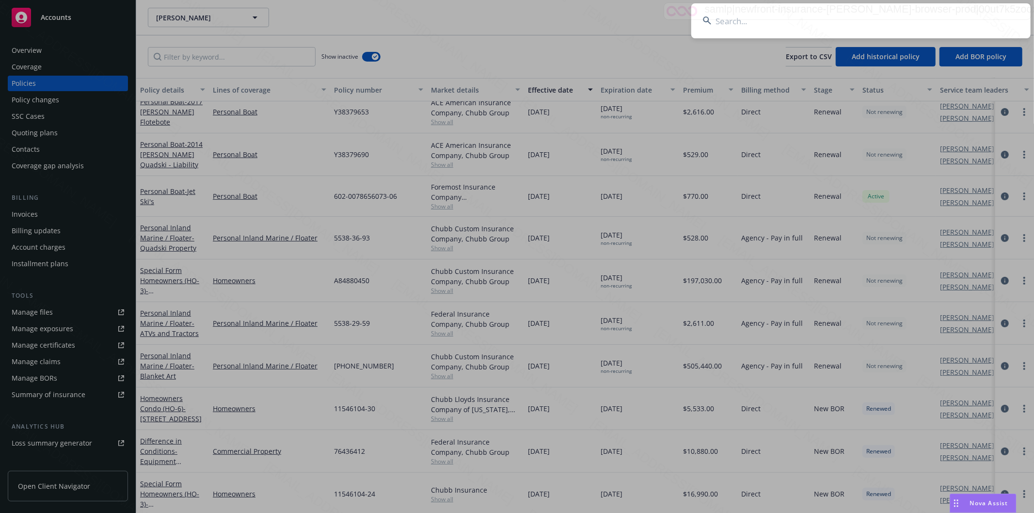
type input "[PERSON_NAME] & [PERSON_NAME]"
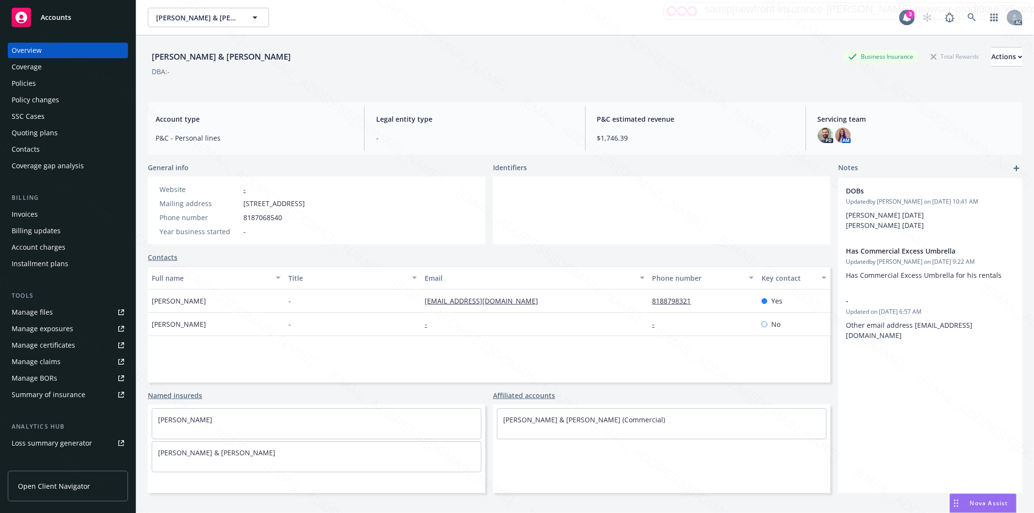
click at [31, 86] on div "Policies" at bounding box center [24, 84] width 24 height 16
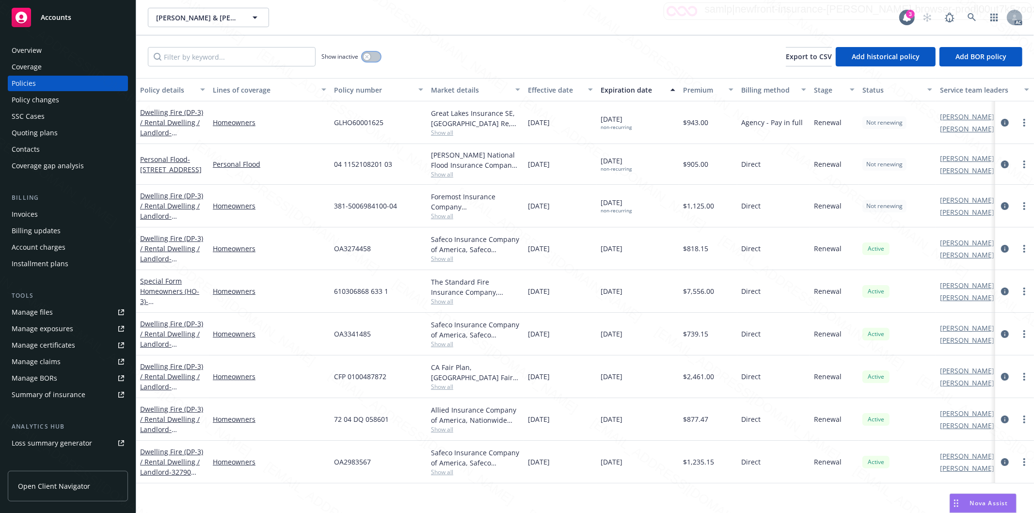
click at [374, 58] on button "button" at bounding box center [371, 57] width 18 height 10
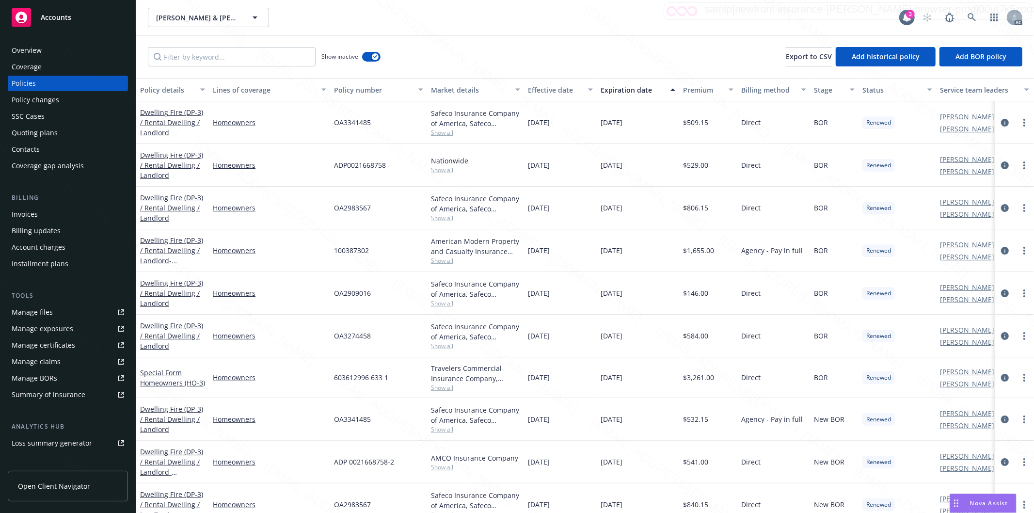
click at [515, 56] on div "Show inactive Export to CSV Add historical policy Add BOR policy" at bounding box center [584, 56] width 897 height 43
click at [580, 91] on div "Effective date" at bounding box center [555, 90] width 54 height 10
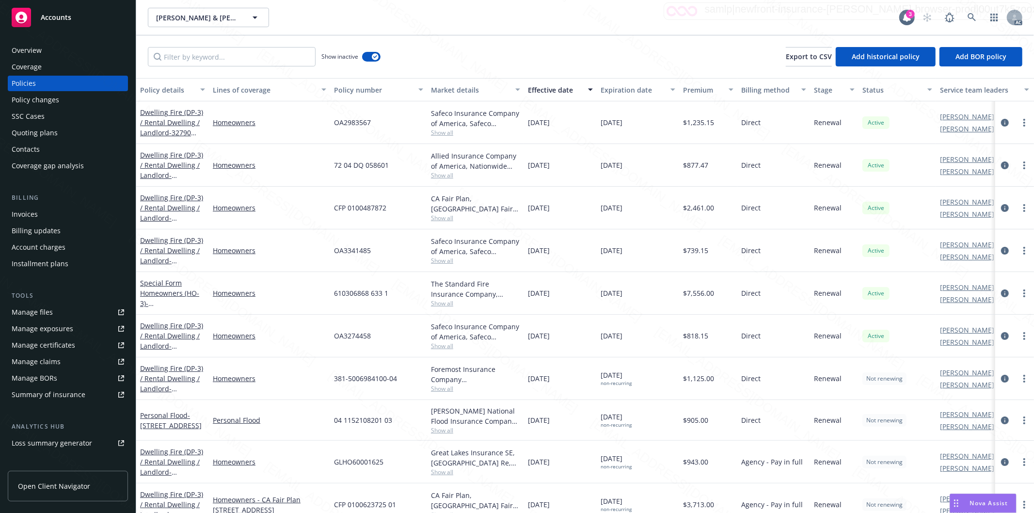
click at [592, 47] on div "Show inactive Export to CSV Add historical policy Add BOR policy" at bounding box center [584, 56] width 897 height 43
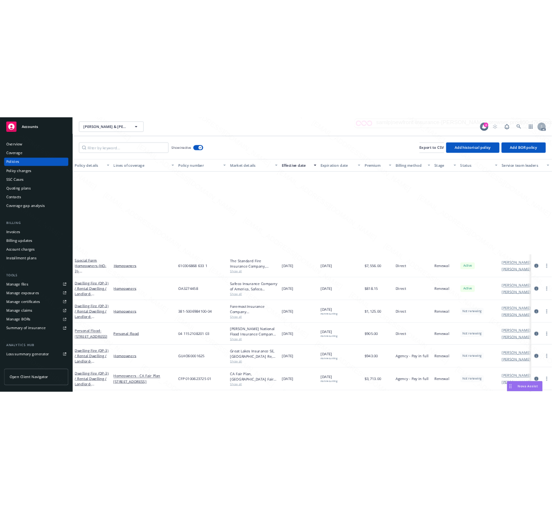
scroll to position [215, 0]
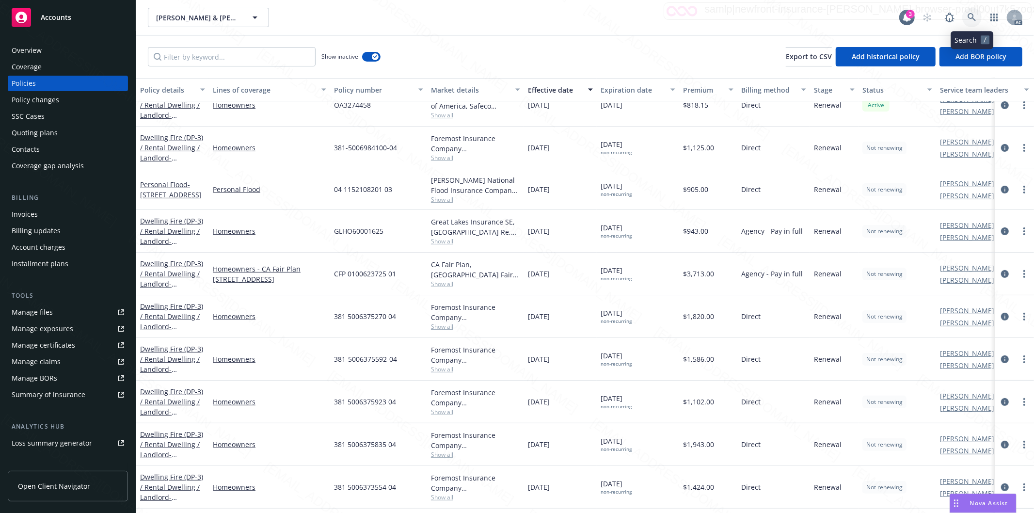
click at [970, 16] on icon at bounding box center [971, 17] width 9 height 9
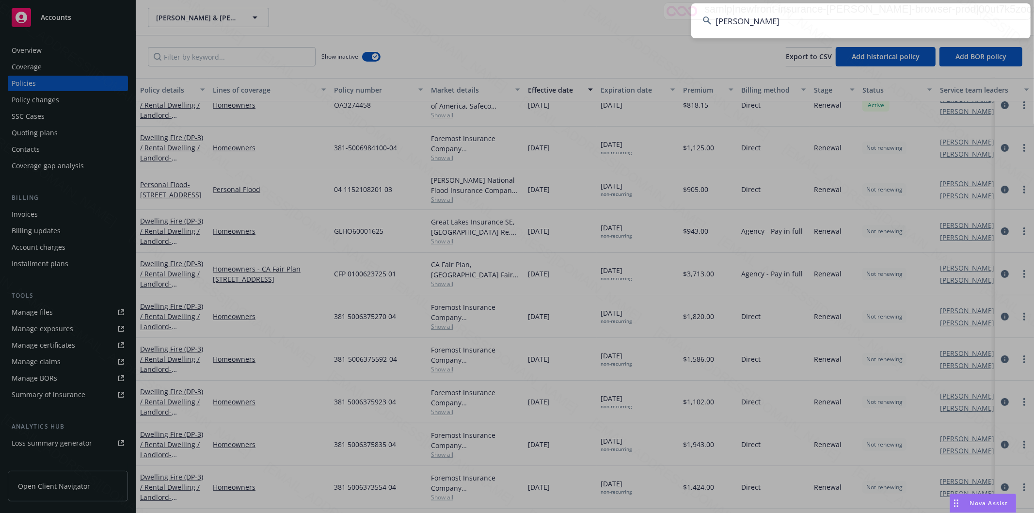
type input "Maksim Stepanenko"
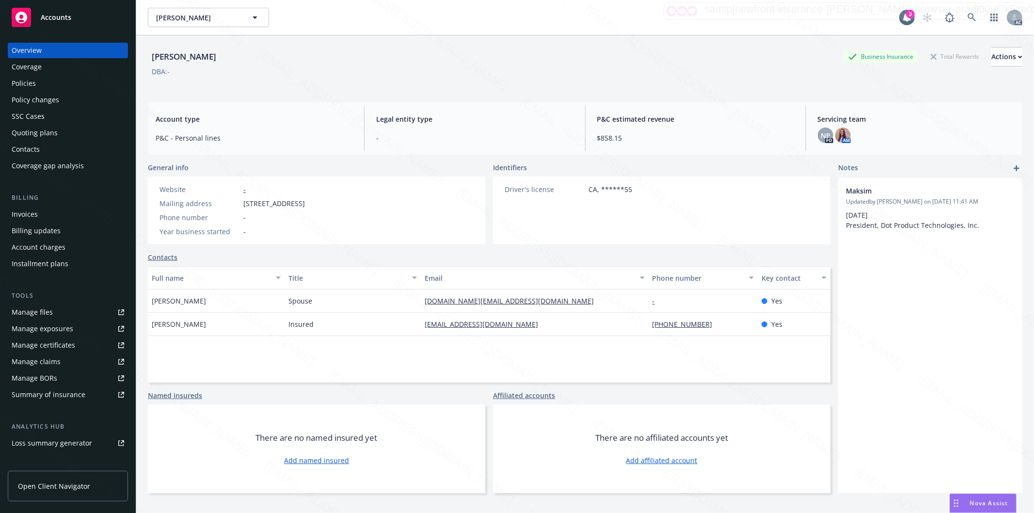
click at [37, 81] on div "Policies" at bounding box center [68, 84] width 112 height 16
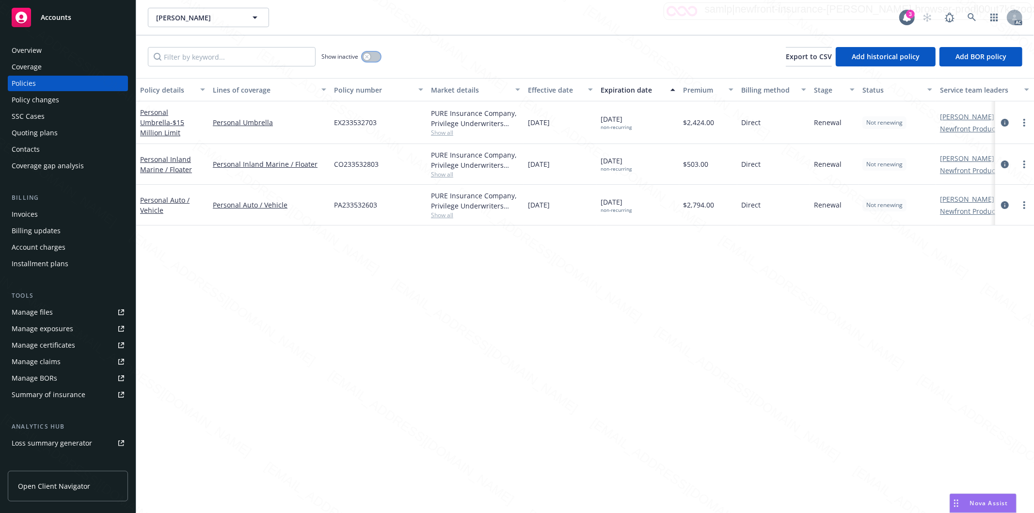
click at [374, 55] on button "button" at bounding box center [371, 57] width 18 height 10
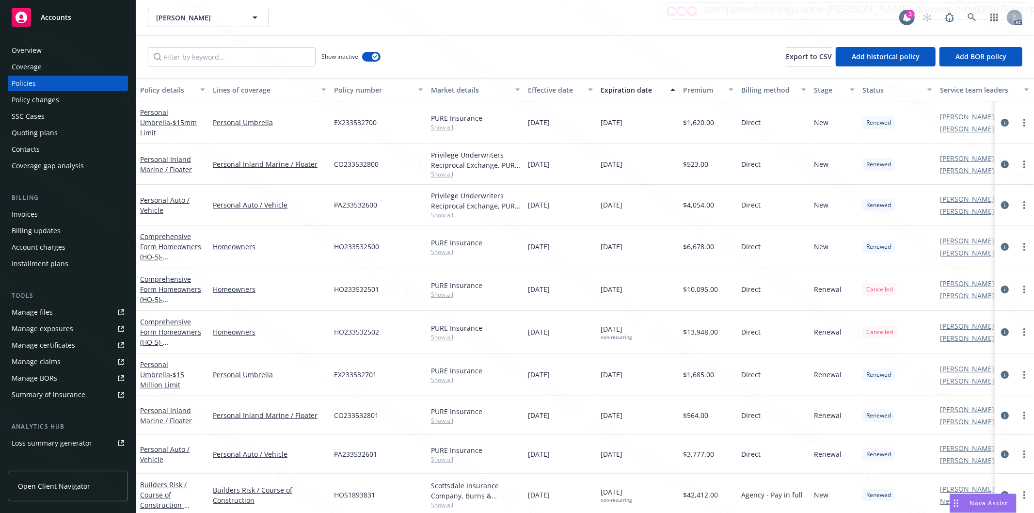
click at [579, 90] on div "Effective date" at bounding box center [555, 90] width 54 height 10
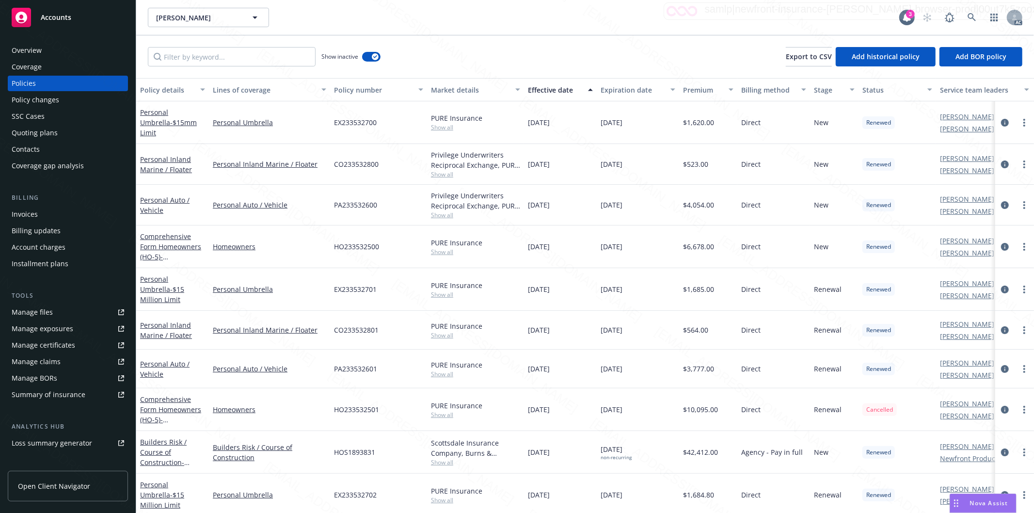
click at [579, 90] on div "Effective date" at bounding box center [555, 90] width 54 height 10
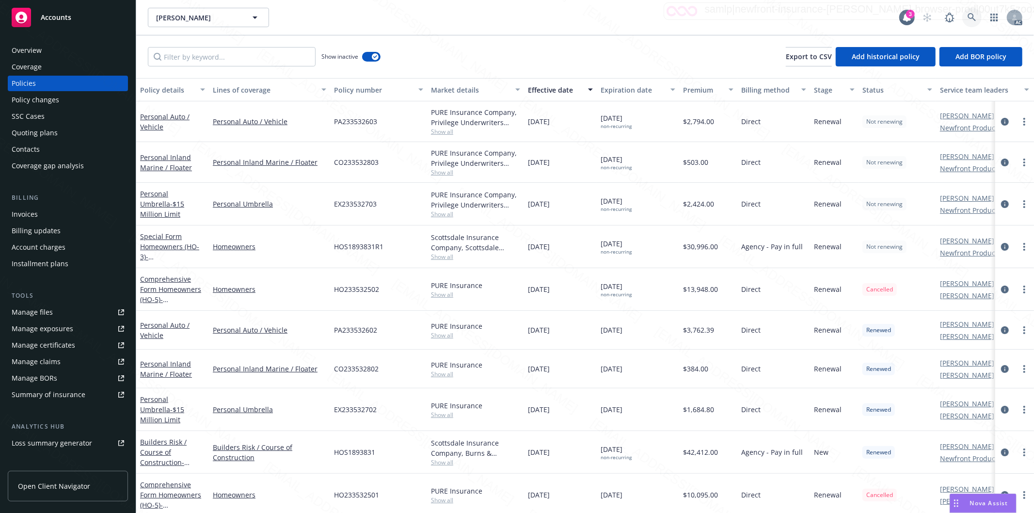
click at [972, 17] on icon at bounding box center [971, 17] width 8 height 8
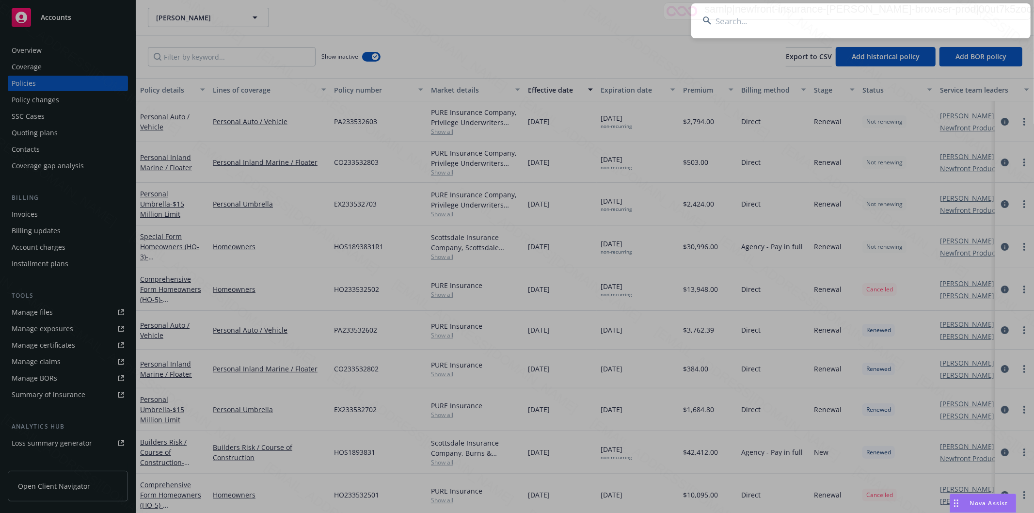
type input "Nguyen, Thuy & Janet"
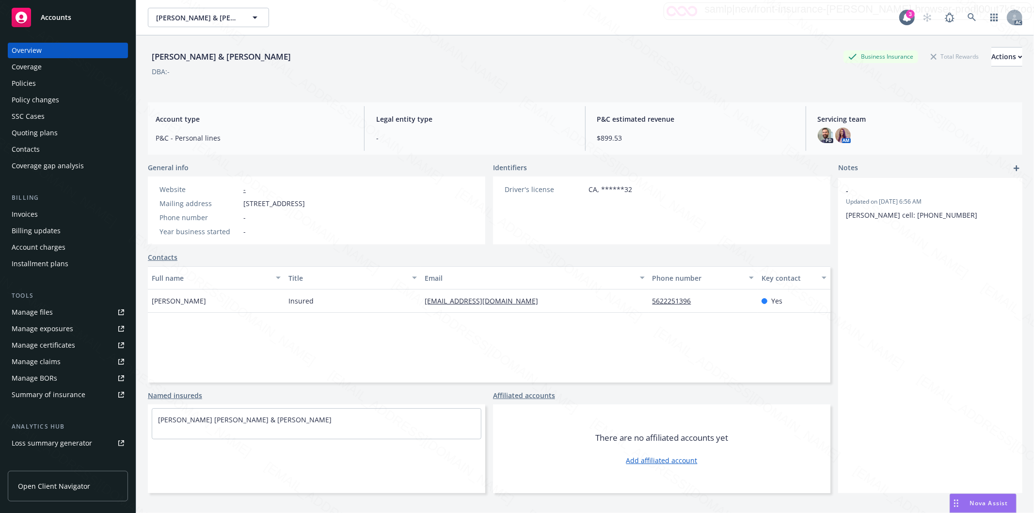
click at [32, 85] on div "Policies" at bounding box center [24, 84] width 24 height 16
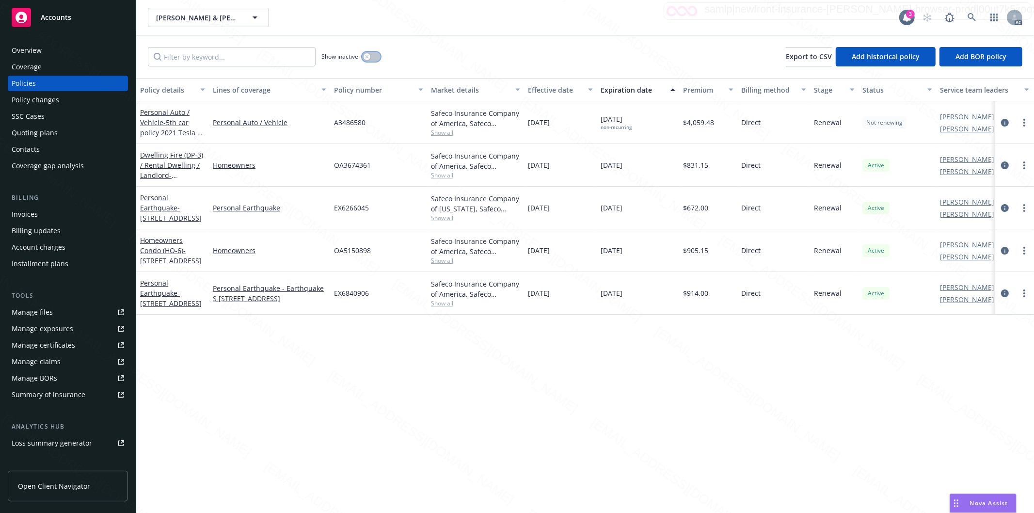
click at [374, 60] on button "button" at bounding box center [371, 57] width 18 height 10
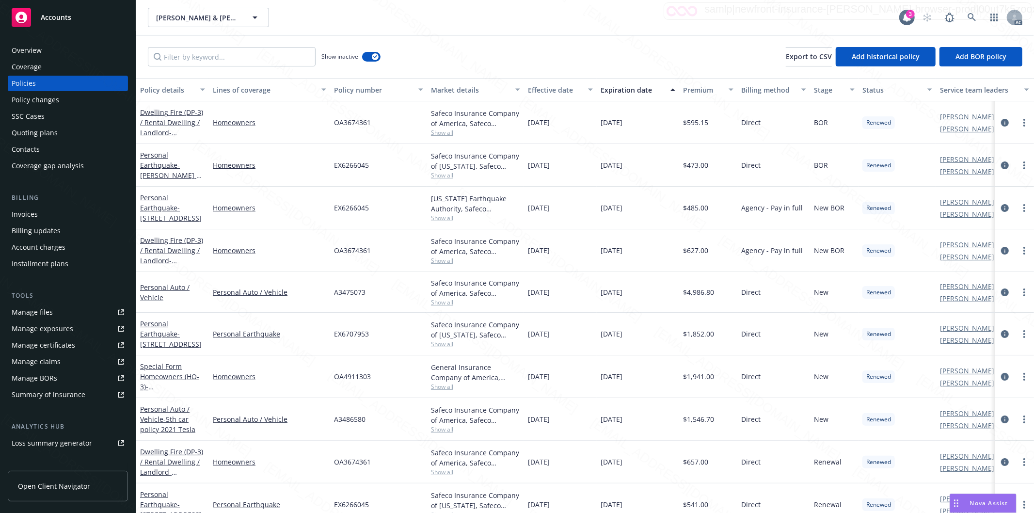
click at [578, 91] on div "Effective date" at bounding box center [555, 90] width 54 height 10
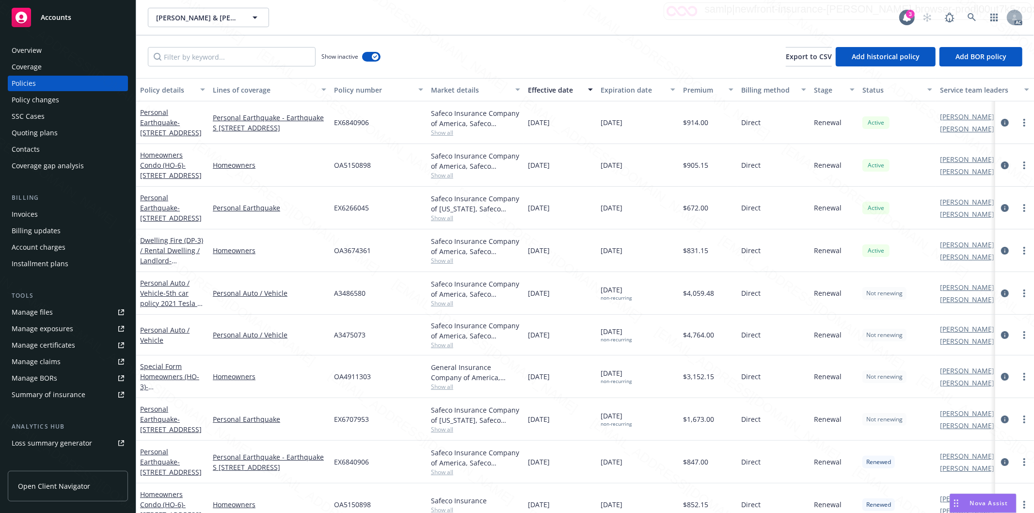
click at [578, 91] on div "Effective date" at bounding box center [555, 90] width 54 height 10
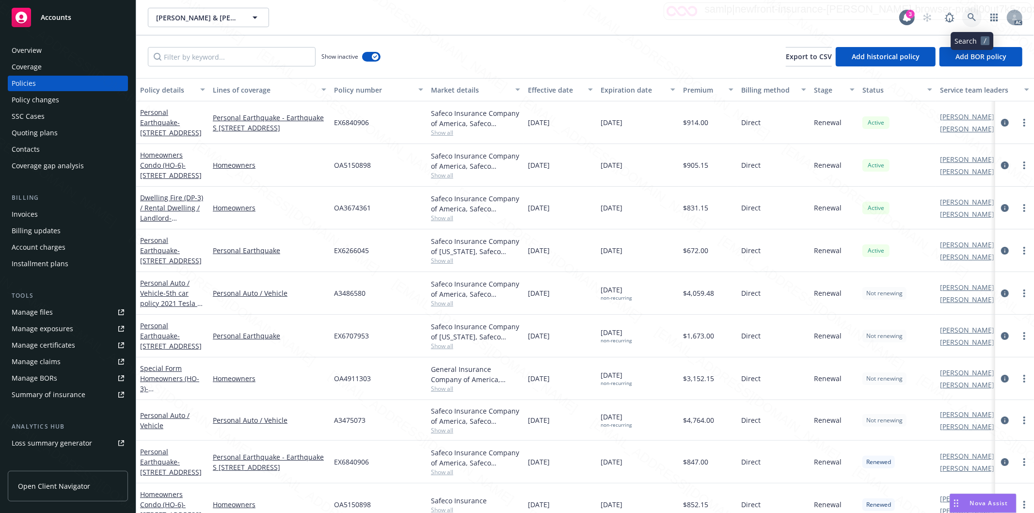
click at [971, 16] on icon at bounding box center [971, 17] width 9 height 9
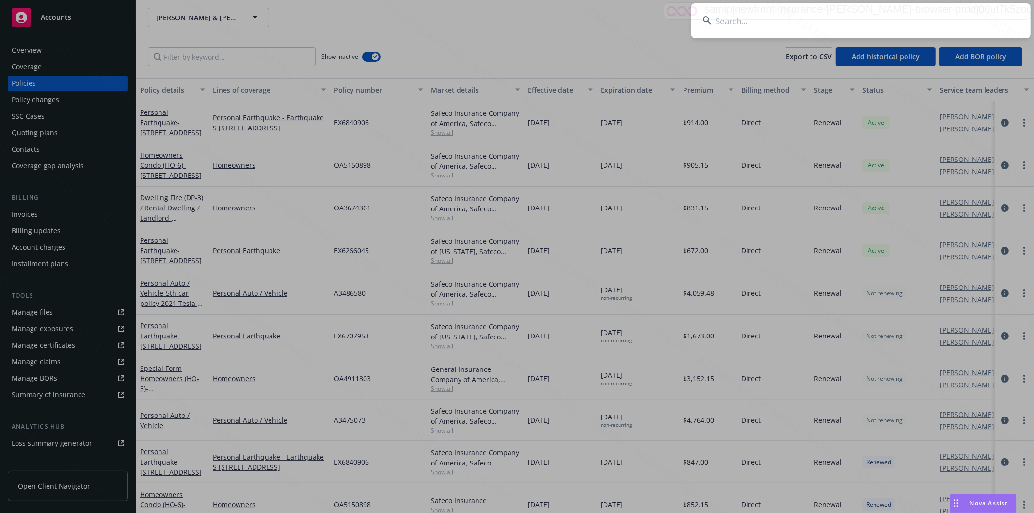
type input "Bull Family"
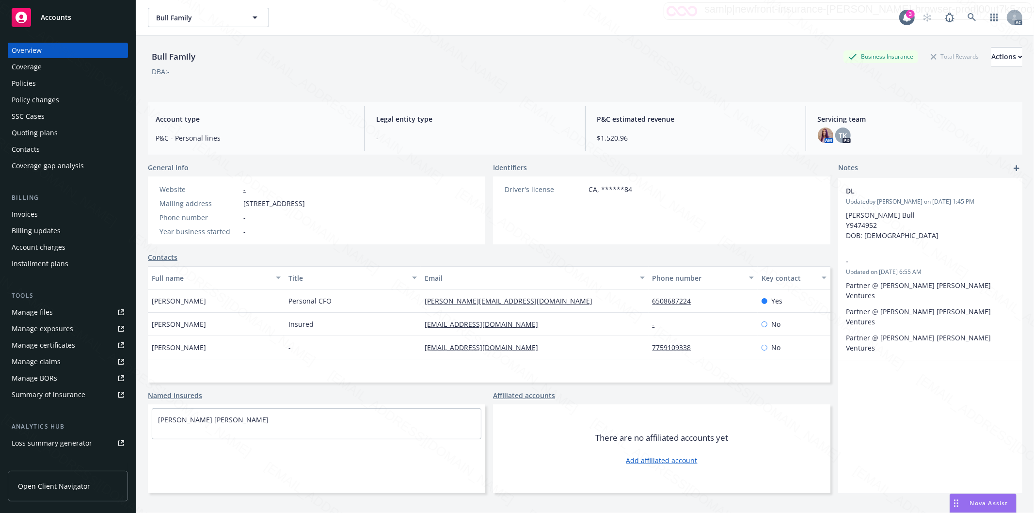
click at [41, 86] on div "Policies" at bounding box center [68, 84] width 112 height 16
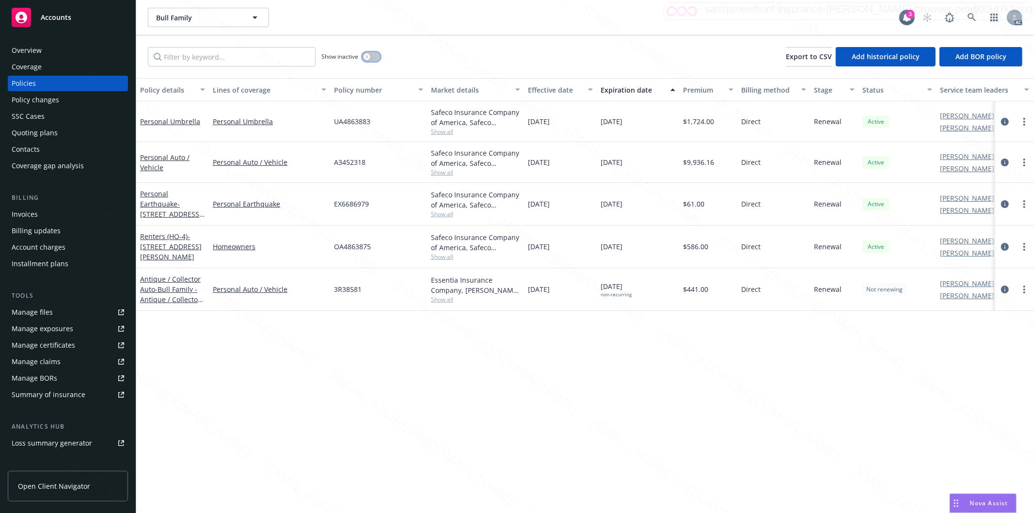
click at [373, 58] on button "button" at bounding box center [371, 57] width 18 height 10
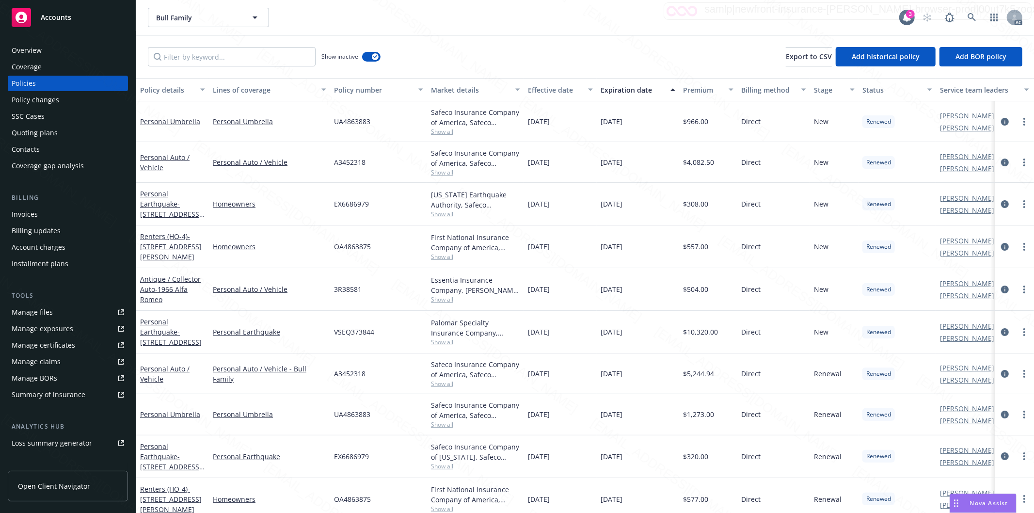
click at [577, 88] on div "Effective date" at bounding box center [555, 90] width 54 height 10
click at [578, 88] on div "Effective date" at bounding box center [555, 90] width 54 height 10
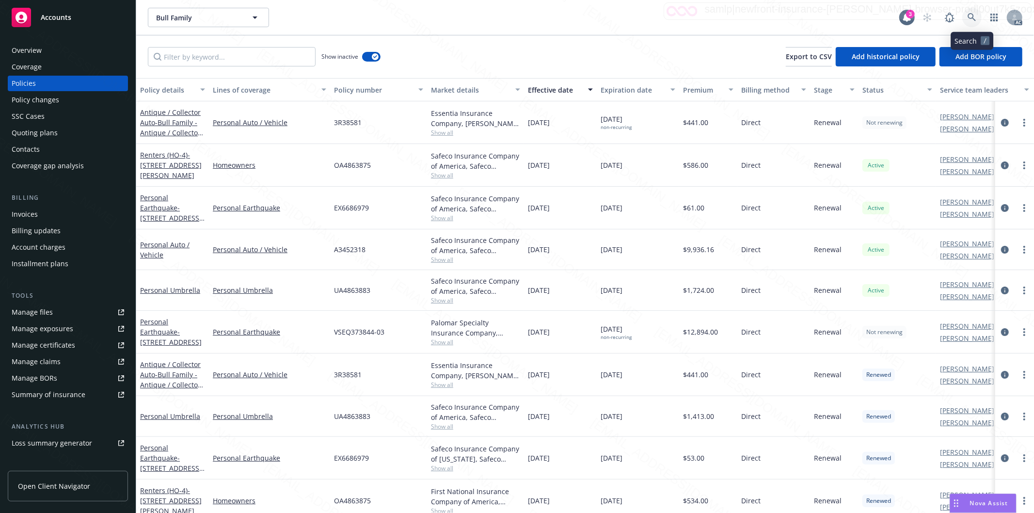
click at [971, 16] on icon at bounding box center [971, 17] width 9 height 9
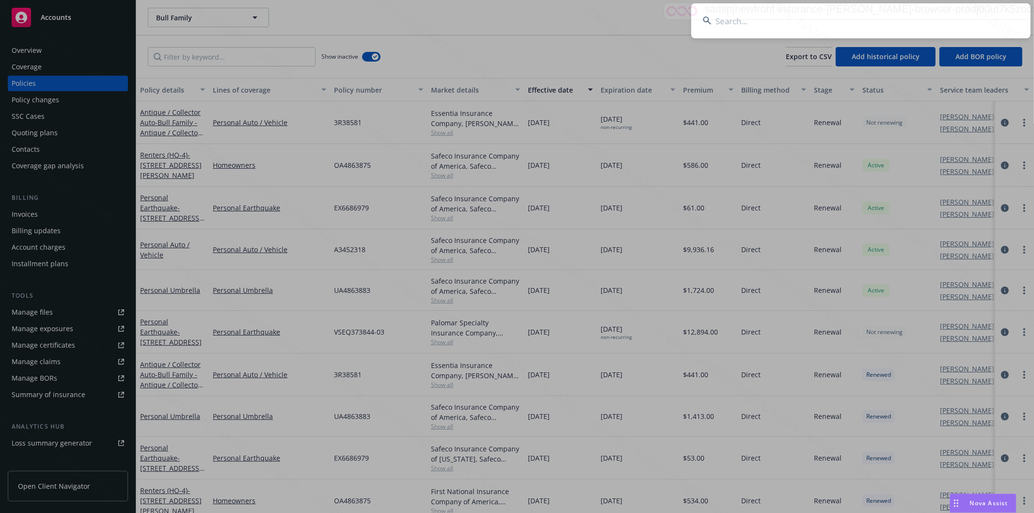
type input "Chris Reid"
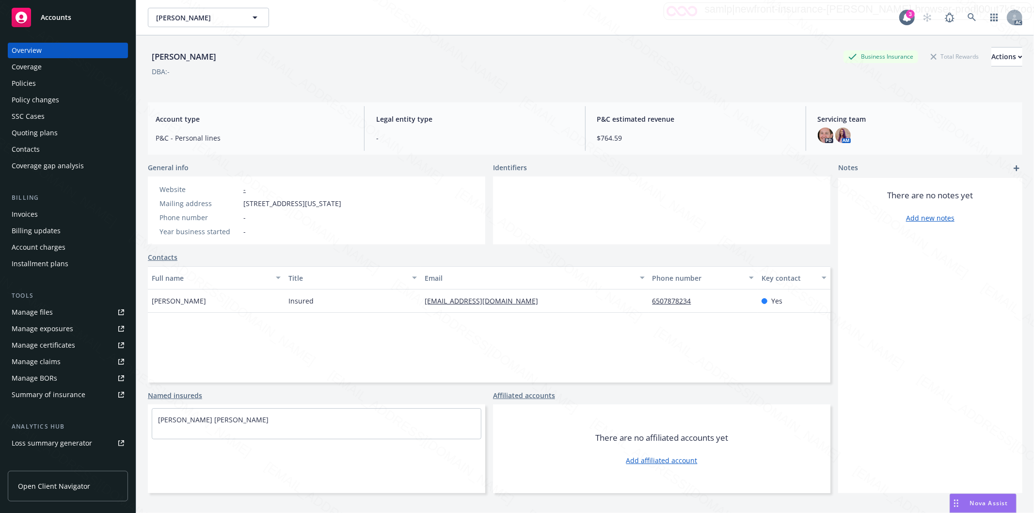
click at [42, 84] on div "Policies" at bounding box center [68, 84] width 112 height 16
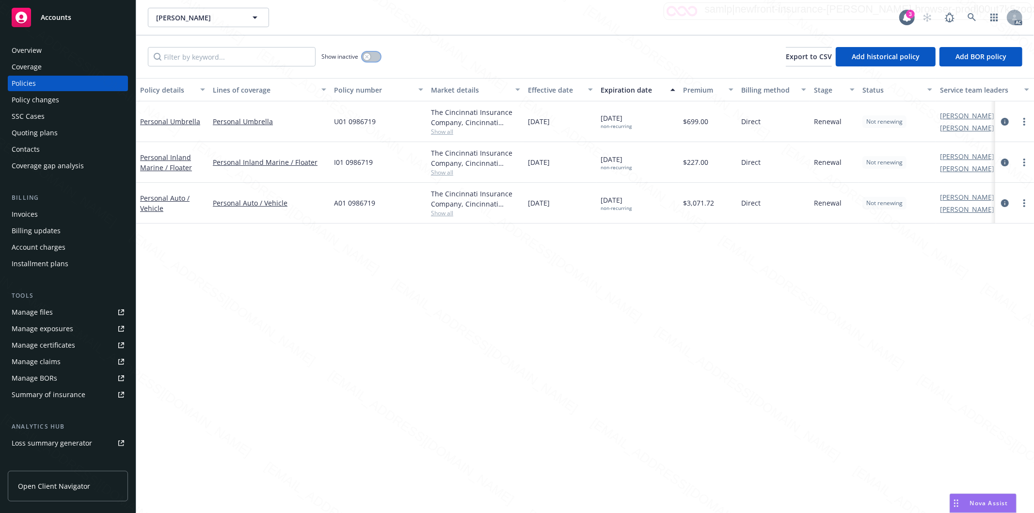
click at [374, 58] on button "button" at bounding box center [371, 57] width 18 height 10
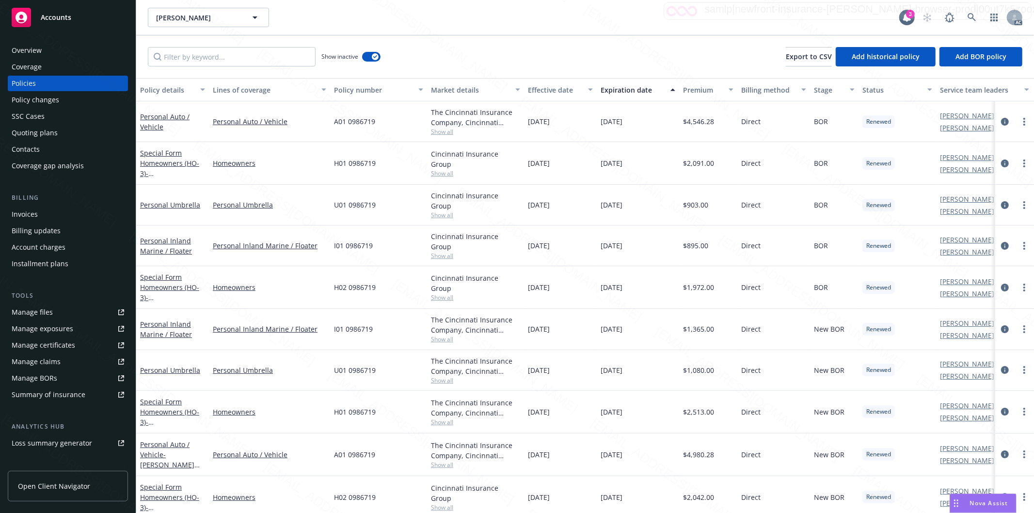
click at [577, 90] on div "Effective date" at bounding box center [555, 90] width 54 height 10
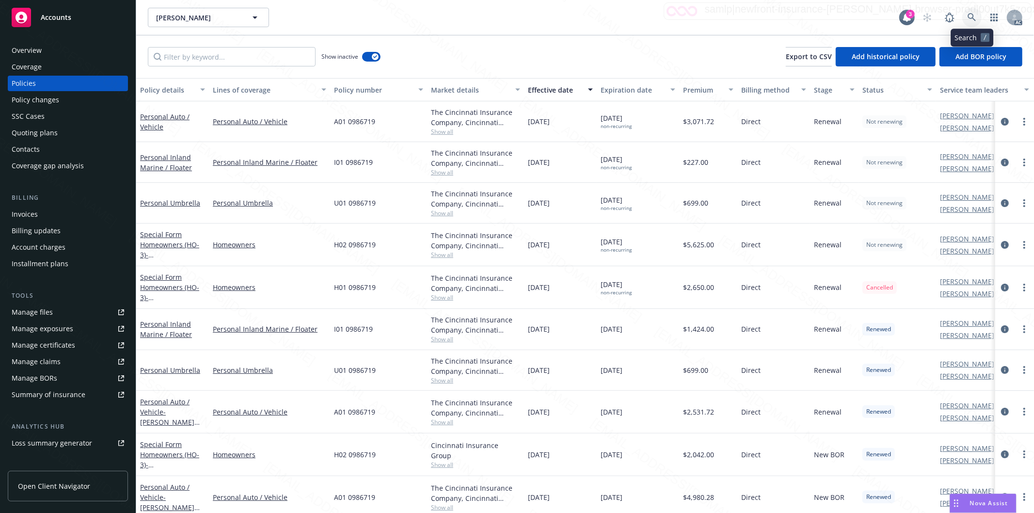
click at [971, 16] on icon at bounding box center [971, 17] width 9 height 9
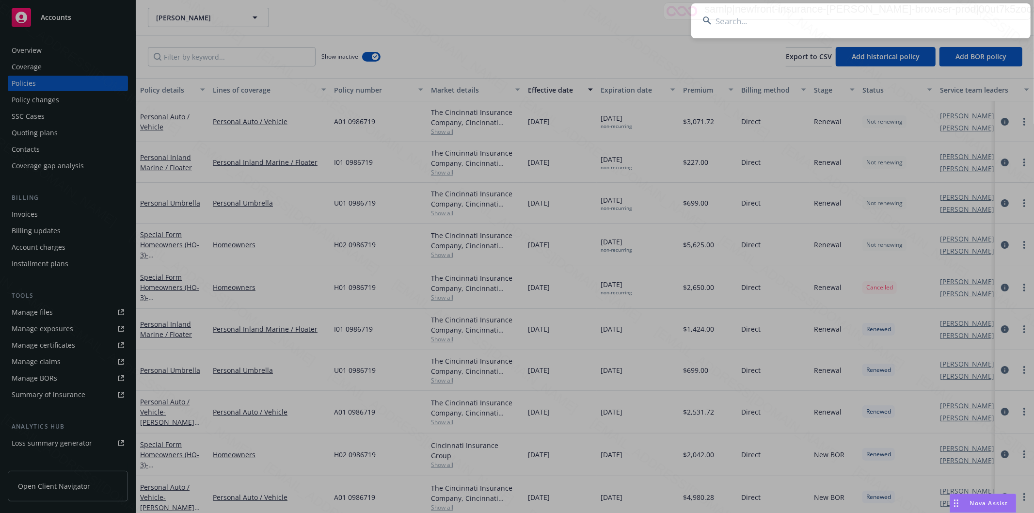
type input "Walter McGuire"
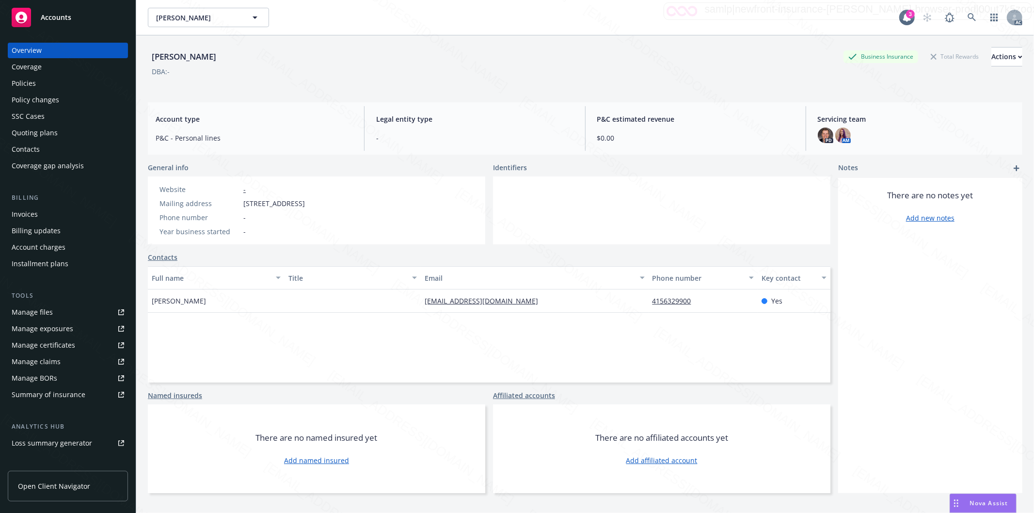
click at [47, 83] on div "Policies" at bounding box center [68, 84] width 112 height 16
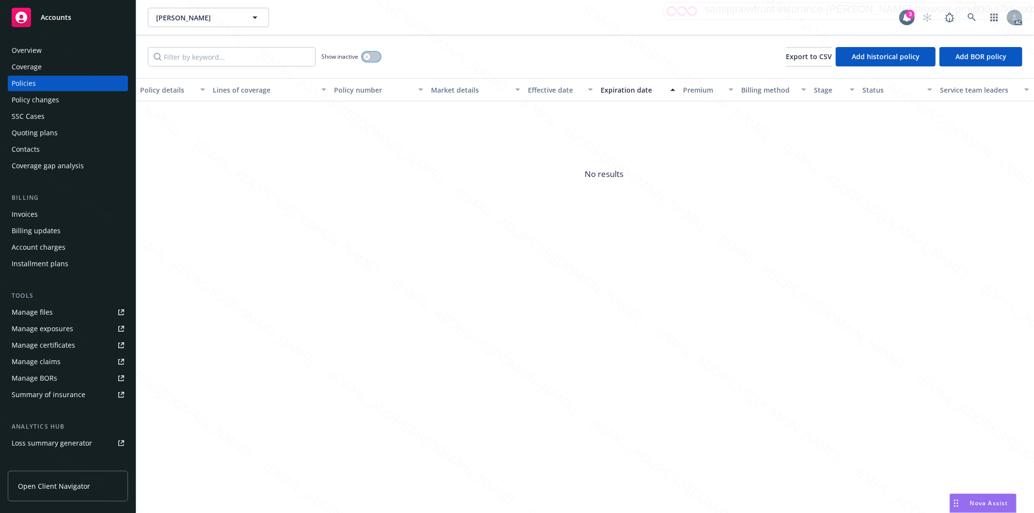
click at [371, 57] on button "button" at bounding box center [371, 57] width 18 height 10
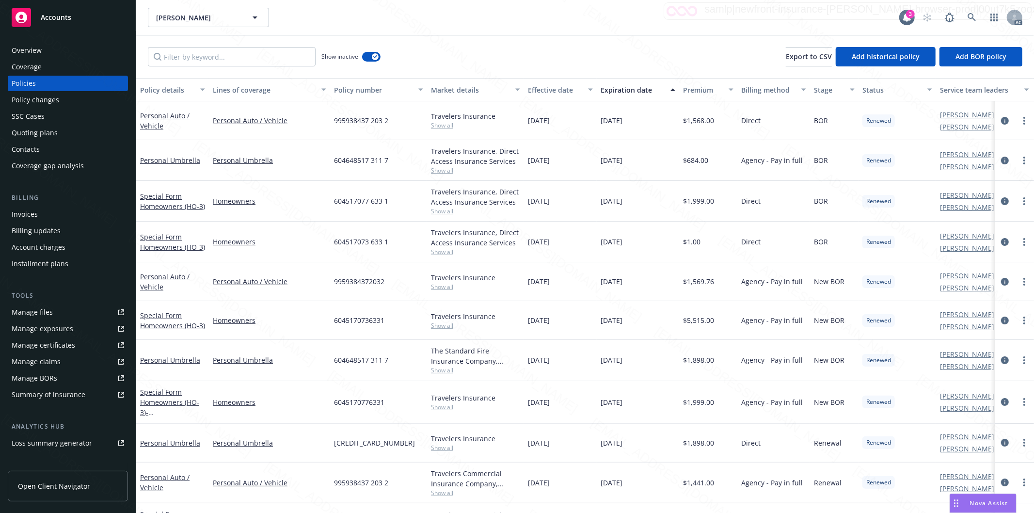
click at [578, 95] on button "Effective date" at bounding box center [560, 89] width 73 height 23
click at [580, 91] on div "Effective date" at bounding box center [555, 90] width 54 height 10
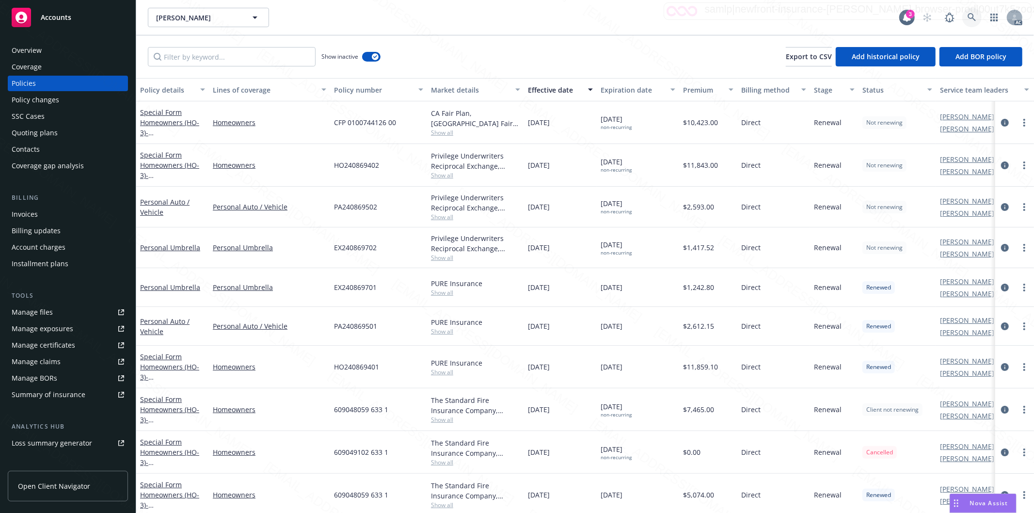
click at [973, 17] on icon at bounding box center [971, 17] width 9 height 9
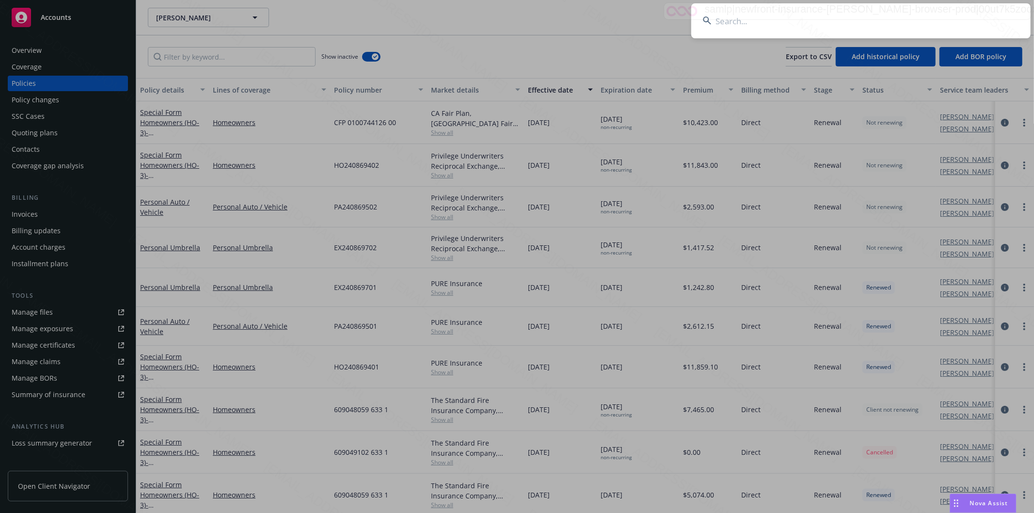
type input "Simon A. Pass"
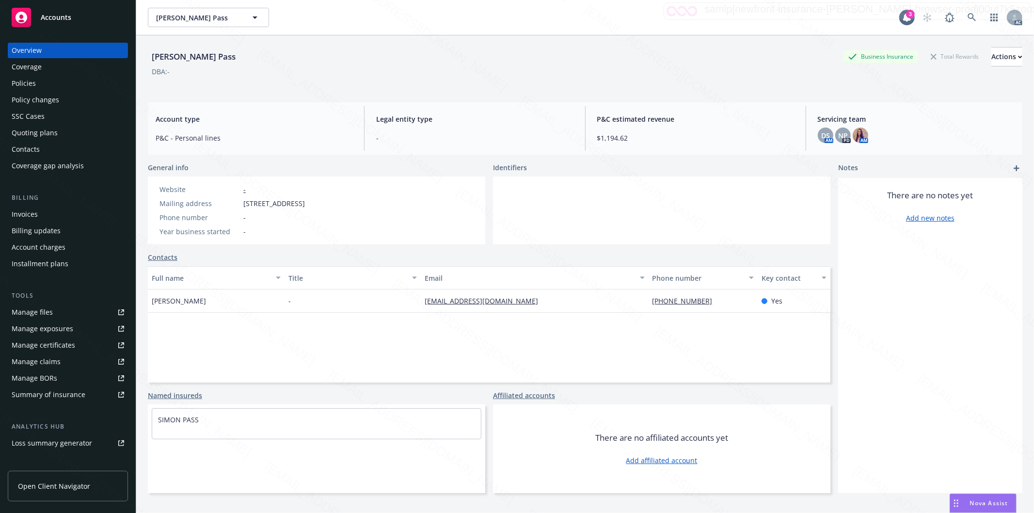
click at [47, 86] on div "Policies" at bounding box center [68, 84] width 112 height 16
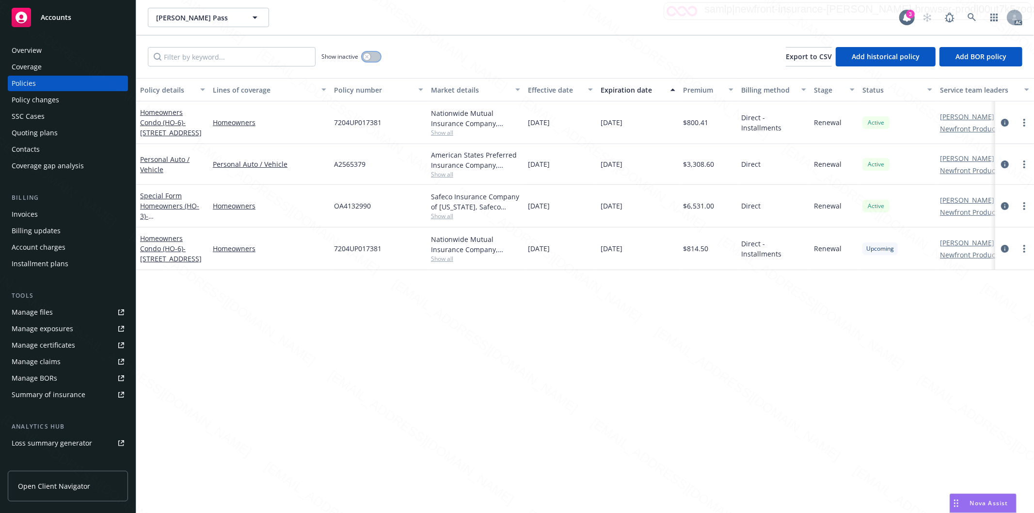
click at [377, 55] on button "button" at bounding box center [371, 57] width 18 height 10
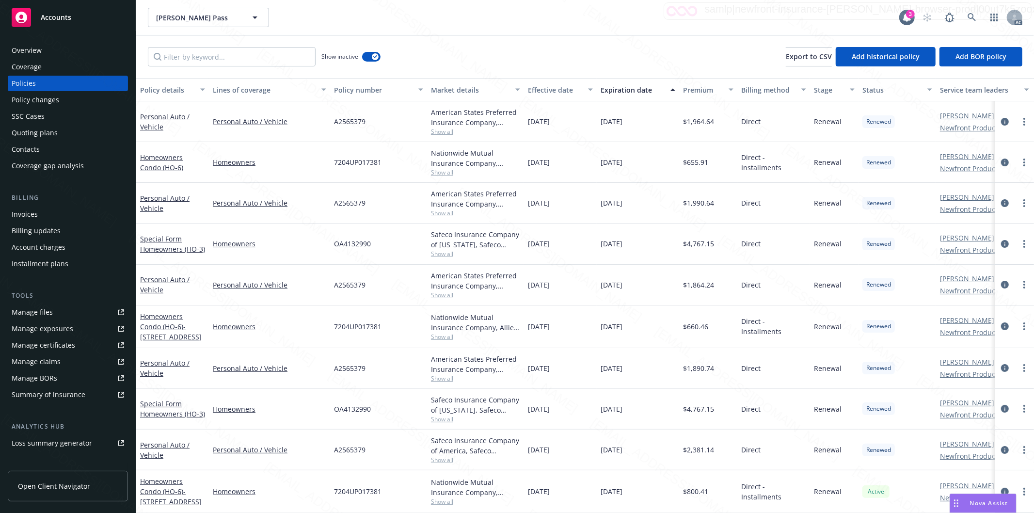
click at [581, 91] on div "Effective date" at bounding box center [555, 90] width 54 height 10
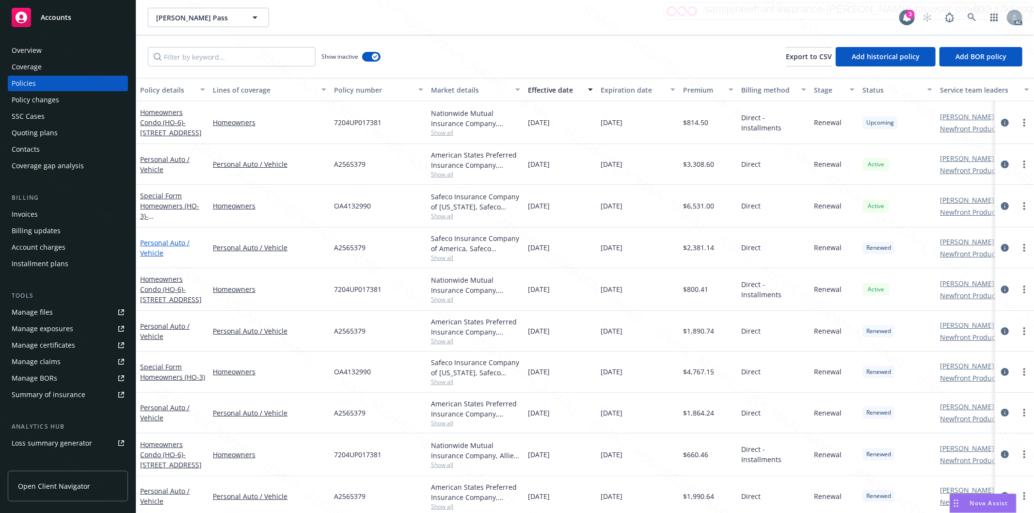
click at [157, 240] on link "Personal Auto / Vehicle" at bounding box center [164, 247] width 49 height 19
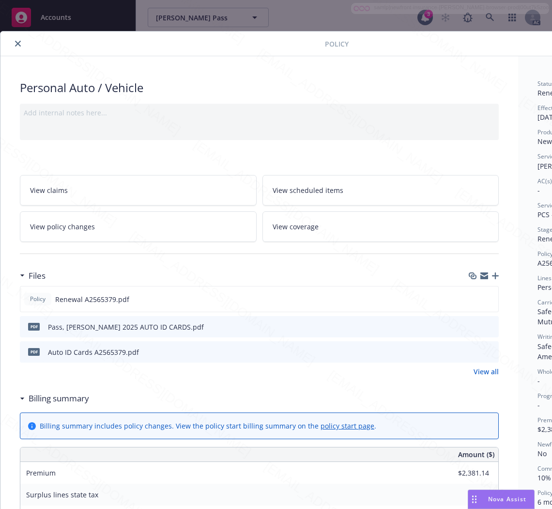
click at [54, 401] on h3 "Billing summary" at bounding box center [59, 398] width 61 height 13
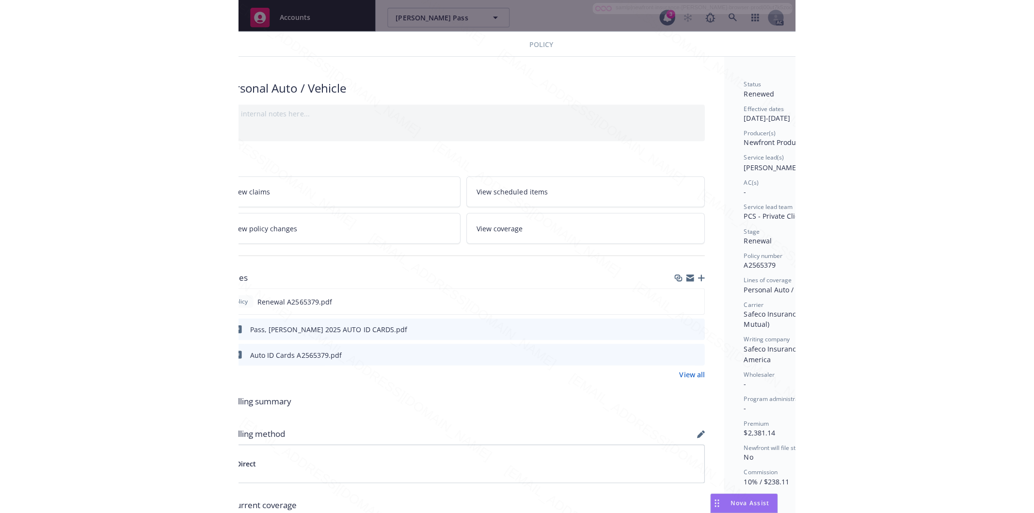
scroll to position [0, 122]
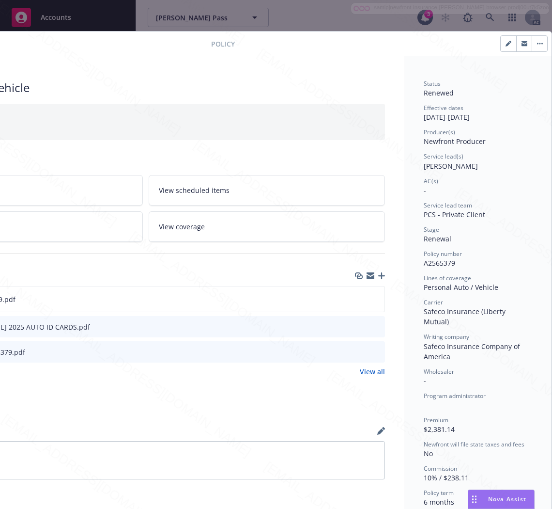
click at [439, 258] on span "A2565379" at bounding box center [439, 262] width 31 height 9
copy span "A2565379"
drag, startPoint x: 491, startPoint y: 284, endPoint x: 414, endPoint y: 287, distance: 76.6
click at [414, 287] on div "Status Renewed Effective dates 02/06/2025 - 08/06/2025 Producer(s) Newfront Pro…" at bounding box center [478, 432] width 147 height 752
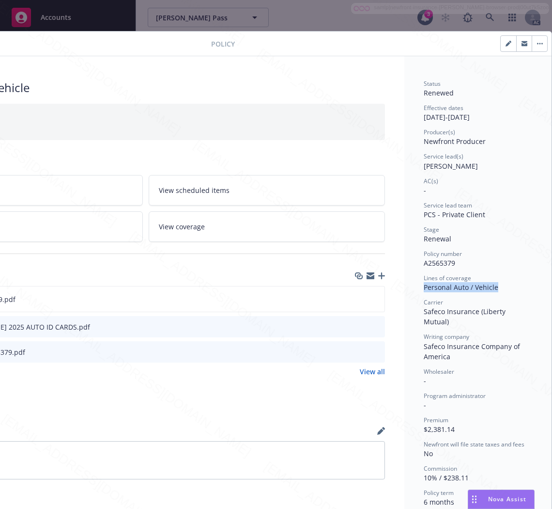
copy span "Personal Auto / Vehicle"
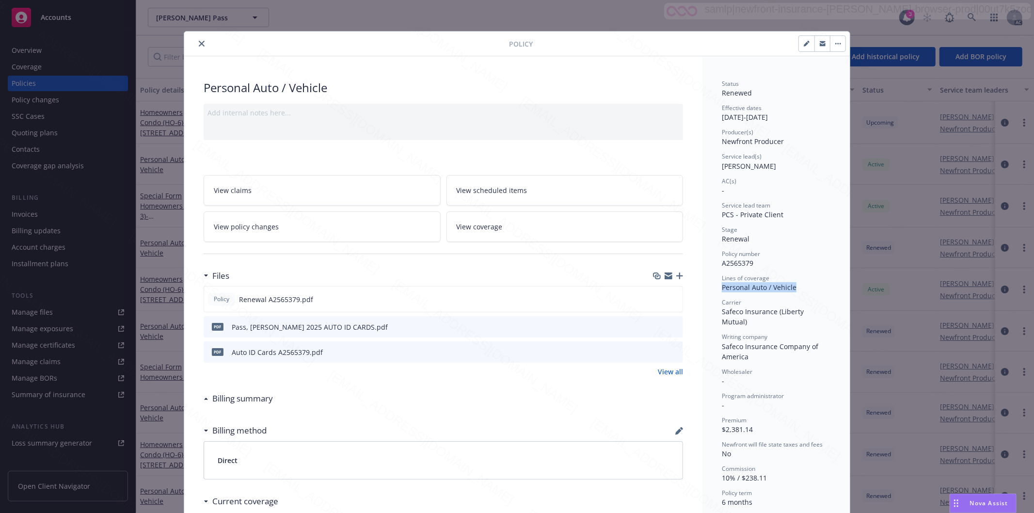
scroll to position [0, 0]
click at [532, 274] on div "Files" at bounding box center [443, 276] width 479 height 20
click at [654, 299] on icon "download file" at bounding box center [657, 298] width 6 height 6
click at [199, 44] on icon "close" at bounding box center [202, 44] width 6 height 6
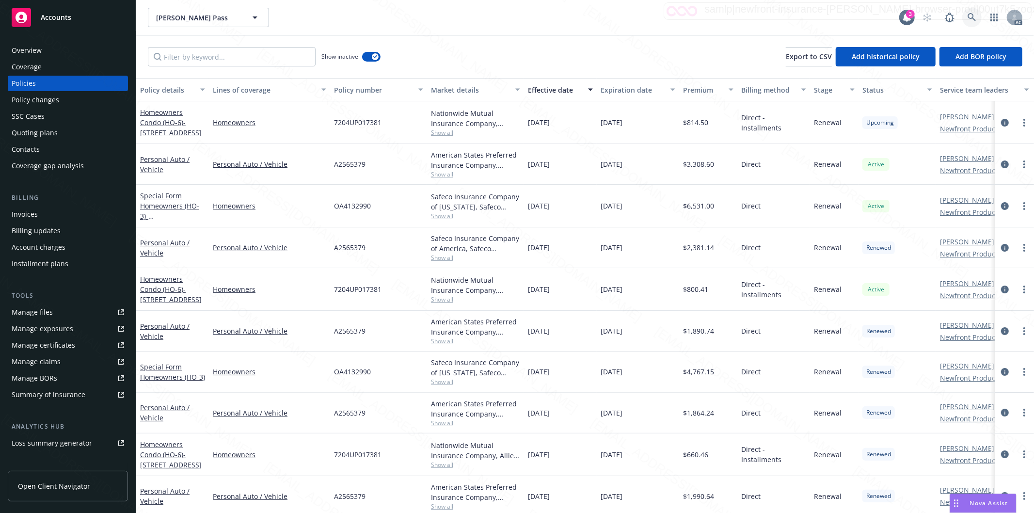
click at [968, 13] on icon at bounding box center [971, 17] width 9 height 9
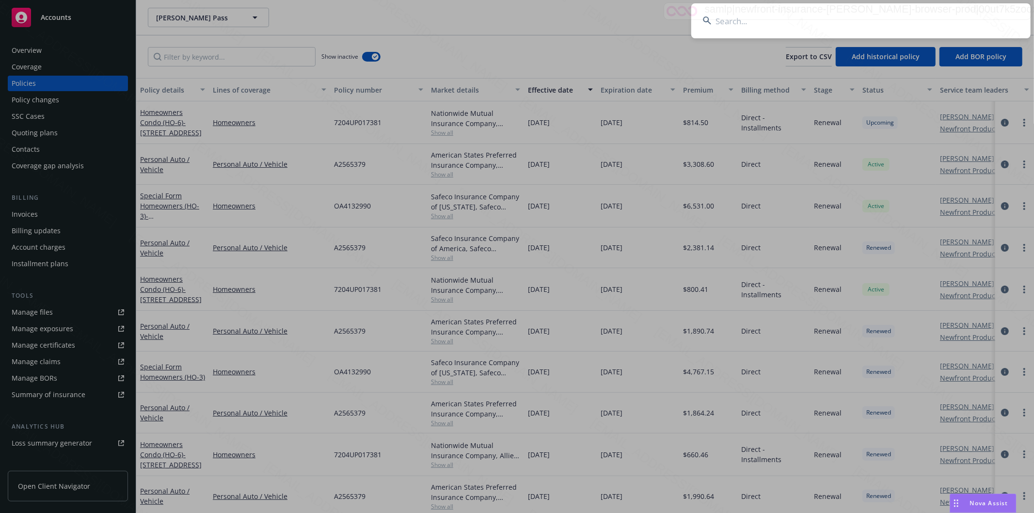
type input "Chrisman, Gary & Linda"
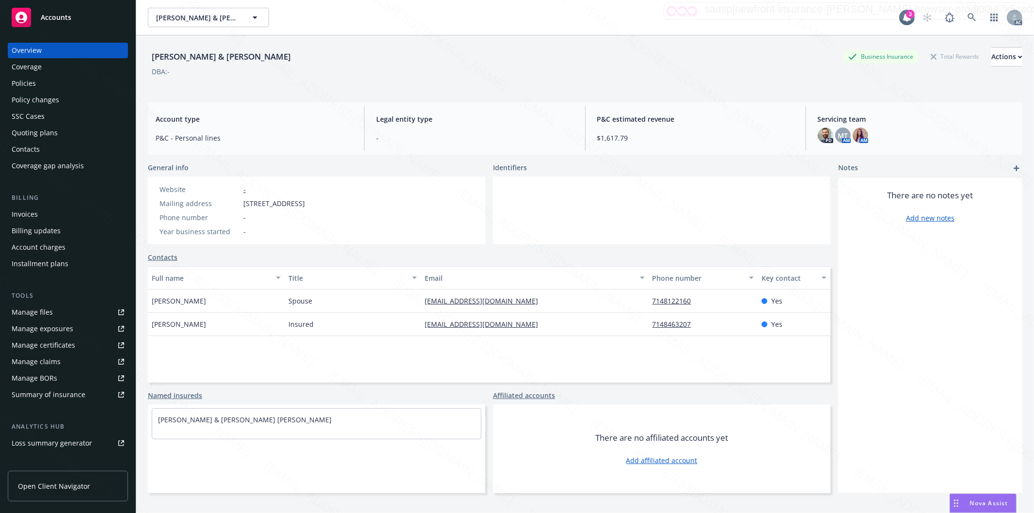
click at [30, 87] on div "Policies" at bounding box center [24, 84] width 24 height 16
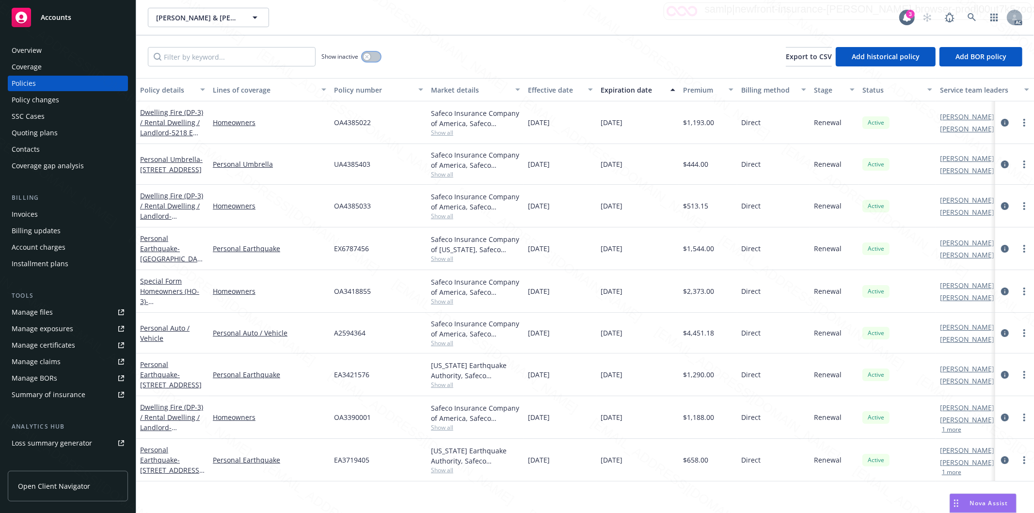
click at [375, 60] on button "button" at bounding box center [371, 57] width 18 height 10
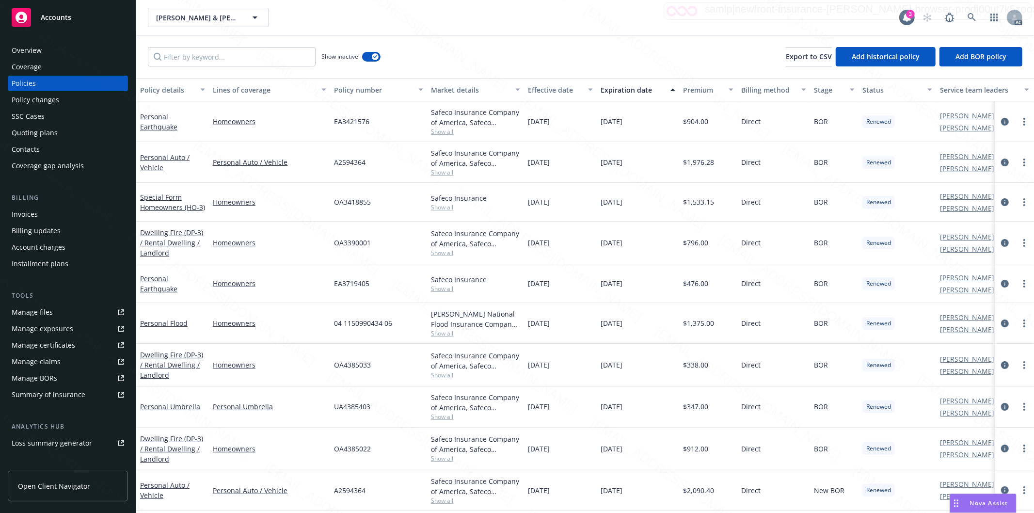
click at [576, 82] on button "Effective date" at bounding box center [560, 89] width 73 height 23
click at [578, 88] on div "Effective date" at bounding box center [555, 90] width 54 height 10
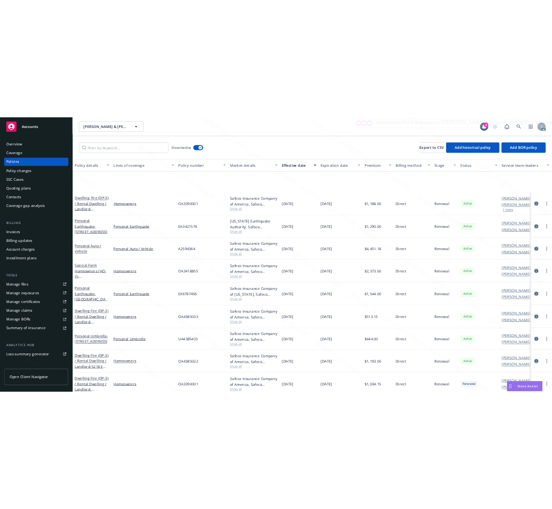
scroll to position [108, 0]
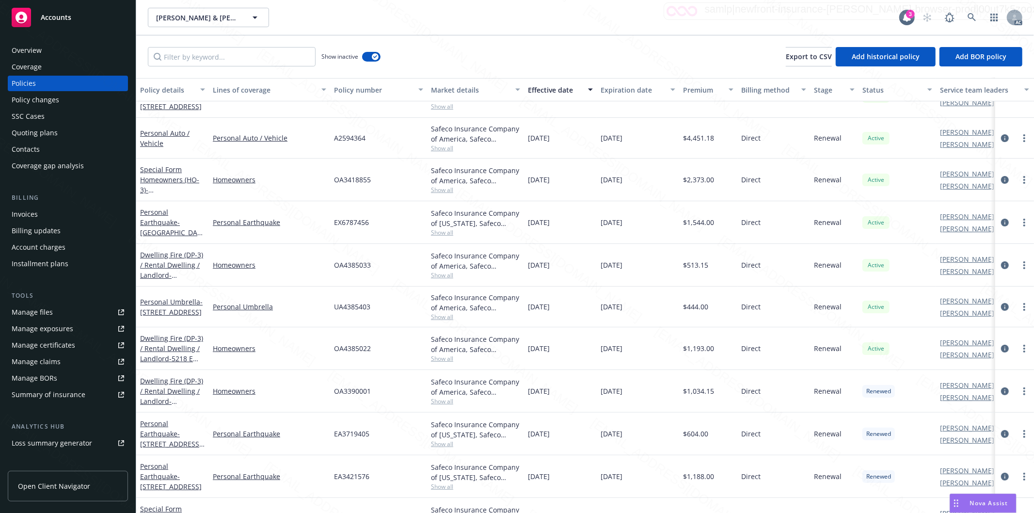
click at [402, 394] on div "OA3390001" at bounding box center [378, 391] width 97 height 43
click at [173, 393] on link "Dwelling Fire (DP-3) / Rental Dwelling / Landlord - 6121 KISER DR HUNTINGTON BE…" at bounding box center [171, 401] width 63 height 50
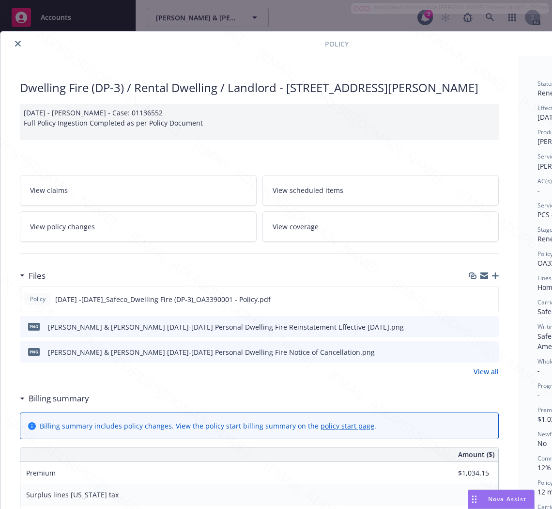
click at [83, 405] on h3 "Billing summary" at bounding box center [59, 398] width 61 height 13
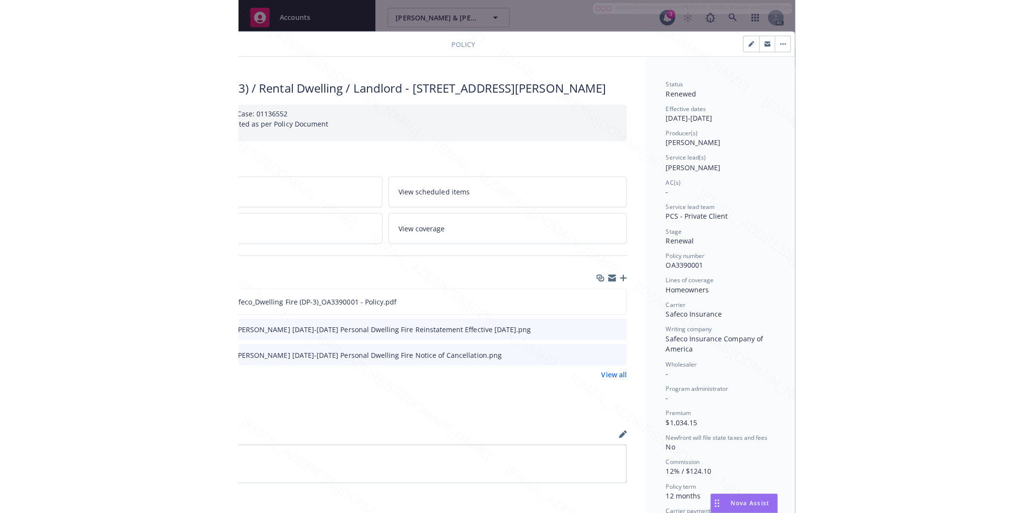
scroll to position [0, 122]
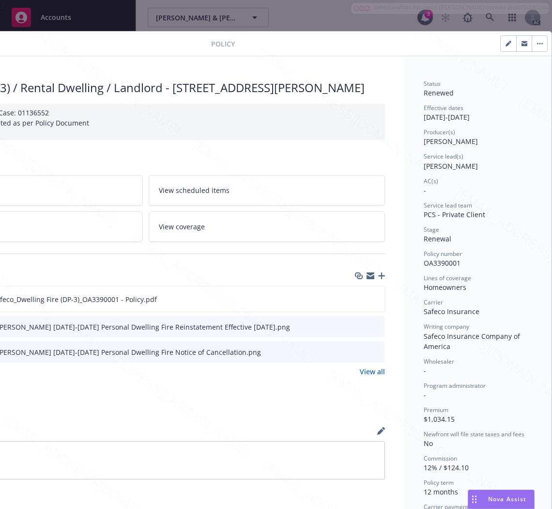
click at [448, 263] on span "OA3390001" at bounding box center [442, 262] width 37 height 9
copy span "OA3390001"
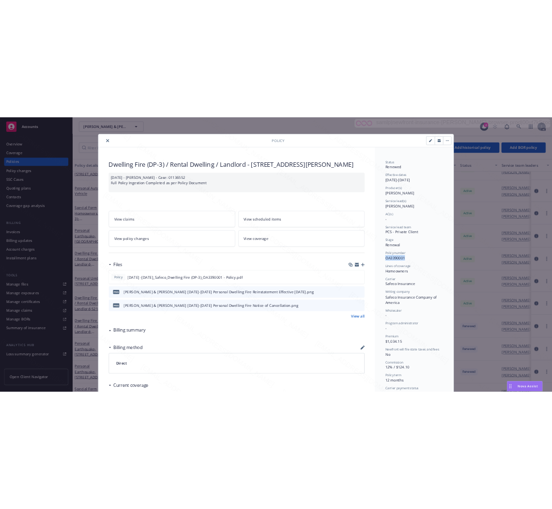
scroll to position [0, 0]
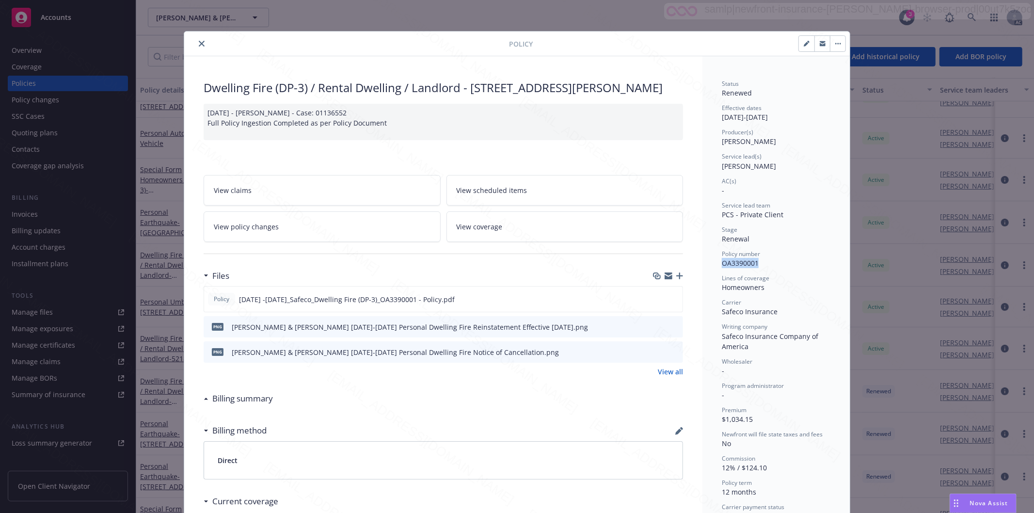
click at [199, 44] on icon "close" at bounding box center [202, 44] width 6 height 6
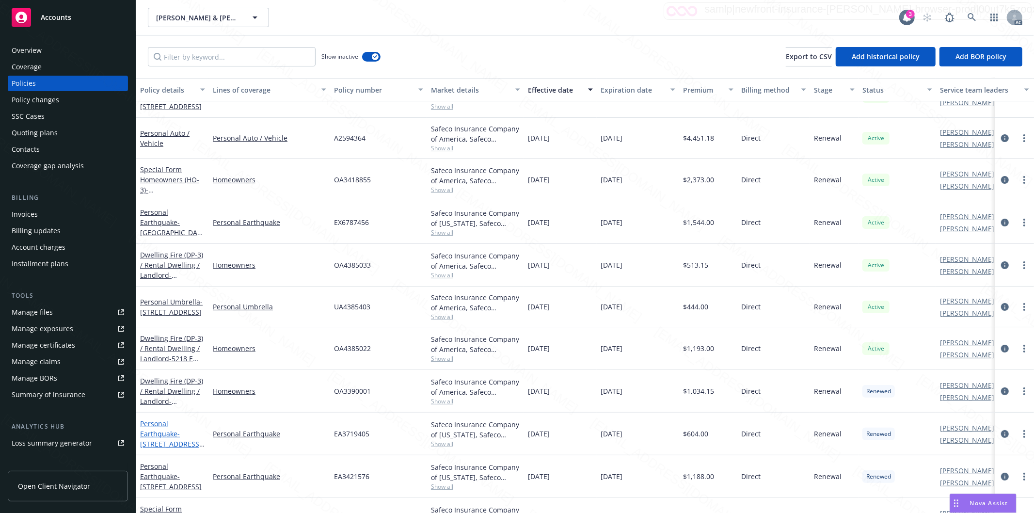
click at [162, 437] on link "Personal Earthquake - 6121 KISER DR HUNTINGTON BEACH, CA 92647-6423" at bounding box center [171, 439] width 62 height 40
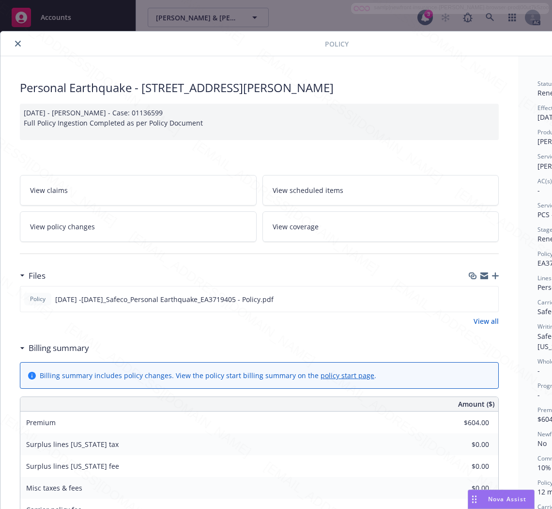
click at [71, 351] on h3 "Billing summary" at bounding box center [59, 348] width 61 height 13
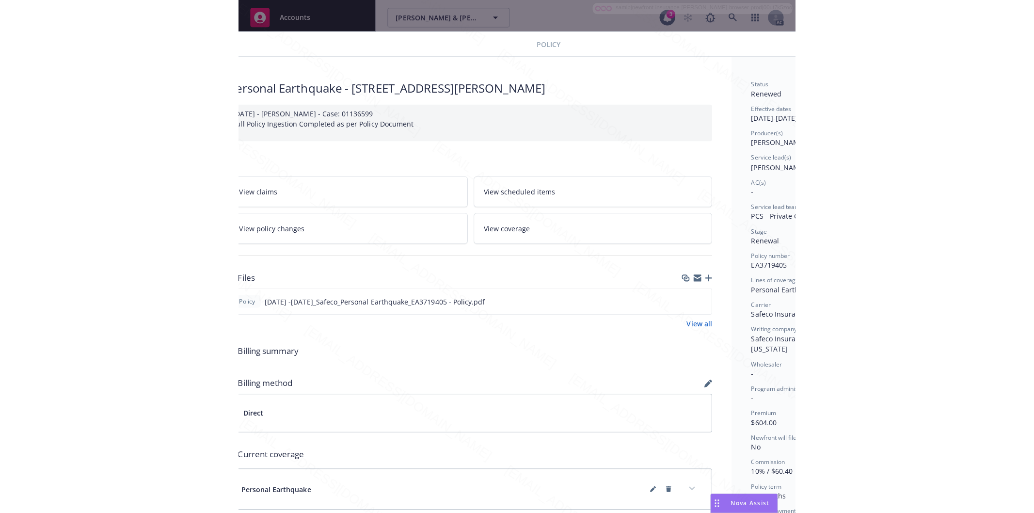
scroll to position [0, 122]
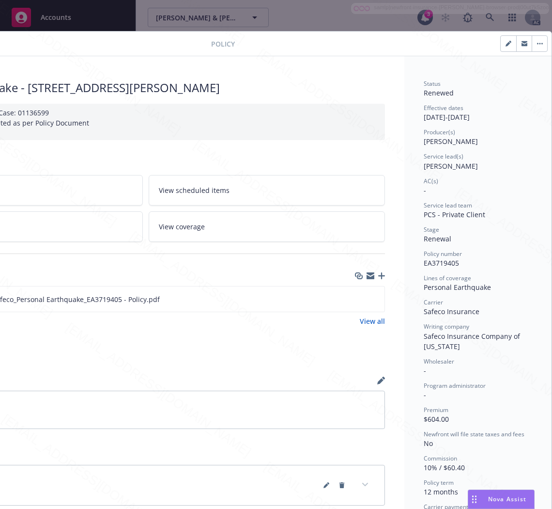
click at [444, 263] on span "EA3719405" at bounding box center [441, 262] width 35 height 9
copy span "EA3719405"
drag, startPoint x: 483, startPoint y: 284, endPoint x: 412, endPoint y: 284, distance: 71.2
click at [412, 284] on div "Status Renewed Effective dates 08/08/2024 - 08/08/2025 Producer(s) Kelsey Malon…" at bounding box center [478, 407] width 147 height 703
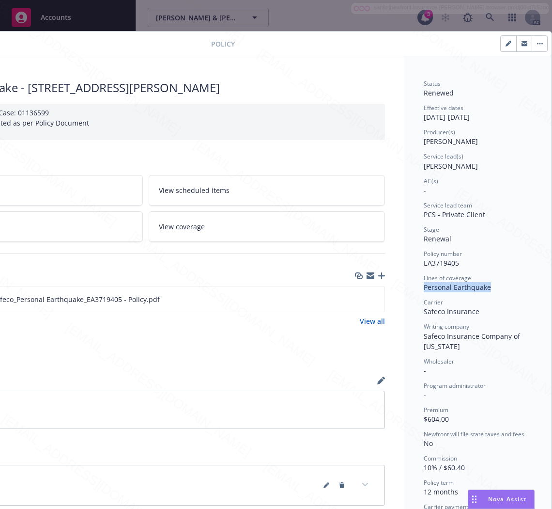
copy span "Personal Earthquake"
click at [300, 302] on div "Policy 2024 -2025_Safeco_Personal Earthquake_EA3719405 - Policy.pdf" at bounding box center [145, 299] width 479 height 26
click at [356, 297] on icon "download file" at bounding box center [360, 299] width 8 height 8
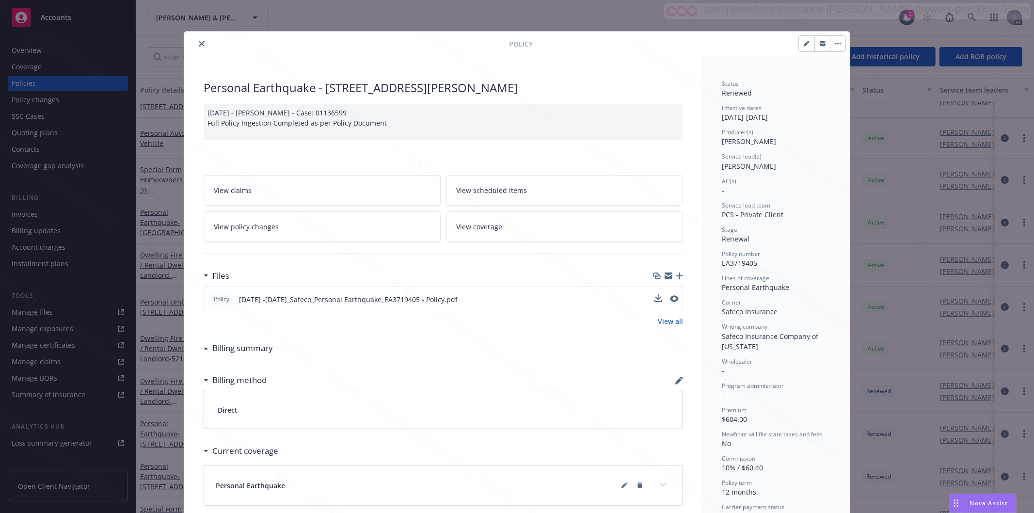
scroll to position [0, 0]
click at [199, 43] on icon "close" at bounding box center [202, 44] width 6 height 6
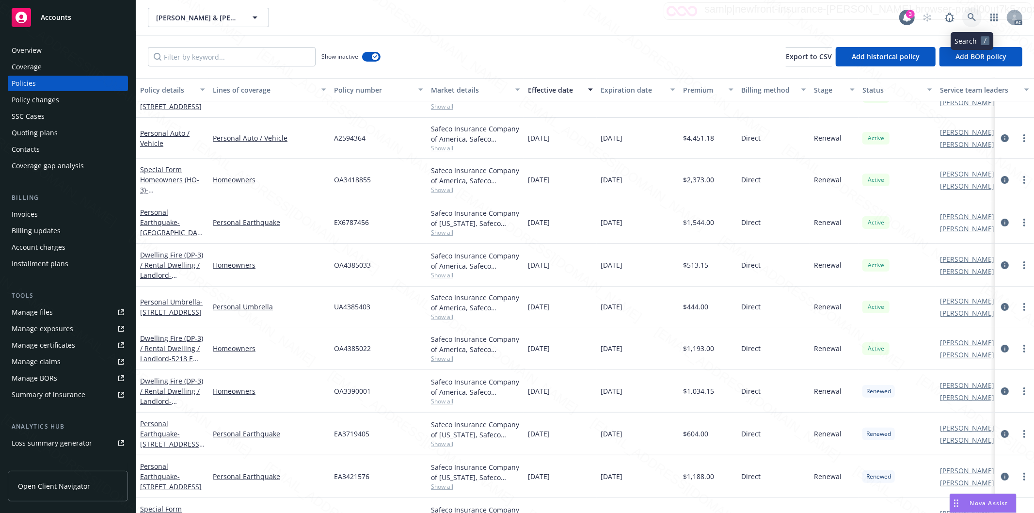
click at [970, 17] on icon at bounding box center [971, 17] width 8 height 8
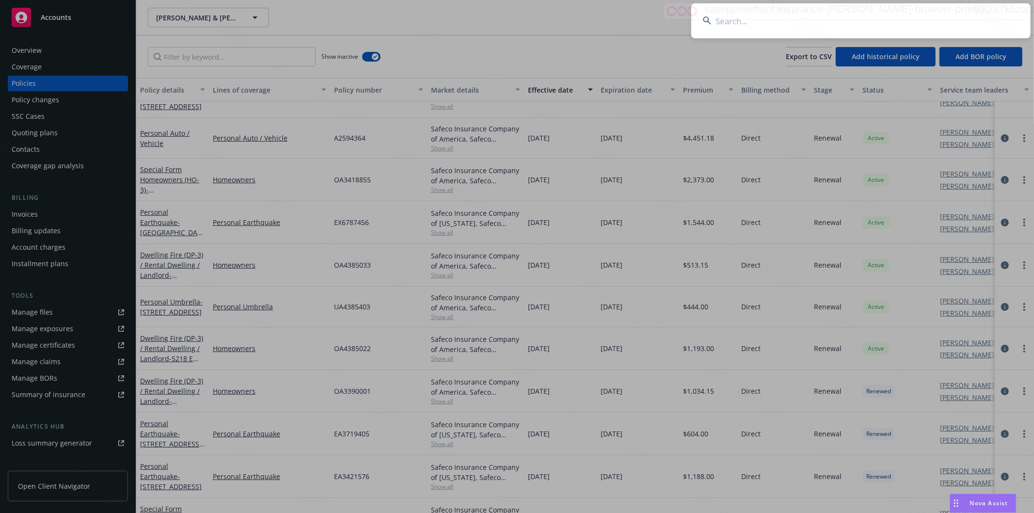
type input "DeWahl & Romero Family"
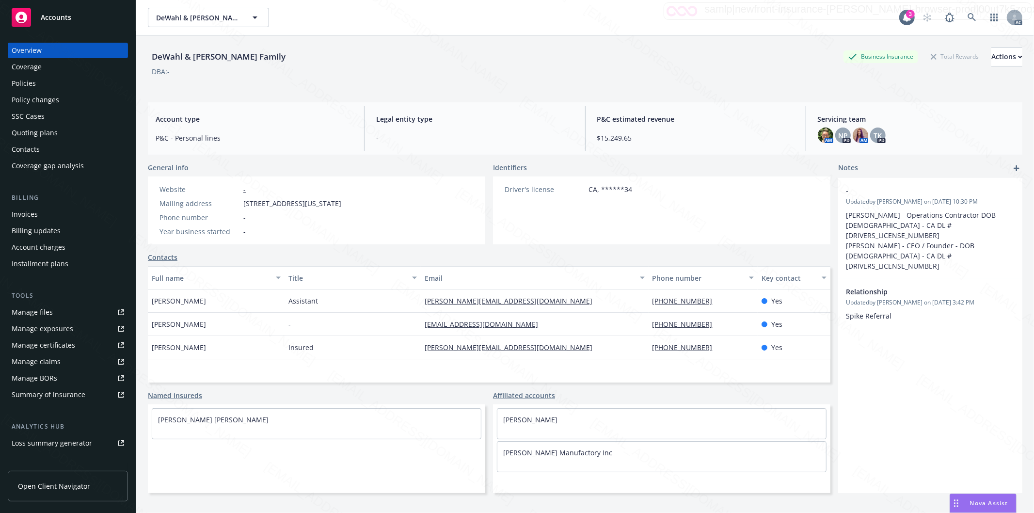
click at [69, 87] on div "Policies" at bounding box center [68, 84] width 112 height 16
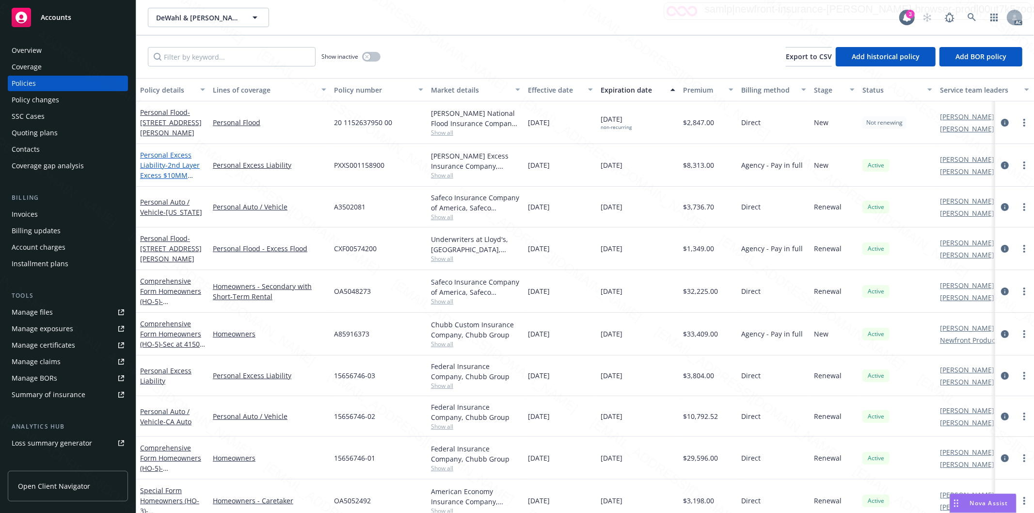
click at [182, 168] on span "- 2nd Layer Excess $10MM Limit" at bounding box center [170, 175] width 60 height 30
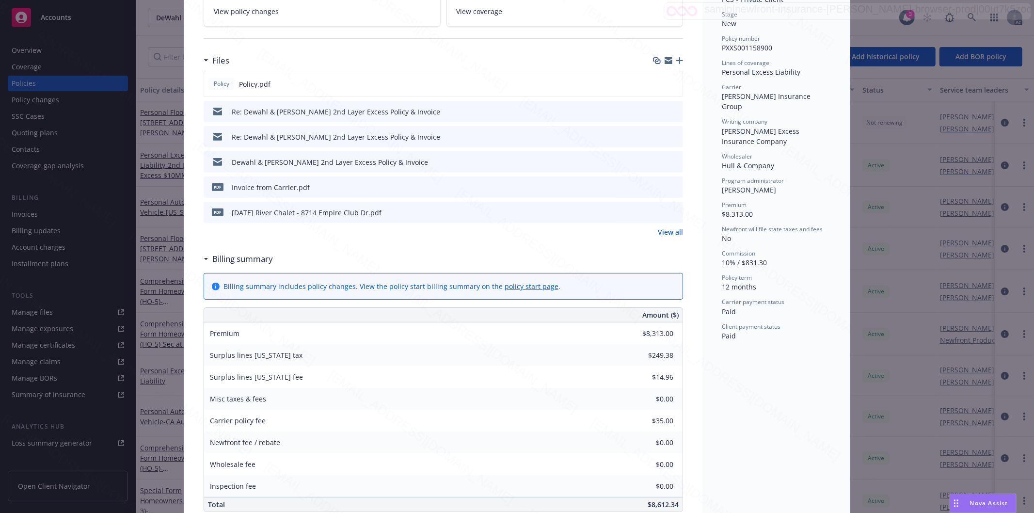
scroll to position [323, 0]
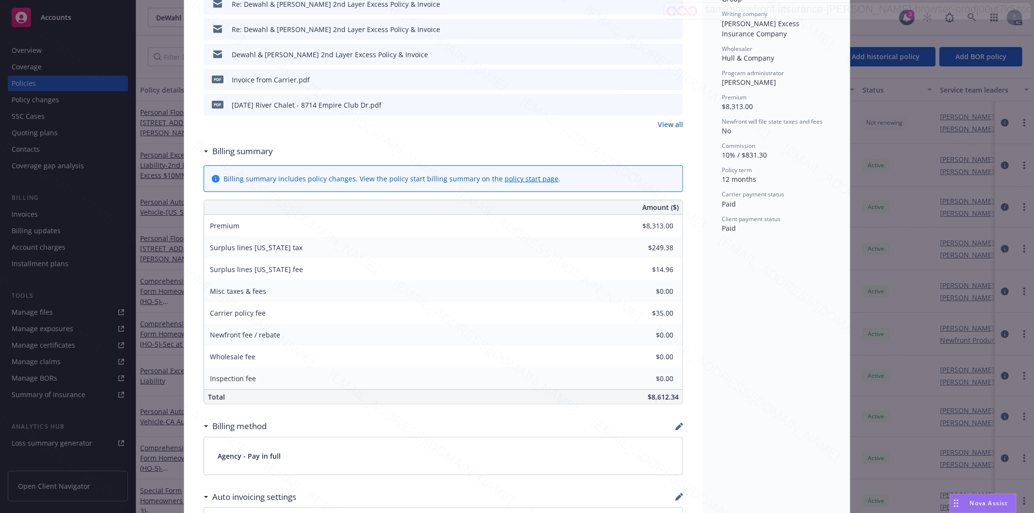
click at [252, 148] on h3 "Billing summary" at bounding box center [242, 151] width 61 height 13
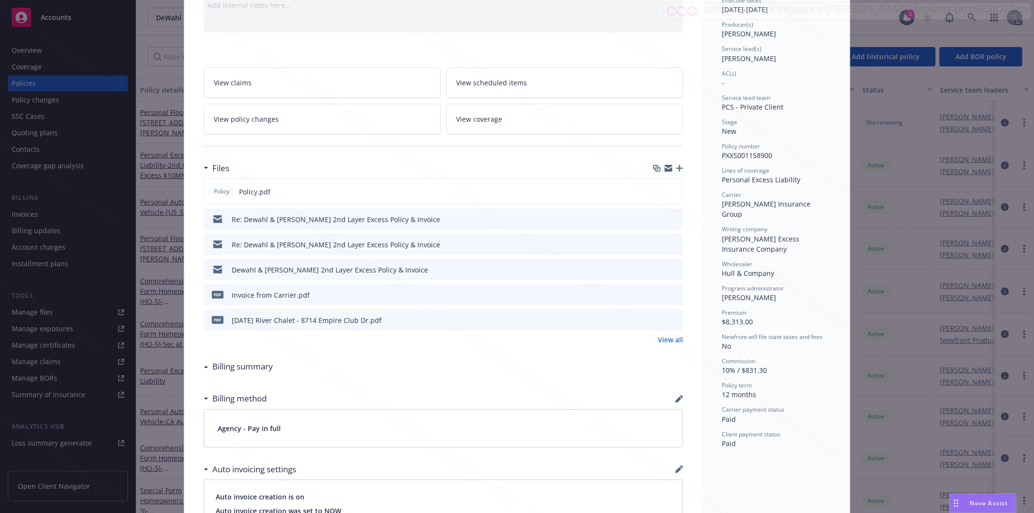
scroll to position [269, 0]
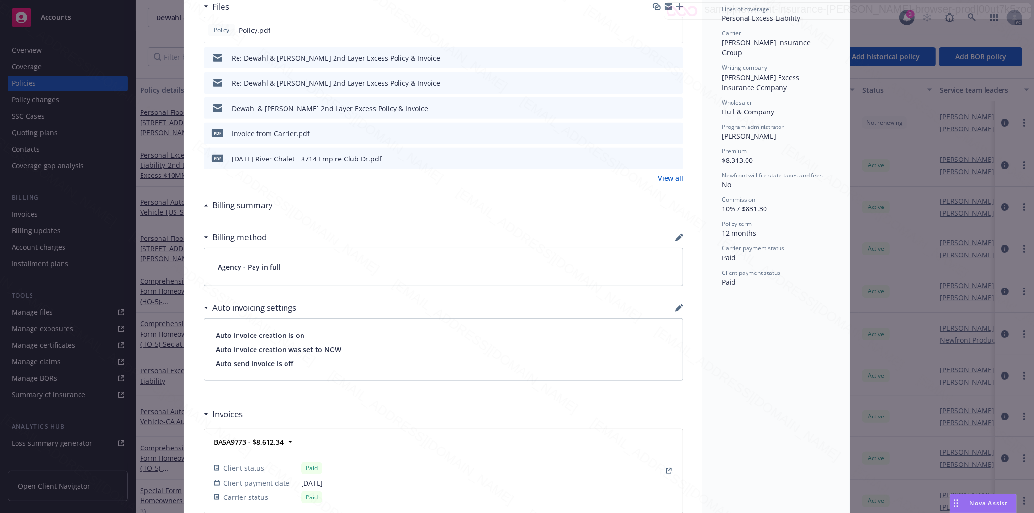
click at [264, 205] on h3 "Billing summary" at bounding box center [242, 205] width 61 height 13
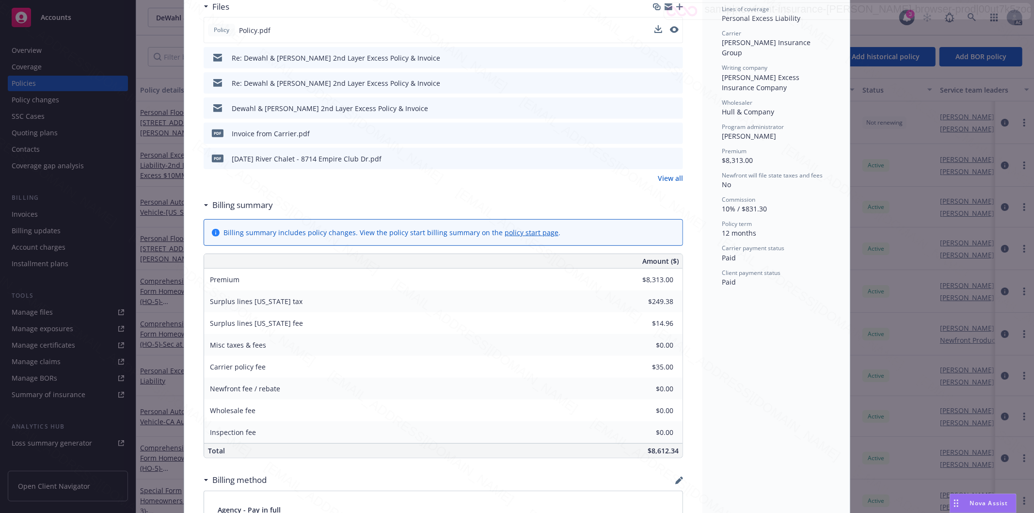
click at [600, 34] on div "Policy Policy.pdf" at bounding box center [443, 30] width 479 height 26
click at [654, 30] on icon "download file" at bounding box center [657, 29] width 6 height 6
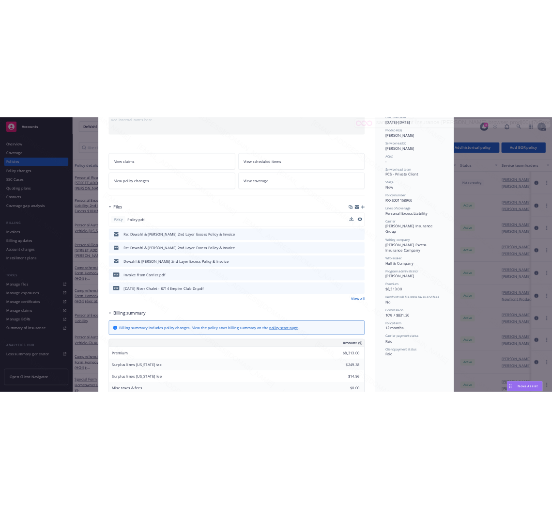
scroll to position [0, 0]
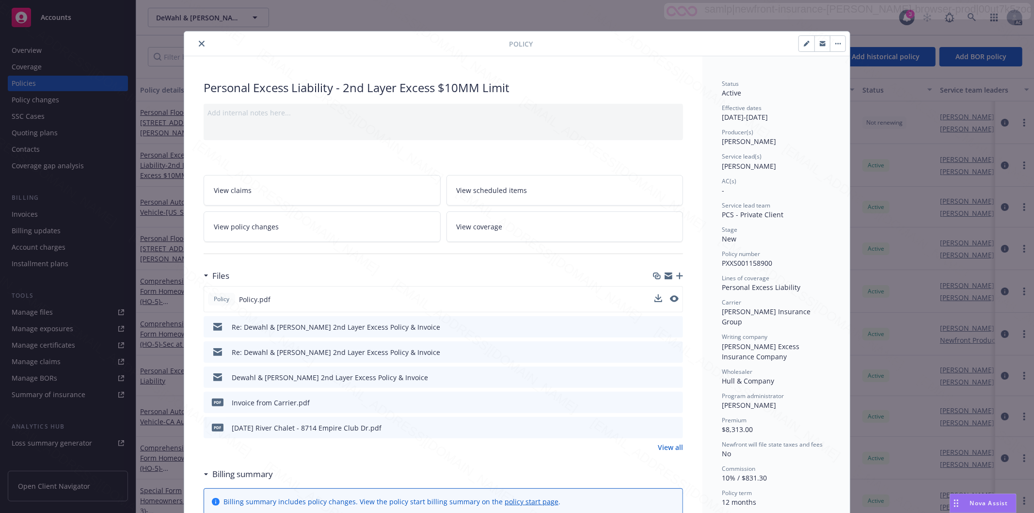
click at [199, 44] on icon "close" at bounding box center [202, 44] width 6 height 6
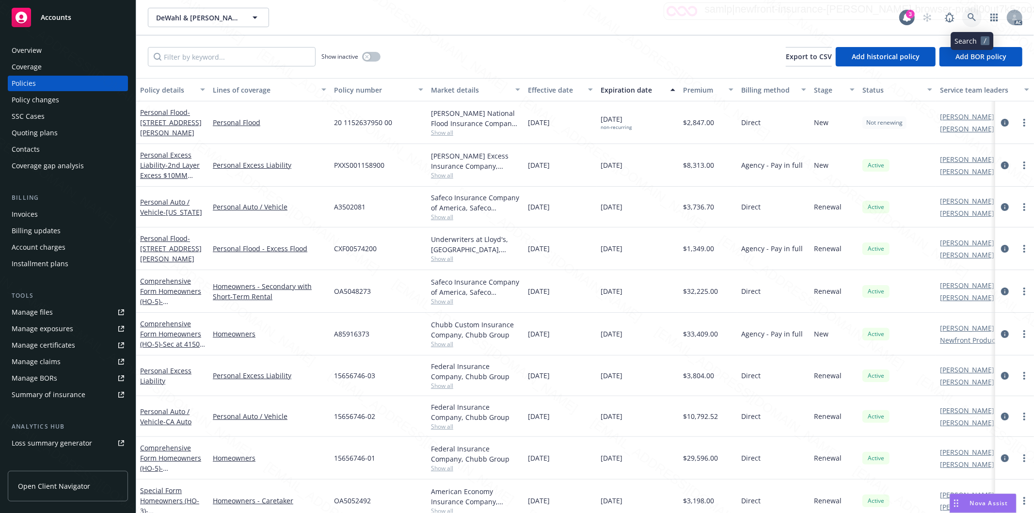
click at [972, 16] on icon at bounding box center [971, 17] width 9 height 9
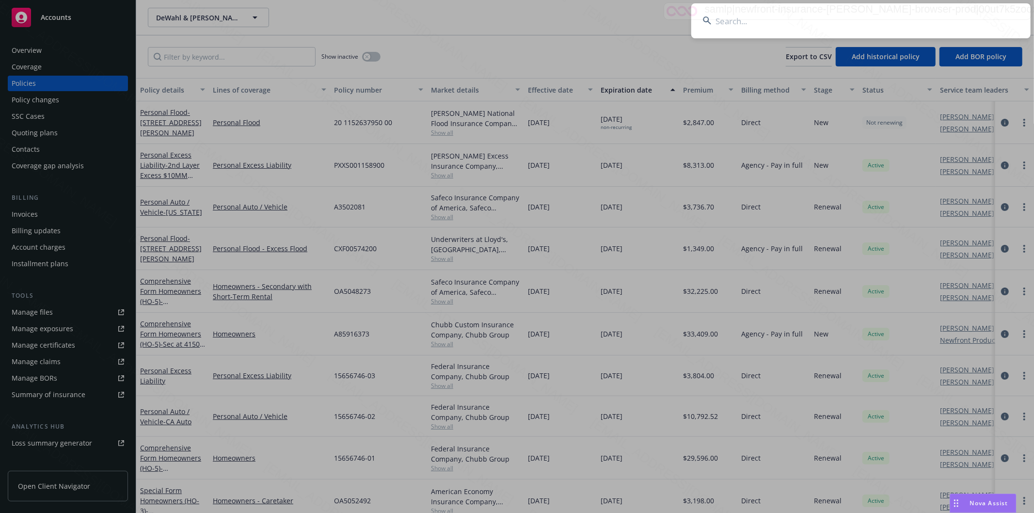
click at [803, 23] on input at bounding box center [860, 20] width 339 height 35
type input "G. Wintrob and J. Ng"
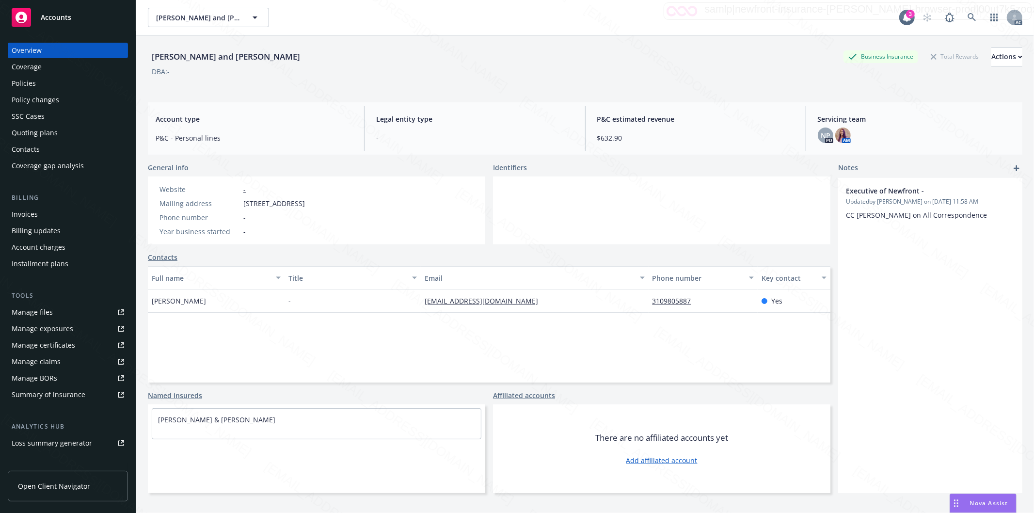
click at [40, 83] on div "Policies" at bounding box center [68, 84] width 112 height 16
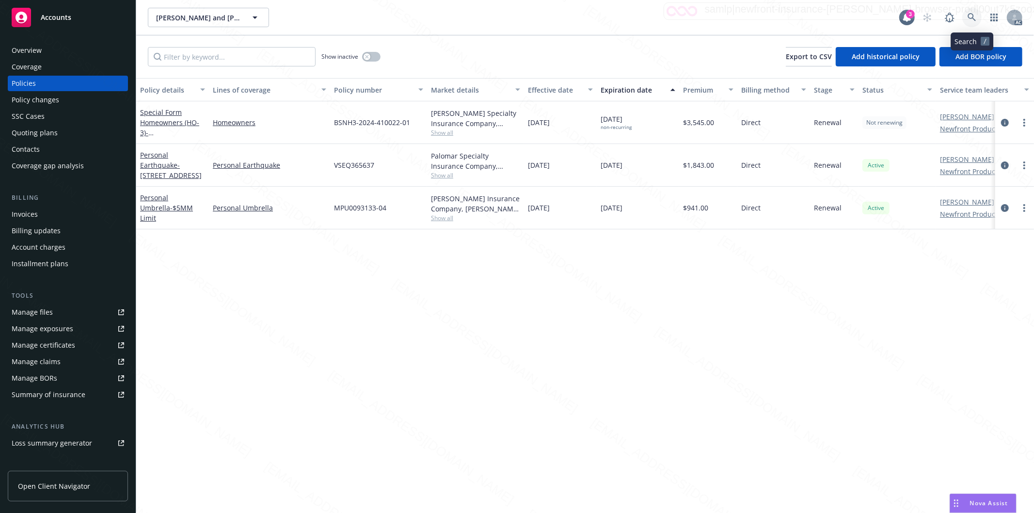
click at [970, 16] on icon at bounding box center [971, 17] width 9 height 9
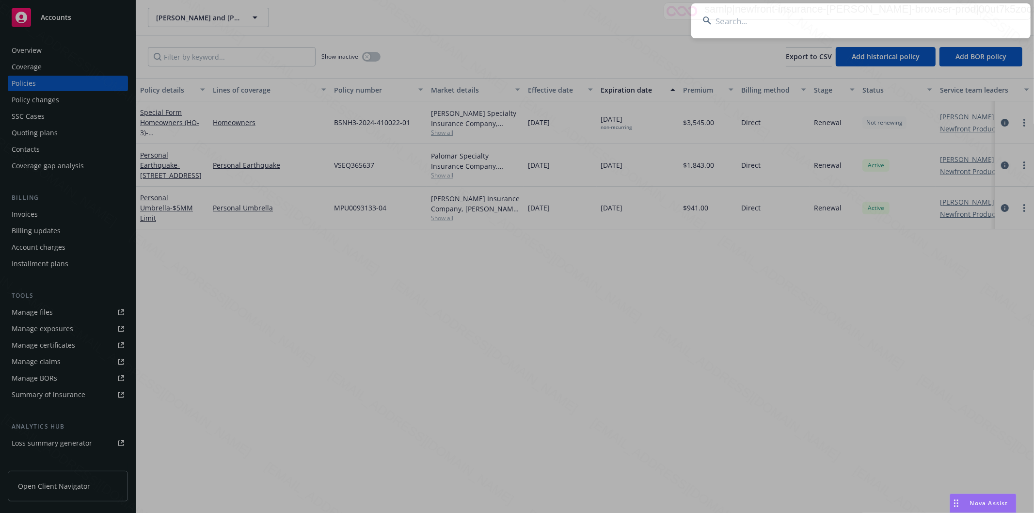
type input "Helen Raiser"
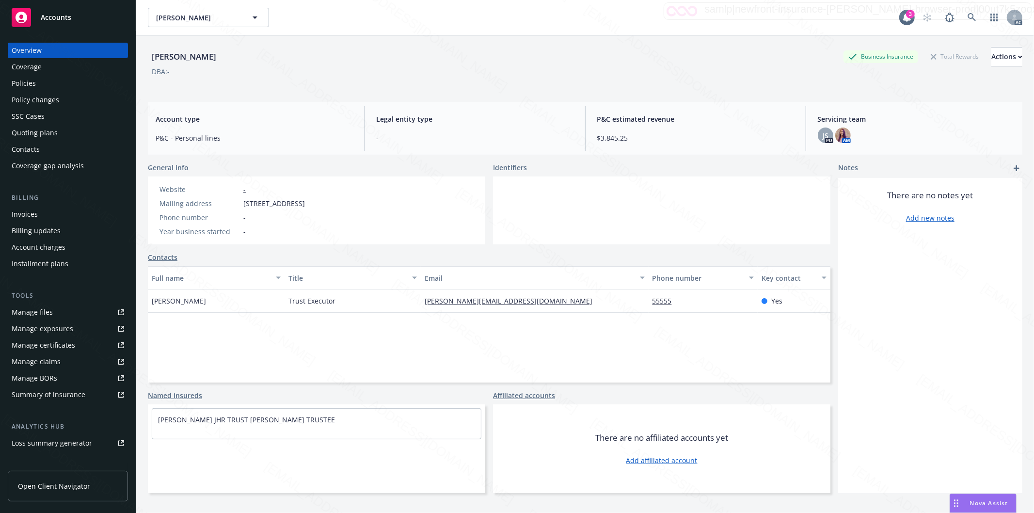
click at [51, 80] on div "Policies" at bounding box center [68, 84] width 112 height 16
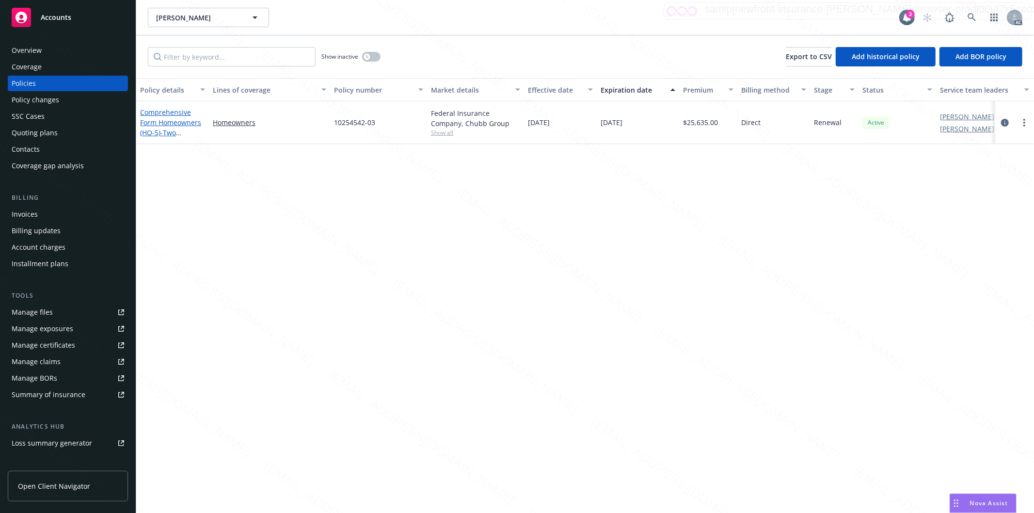
click at [171, 119] on link "Comprehensive Form Homeowners (HO-5) - Two Properties at 2256 Hyde St San Franc…" at bounding box center [171, 148] width 62 height 80
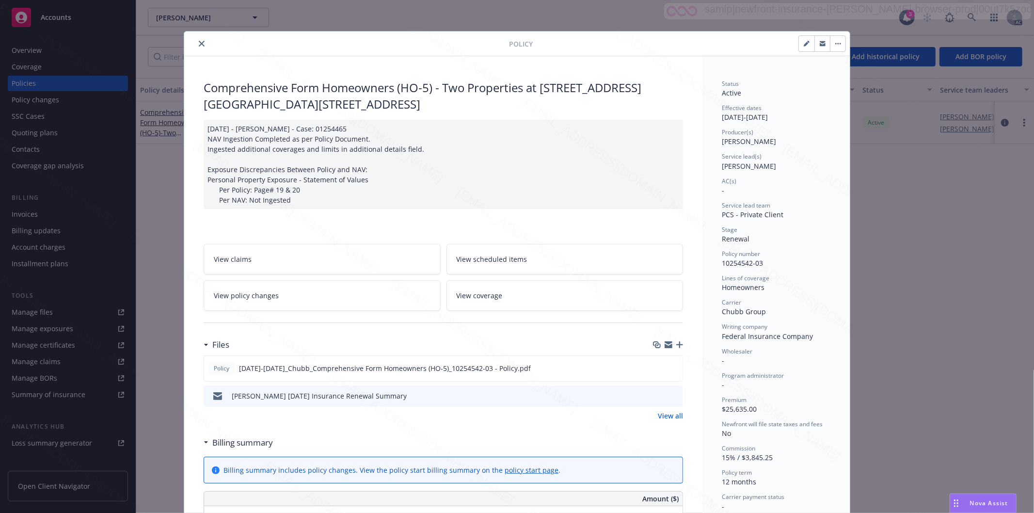
click at [252, 446] on h3 "Billing summary" at bounding box center [242, 442] width 61 height 13
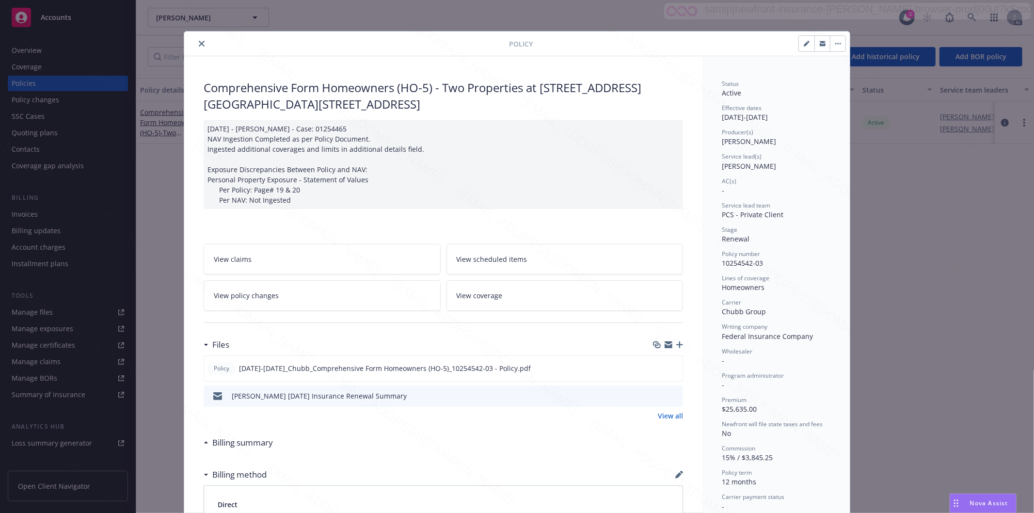
click at [252, 446] on h3 "Billing summary" at bounding box center [242, 442] width 61 height 13
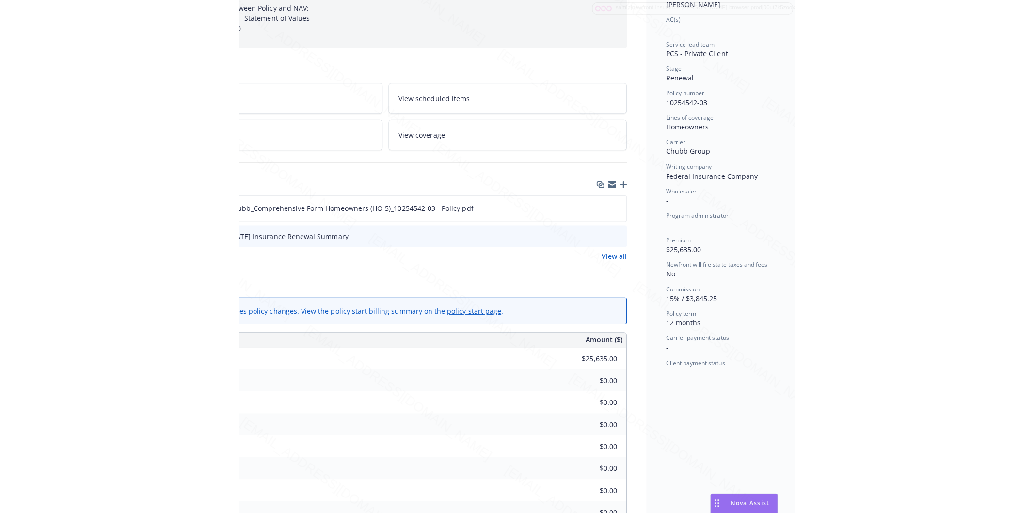
scroll to position [0, 122]
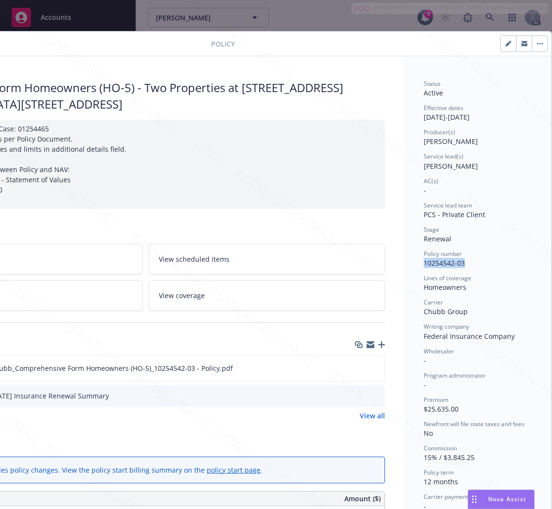
drag, startPoint x: 456, startPoint y: 262, endPoint x: 414, endPoint y: 265, distance: 42.3
click at [414, 265] on div "Status Active Effective dates 10/01/2024 - 10/01/2025 Producer(s) Jeff Simpson …" at bounding box center [478, 518] width 147 height 925
copy span "10254542-03"
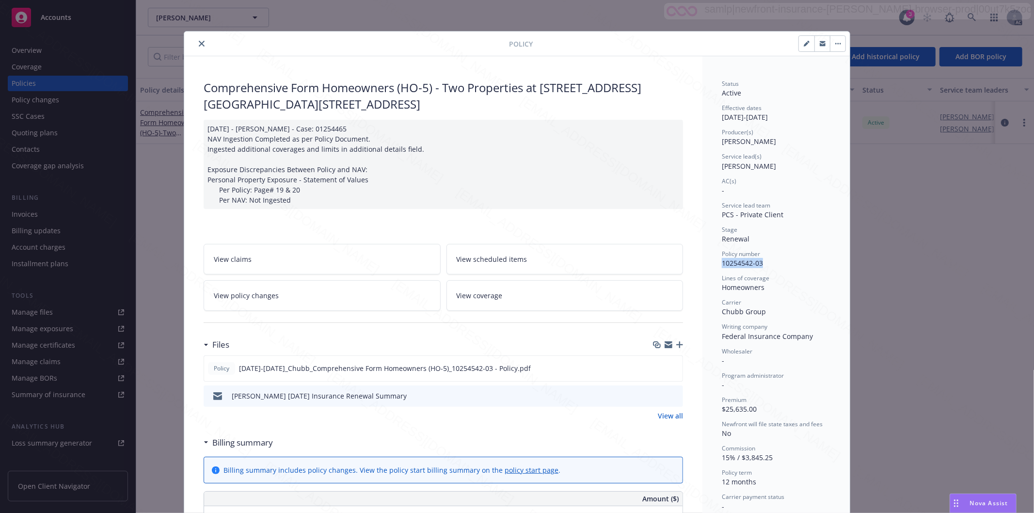
click at [199, 44] on icon "close" at bounding box center [202, 44] width 6 height 6
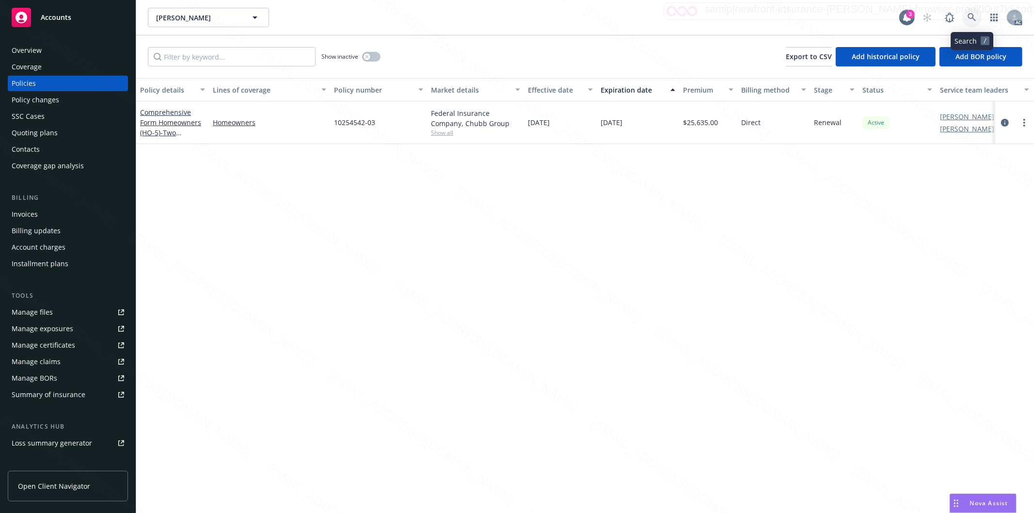
click at [968, 15] on icon at bounding box center [971, 17] width 8 height 8
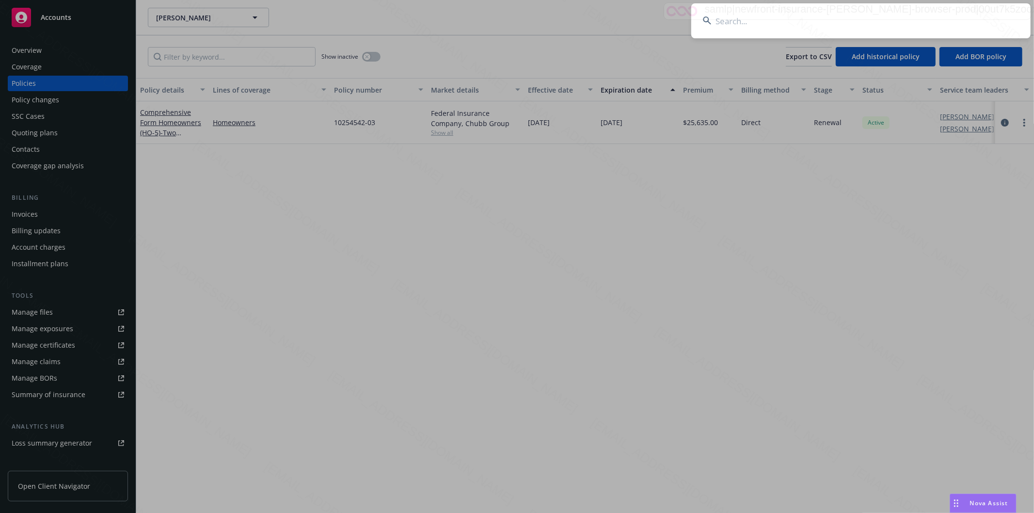
type input "Cherie & Roy Bolyarde"
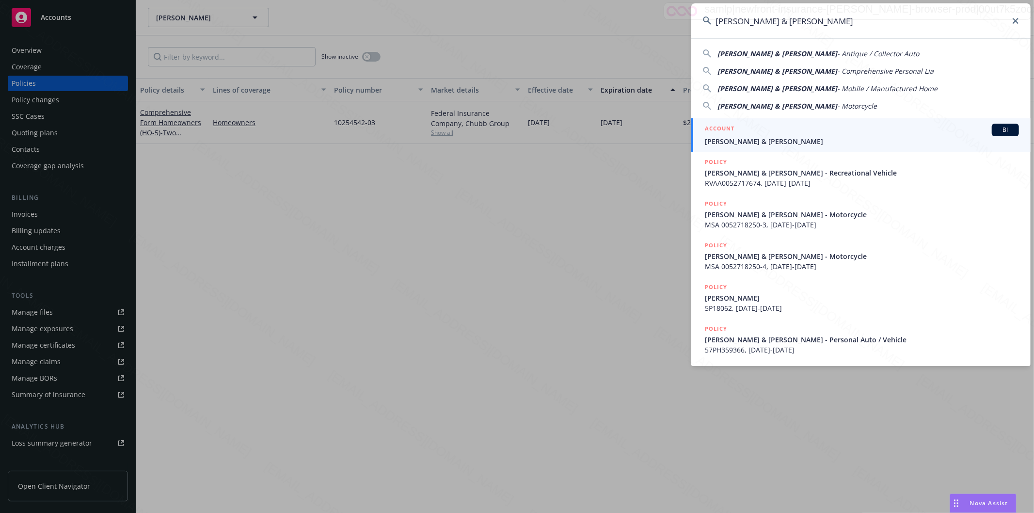
click at [915, 26] on input "Cherie & Roy Bolyarde" at bounding box center [860, 20] width 339 height 35
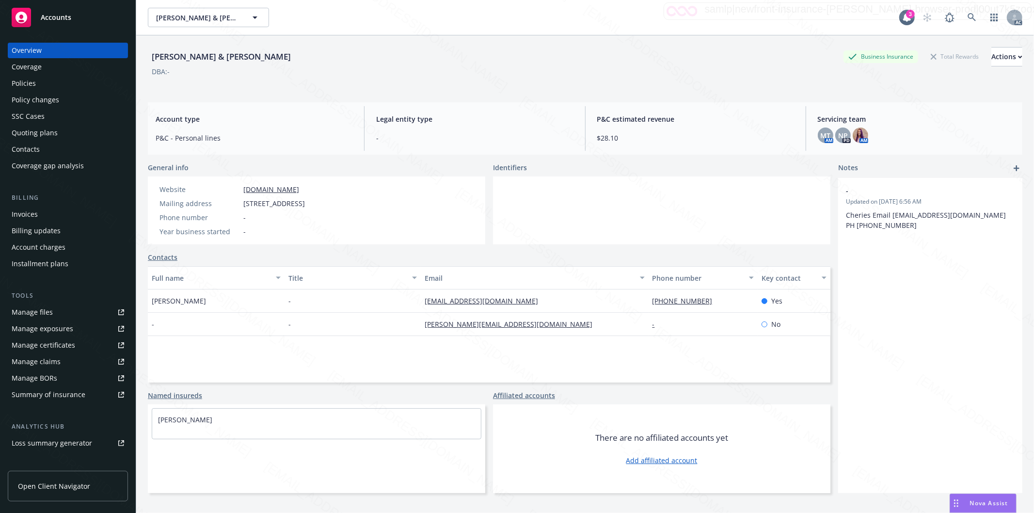
click at [22, 81] on div "Policies" at bounding box center [24, 84] width 24 height 16
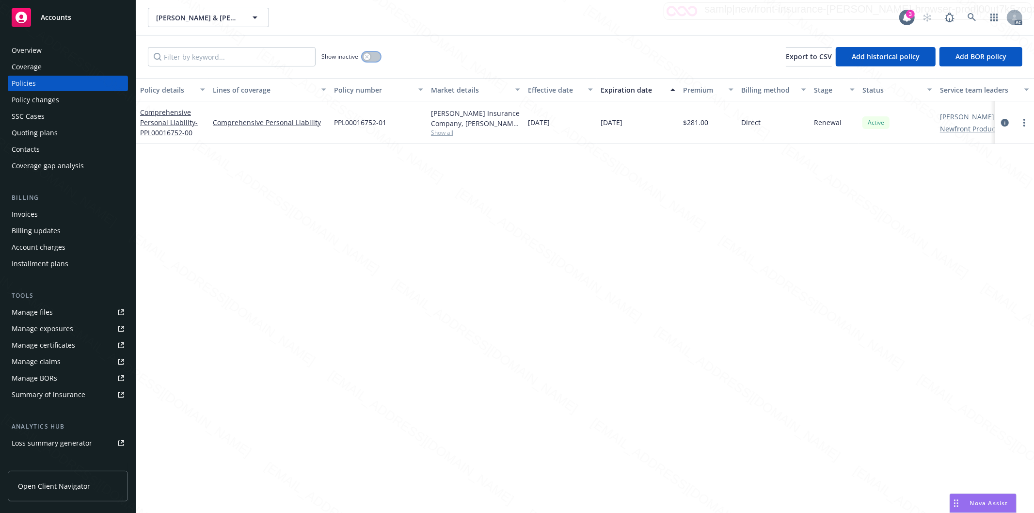
click at [375, 55] on button "button" at bounding box center [371, 57] width 18 height 10
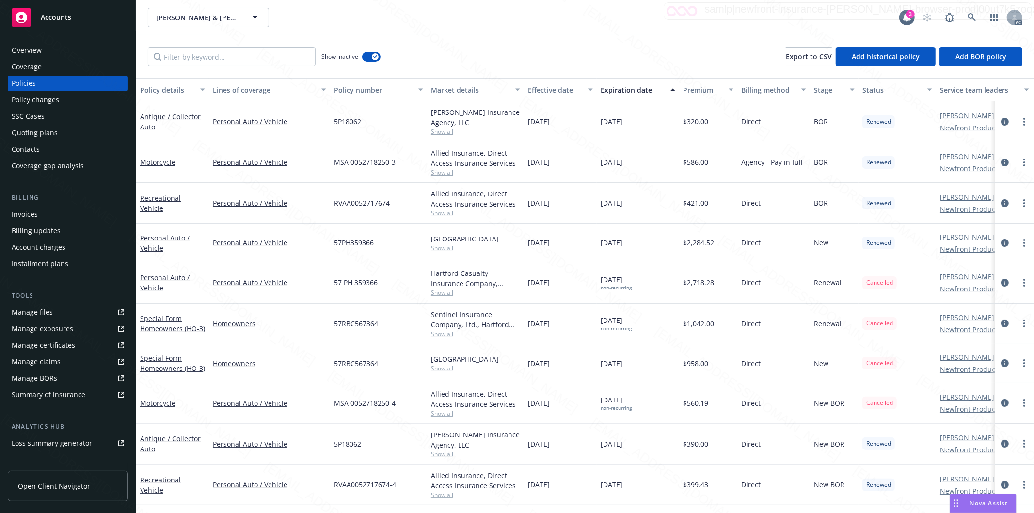
click at [581, 92] on div "Effective date" at bounding box center [555, 90] width 54 height 10
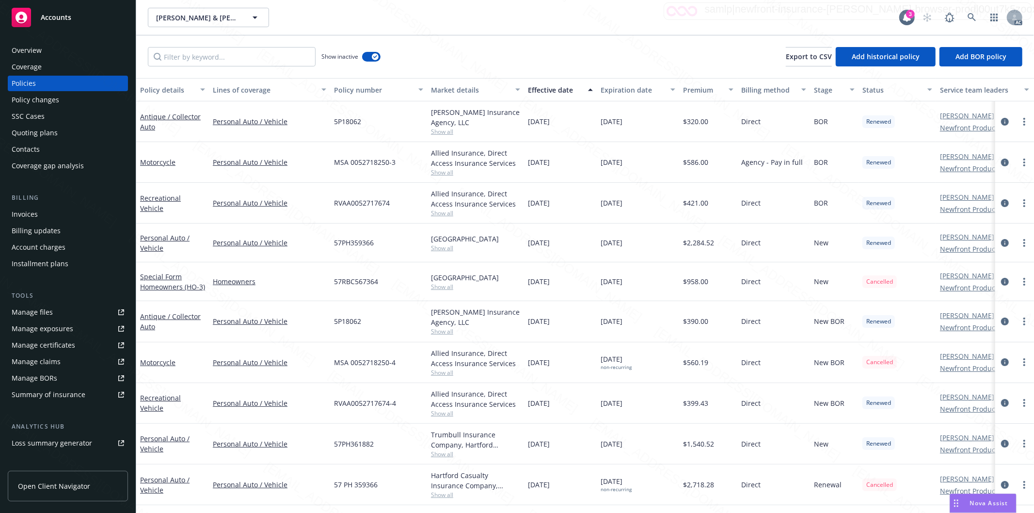
click at [581, 92] on div "Effective date" at bounding box center [555, 90] width 54 height 10
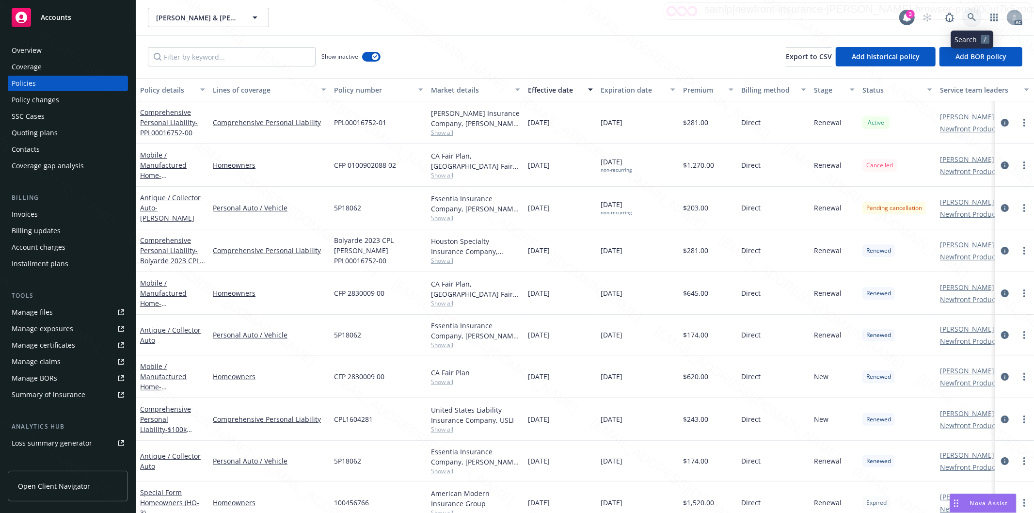
click at [970, 15] on icon at bounding box center [971, 17] width 9 height 9
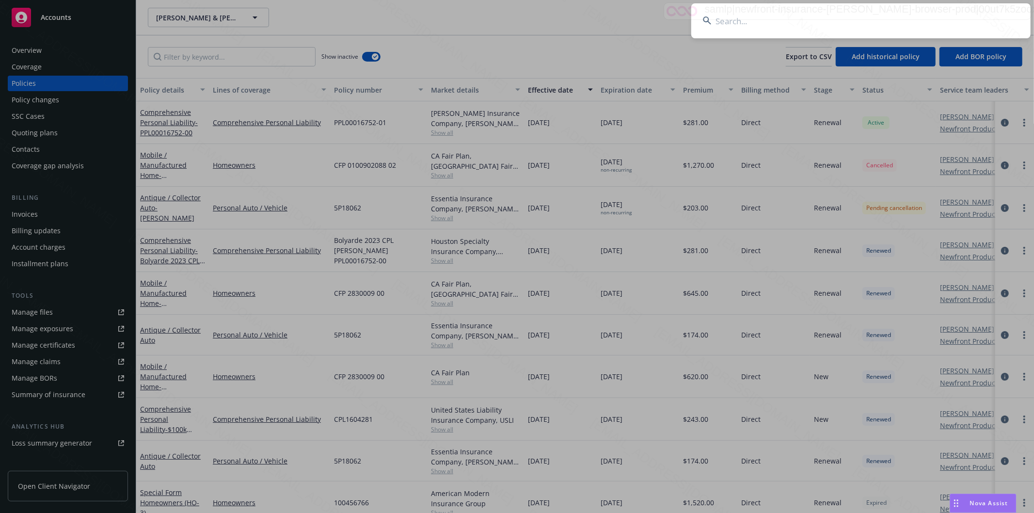
type input "Elizabeth Tsai"
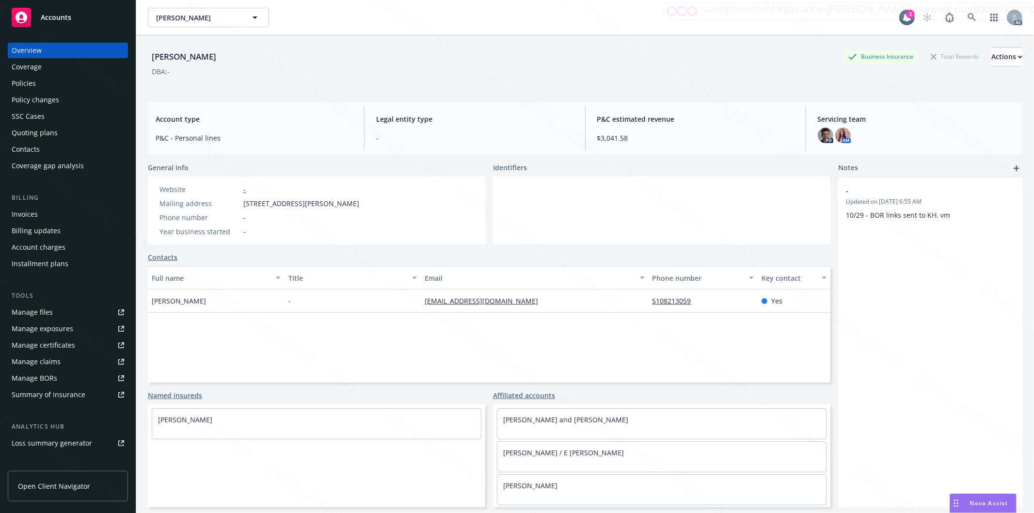
click at [55, 86] on div "Policies" at bounding box center [68, 84] width 112 height 16
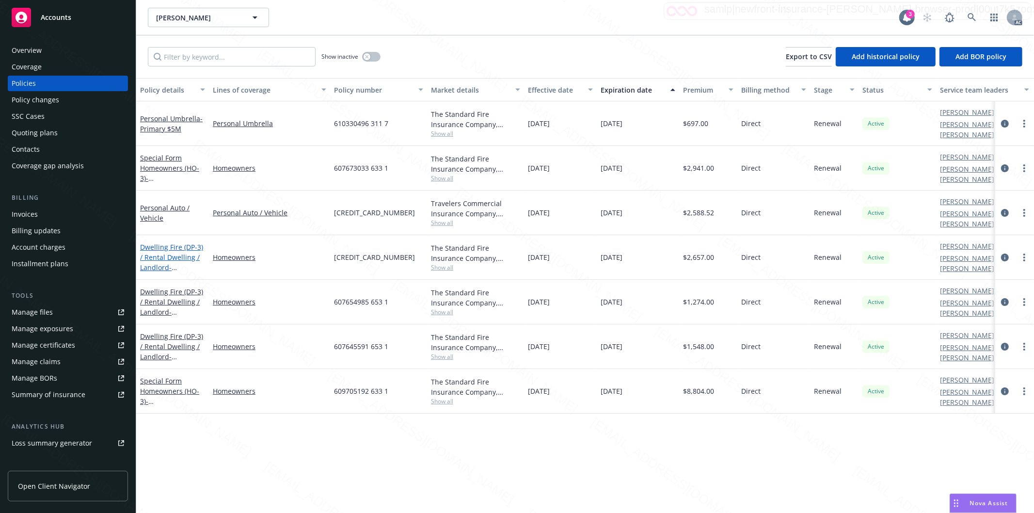
click at [165, 248] on link "Dwelling Fire (DP-3) / Rental Dwelling / Landlord - 33 BAYTREE WAY # 35 SAN MAT…" at bounding box center [171, 262] width 63 height 40
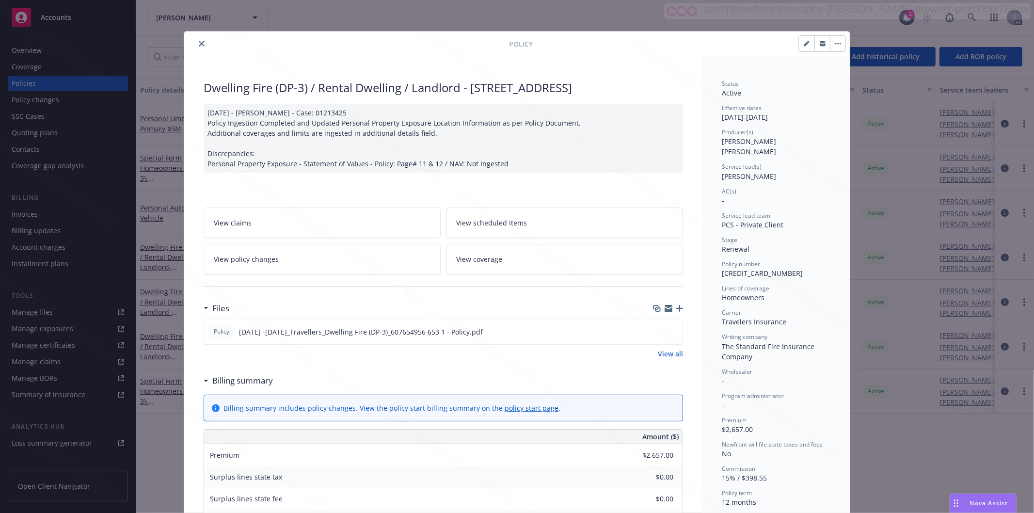
click at [199, 46] on icon "close" at bounding box center [202, 44] width 6 height 6
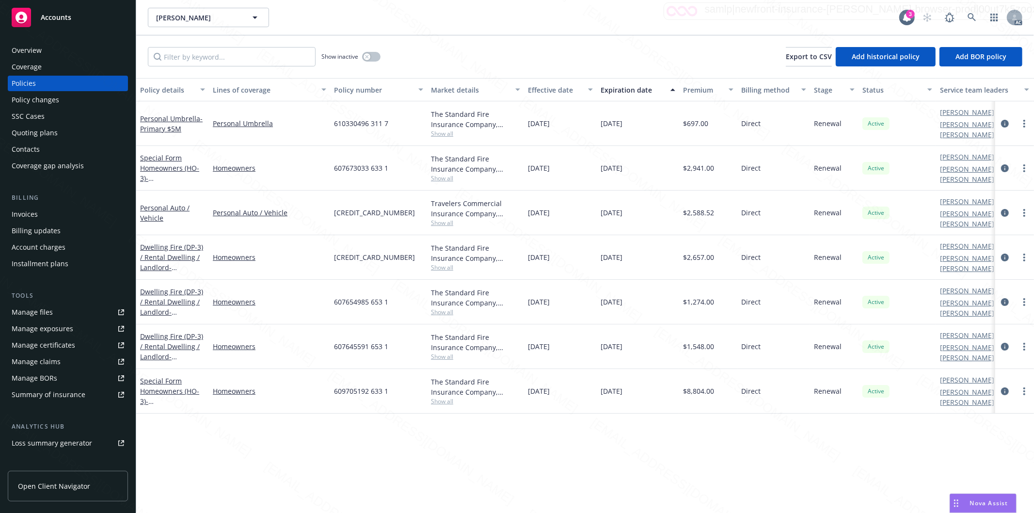
click at [51, 66] on div "Coverage" at bounding box center [68, 67] width 112 height 16
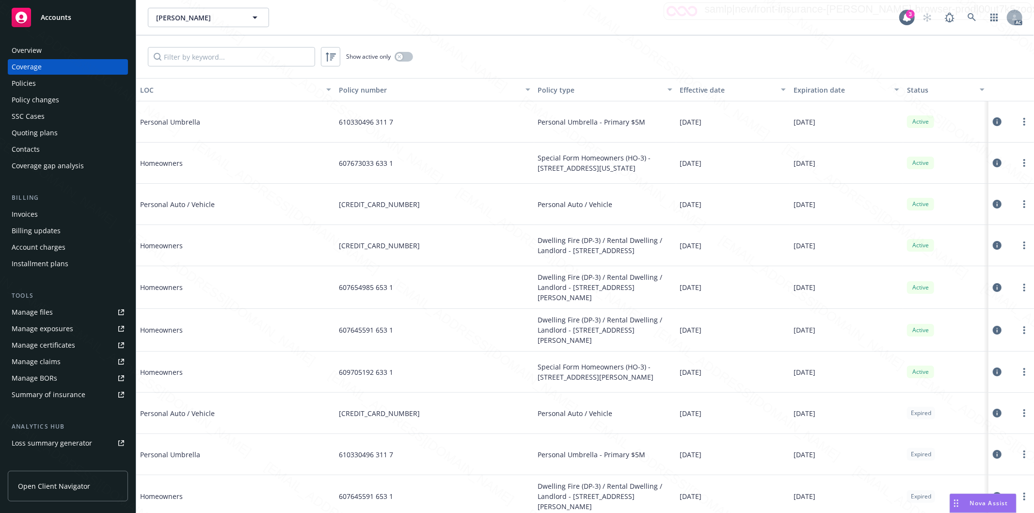
click at [103, 47] on div "Overview" at bounding box center [68, 51] width 112 height 16
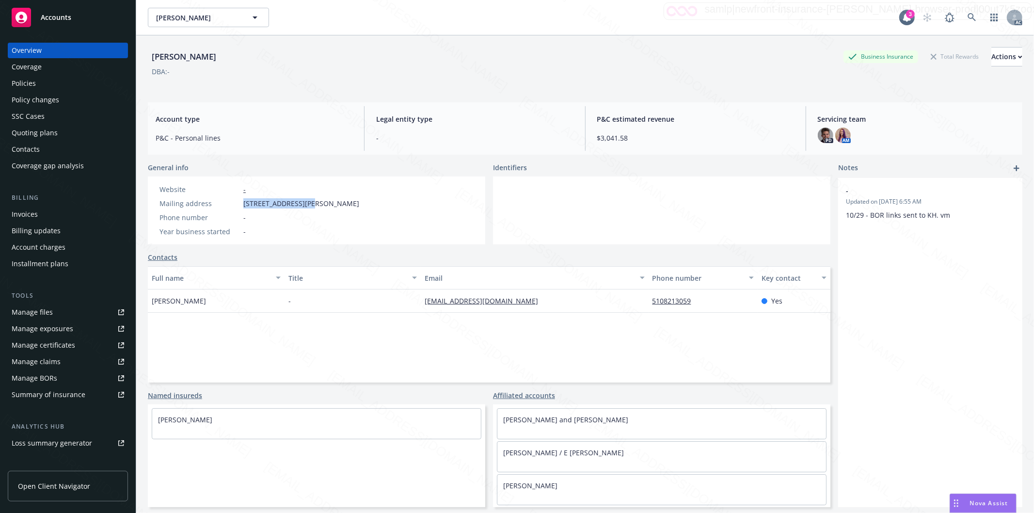
drag, startPoint x: 243, startPoint y: 204, endPoint x: 303, endPoint y: 196, distance: 60.6
click at [303, 196] on div "Website - Mailing address 15 Mills Canyon Ct, Burlingame, CA, 94010 Phone numbe…" at bounding box center [259, 210] width 207 height 52
copy span "15 Mills Canyon Ct,"
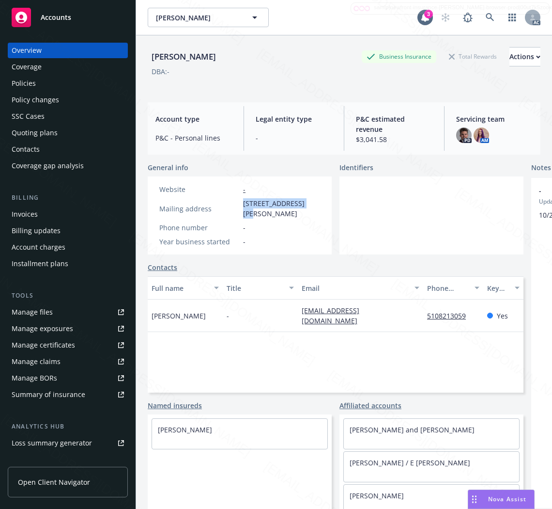
click at [31, 87] on div "Policies" at bounding box center [24, 84] width 24 height 16
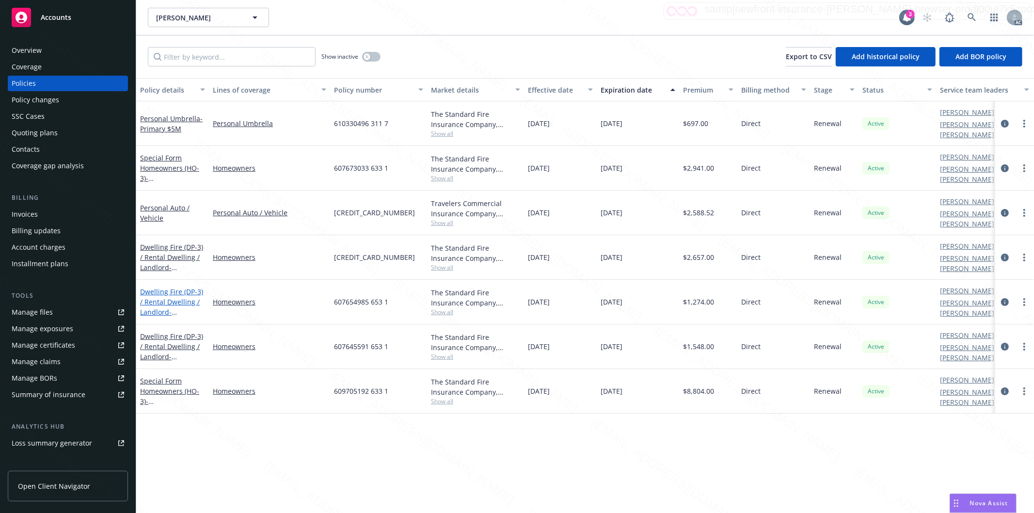
click at [165, 290] on link "Dwelling Fire (DP-3) / Rental Dwelling / Landlord - 712 MURPHY DR SAN MATEO, CA…" at bounding box center [171, 312] width 63 height 50
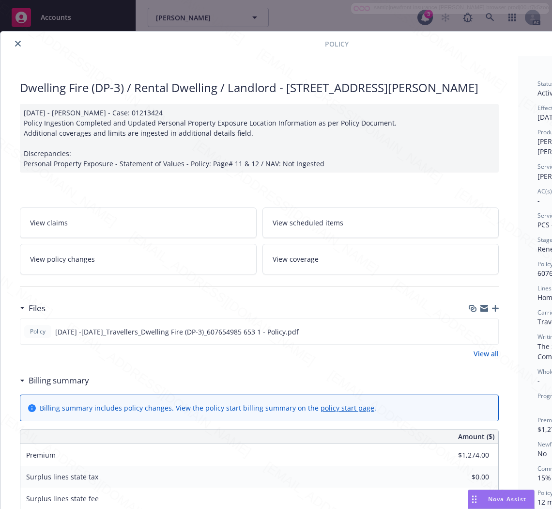
click at [76, 387] on h3 "Billing summary" at bounding box center [59, 380] width 61 height 13
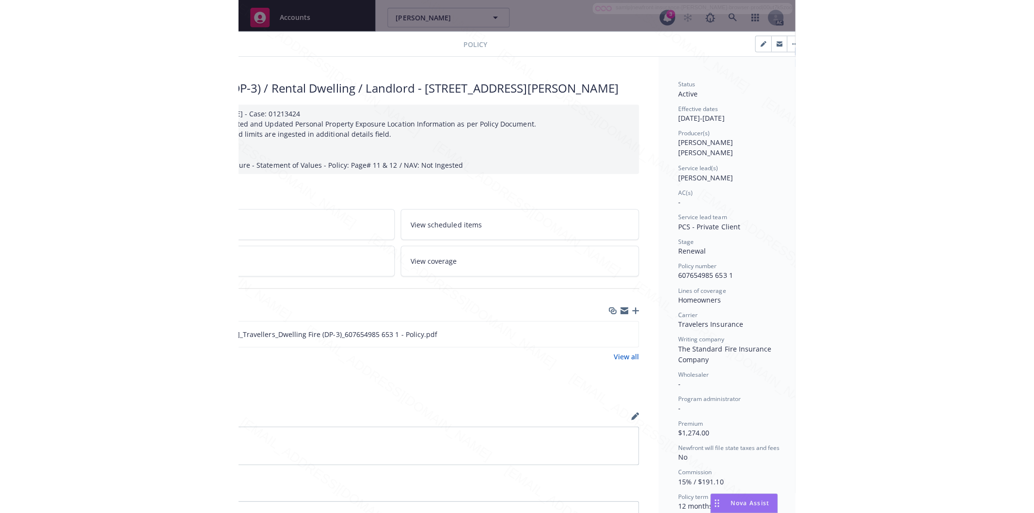
scroll to position [0, 122]
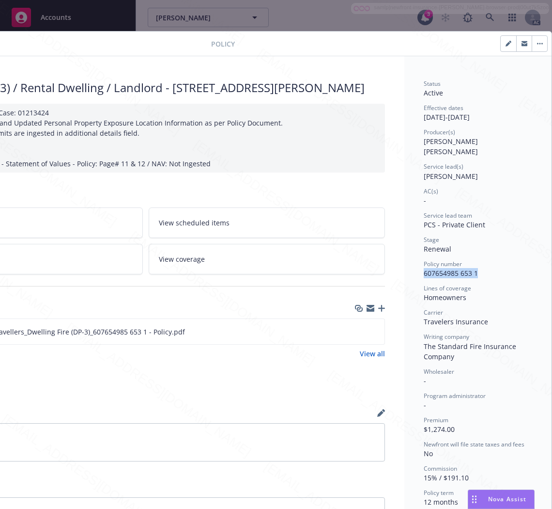
drag, startPoint x: 479, startPoint y: 264, endPoint x: 410, endPoint y: 262, distance: 68.9
click at [410, 262] on div "Status Active Effective dates 10/04/2024 - 10/04/2025 Producer(s) Keane Heller …" at bounding box center [478, 366] width 147 height 620
copy span "607654985 653 1"
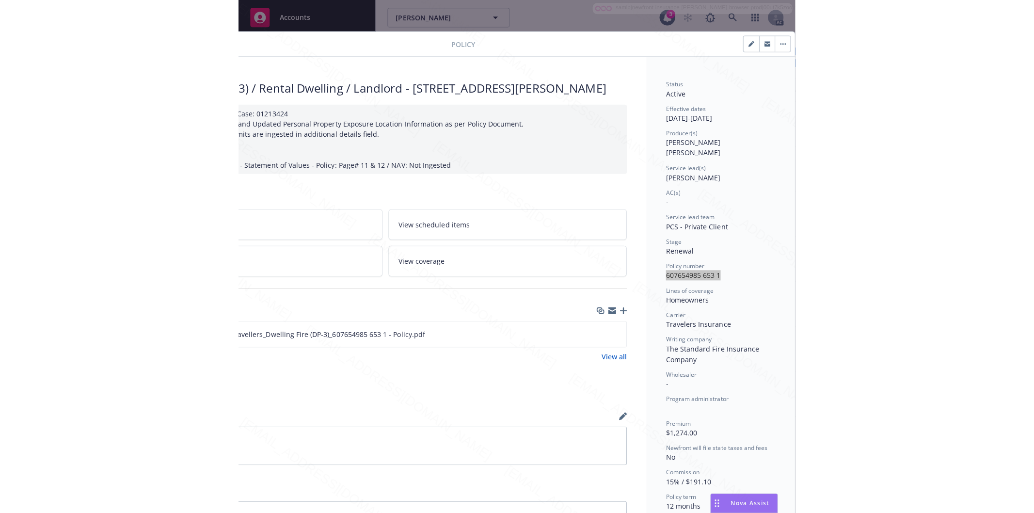
scroll to position [0, 0]
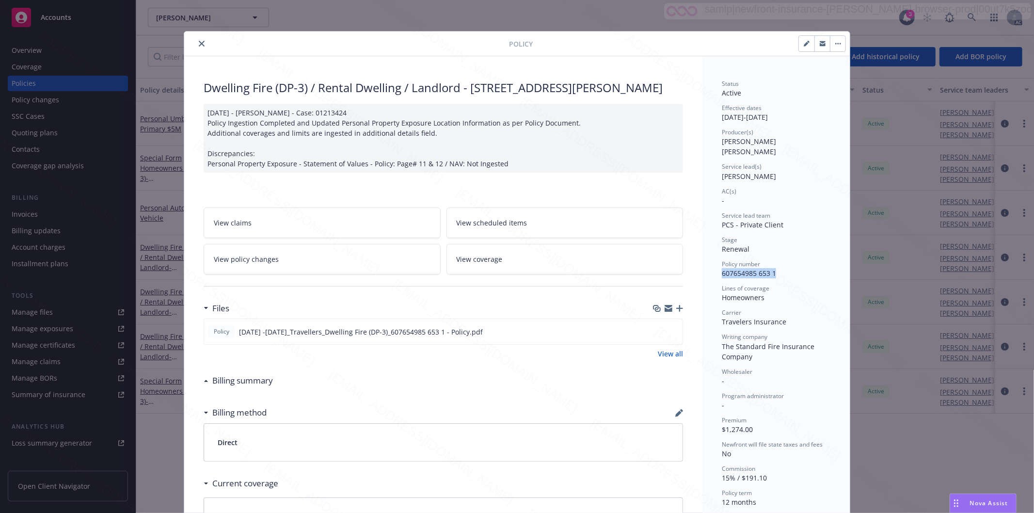
click at [199, 44] on icon "close" at bounding box center [202, 44] width 6 height 6
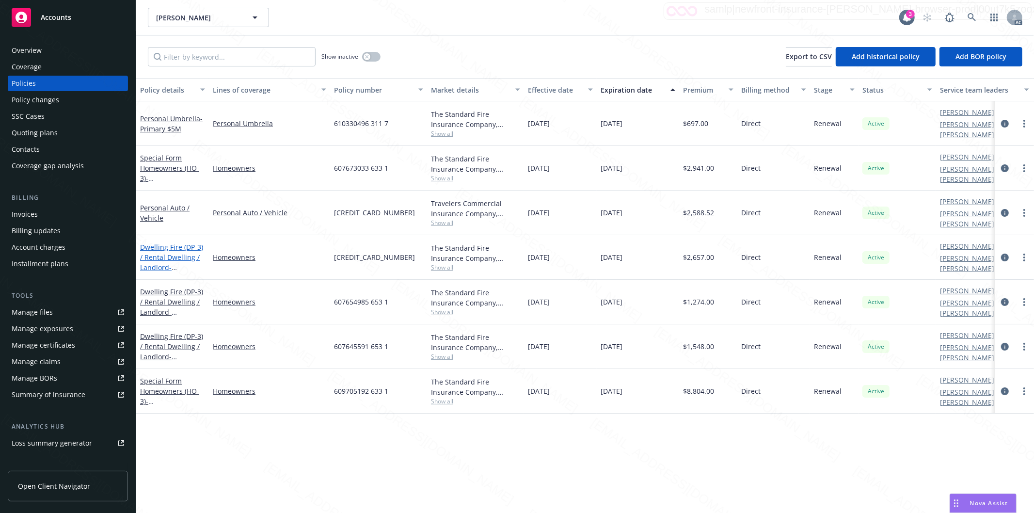
click at [153, 242] on link "Dwelling Fire (DP-3) / Rental Dwelling / Landlord - 33 BAYTREE WAY # 35 SAN MAT…" at bounding box center [171, 262] width 63 height 40
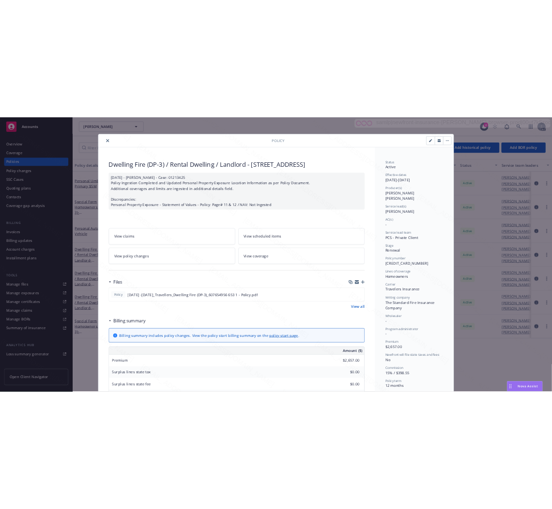
scroll to position [29, 0]
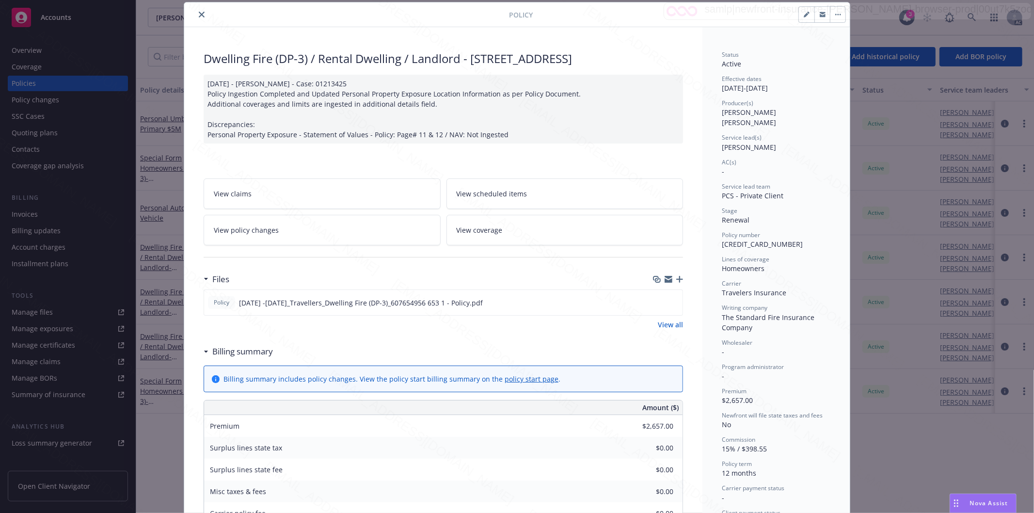
click at [199, 13] on icon "close" at bounding box center [202, 15] width 6 height 6
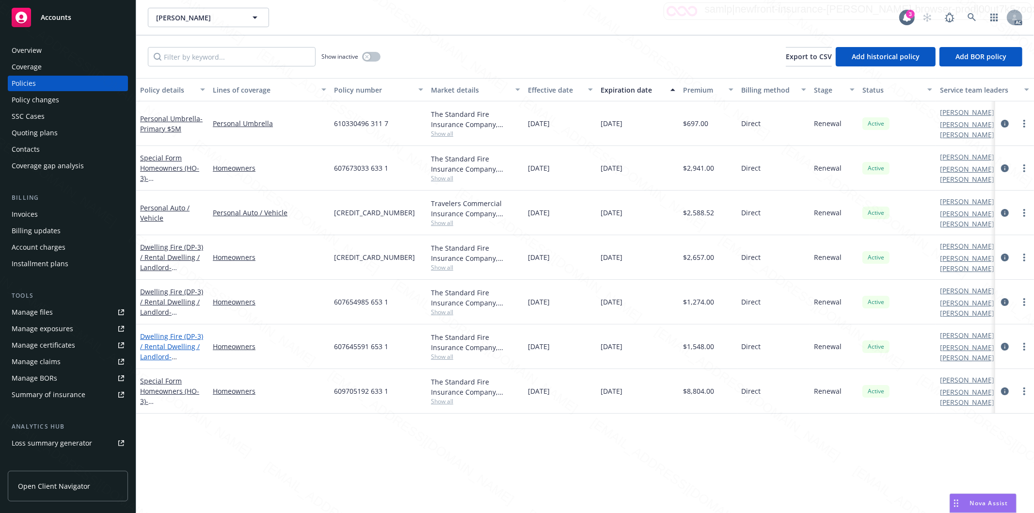
click at [170, 331] on link "Dwelling Fire (DP-3) / Rental Dwelling / Landlord - 3153 ALMA ST # 3155 PALO AL…" at bounding box center [171, 356] width 63 height 50
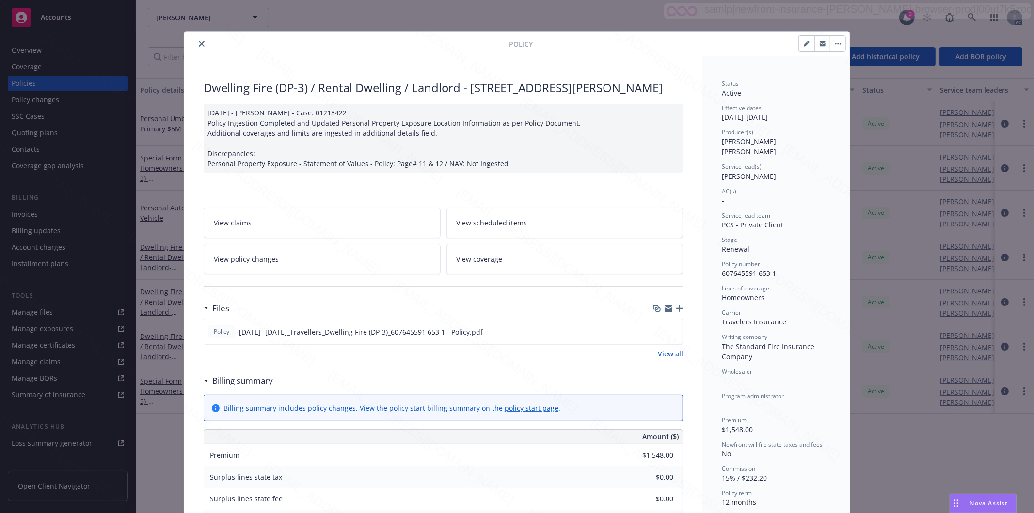
click at [199, 45] on icon "close" at bounding box center [202, 44] width 6 height 6
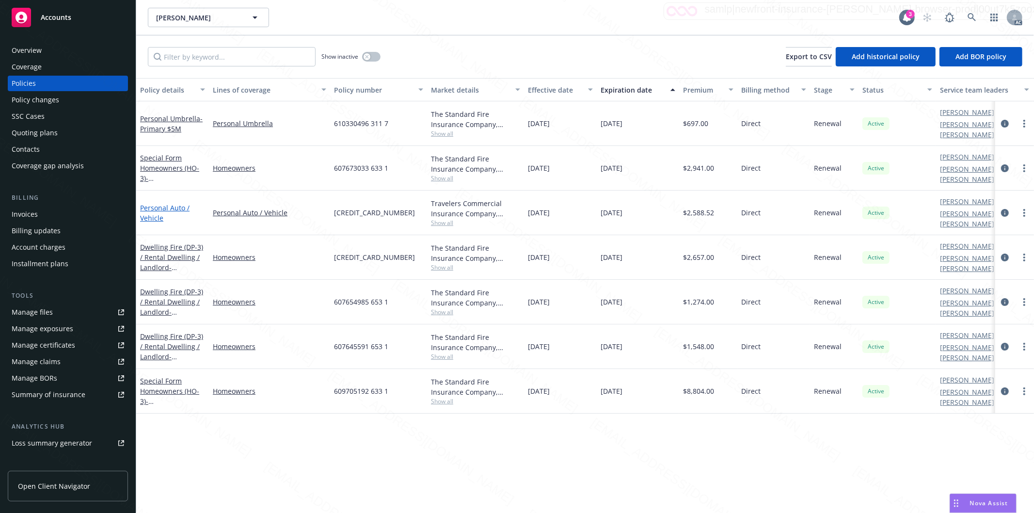
click at [160, 203] on link "Personal Auto / Vehicle" at bounding box center [164, 212] width 49 height 19
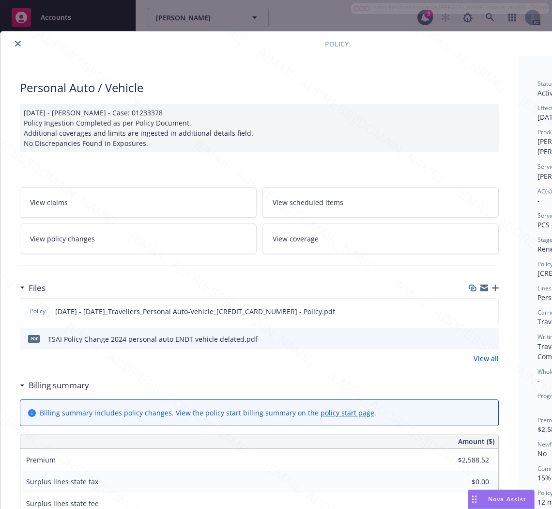
click at [53, 384] on h3 "Billing summary" at bounding box center [59, 385] width 61 height 13
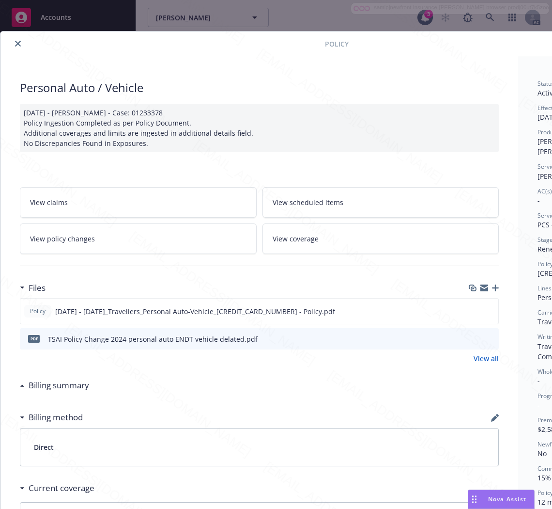
click at [53, 384] on h3 "Billing summary" at bounding box center [59, 385] width 61 height 13
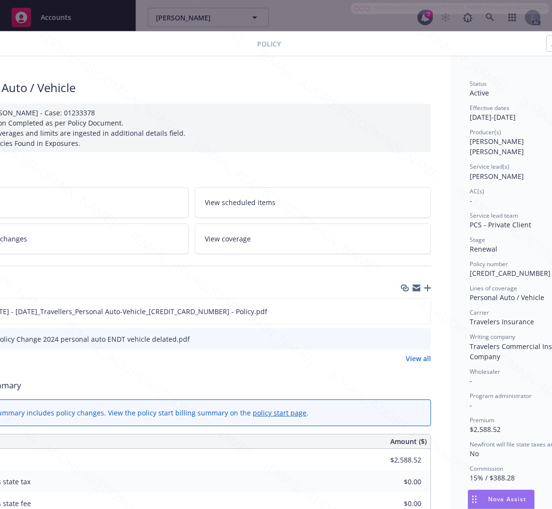
scroll to position [0, 122]
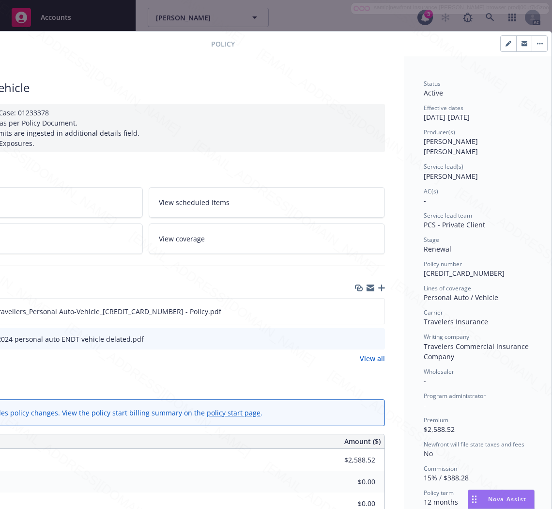
click at [481, 265] on div "Policy number 607645578 203 1" at bounding box center [478, 269] width 109 height 18
drag, startPoint x: 452, startPoint y: 263, endPoint x: 412, endPoint y: 264, distance: 39.3
click at [412, 264] on div "Status Active Effective dates 10/04/2024 - 10/04/2025 Producer(s) Keane Heller …" at bounding box center [478, 490] width 147 height 868
copy span "607645578 203 1"
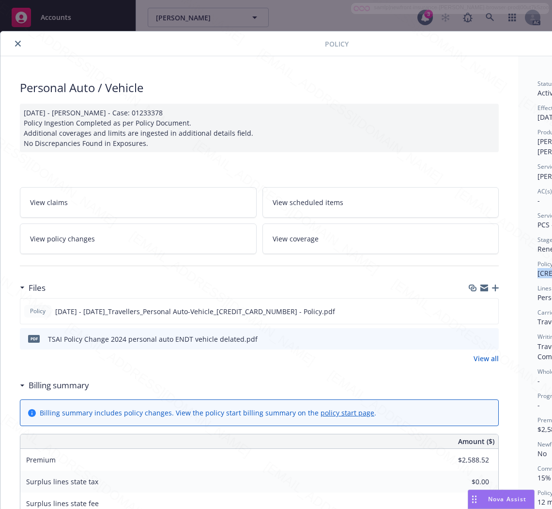
click at [77, 384] on h3 "Billing summary" at bounding box center [59, 385] width 61 height 13
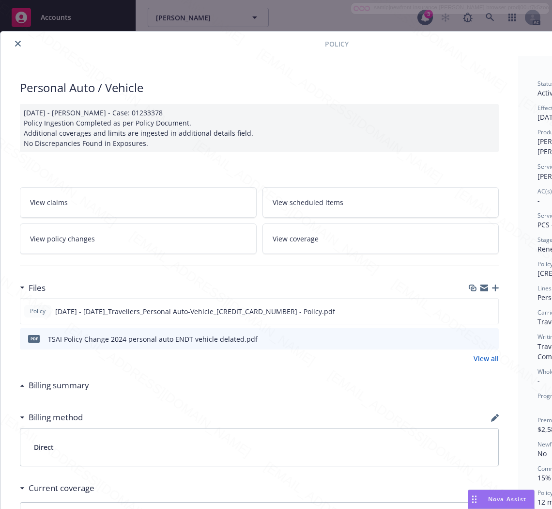
scroll to position [0, 122]
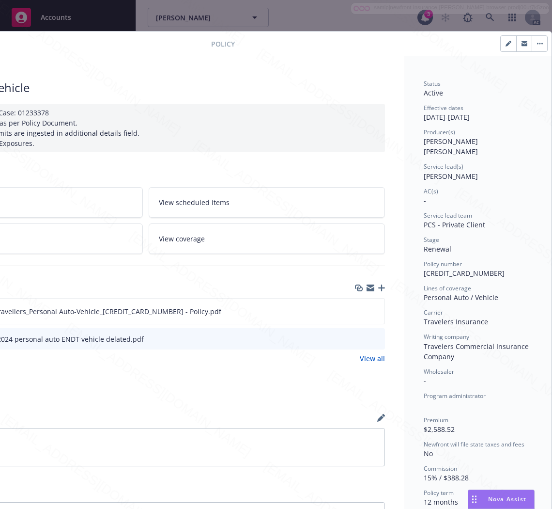
click at [258, 284] on div "Files" at bounding box center [145, 288] width 479 height 20
click at [356, 309] on icon "download file" at bounding box center [360, 311] width 8 height 8
